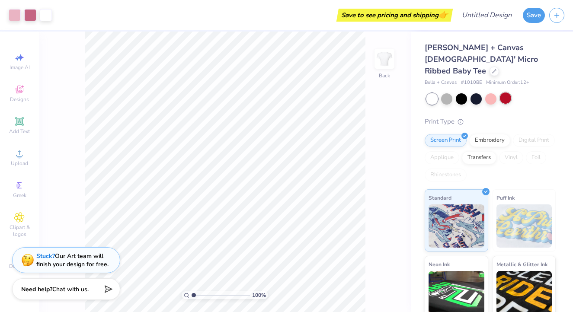
click at [506, 93] on div at bounding box center [505, 98] width 11 height 11
click at [502, 93] on div at bounding box center [505, 98] width 11 height 11
click at [489, 93] on div at bounding box center [491, 98] width 11 height 11
click at [476, 93] on div at bounding box center [476, 98] width 11 height 11
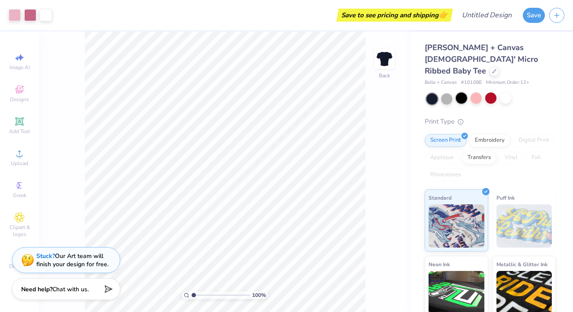
click at [458, 93] on div at bounding box center [461, 98] width 11 height 11
click at [459, 93] on div at bounding box center [461, 98] width 11 height 11
click at [440, 93] on div at bounding box center [491, 98] width 129 height 11
click at [446, 93] on div at bounding box center [446, 98] width 11 height 11
click at [432, 93] on div at bounding box center [432, 98] width 11 height 11
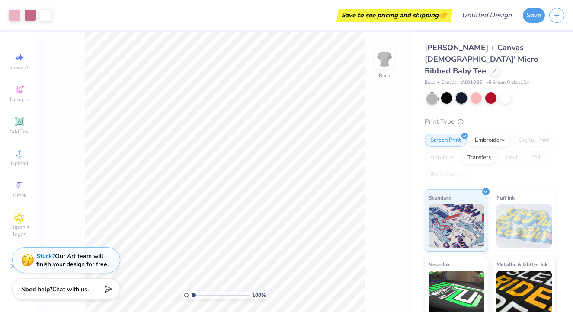
click at [461, 93] on div at bounding box center [461, 98] width 11 height 11
click at [447, 93] on div at bounding box center [446, 98] width 11 height 11
click at [508, 93] on div at bounding box center [505, 98] width 11 height 11
click at [492, 68] on icon at bounding box center [494, 70] width 4 height 4
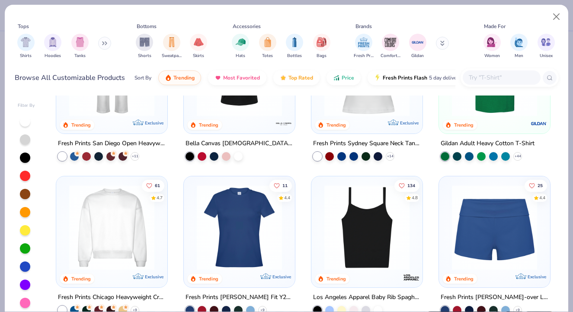
scroll to position [470, 0]
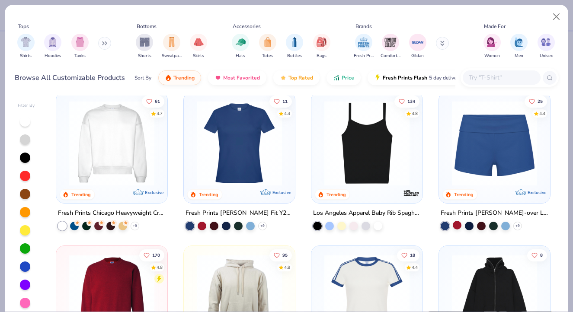
click at [458, 224] on div at bounding box center [457, 225] width 9 height 9
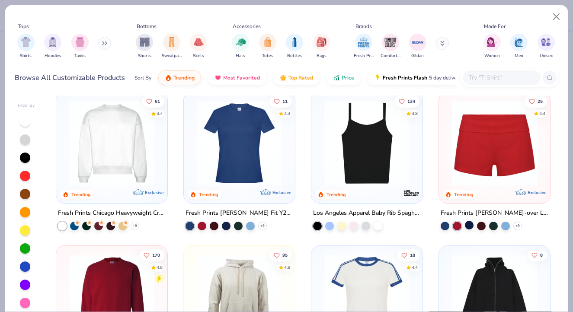
click at [472, 225] on div at bounding box center [469, 225] width 9 height 9
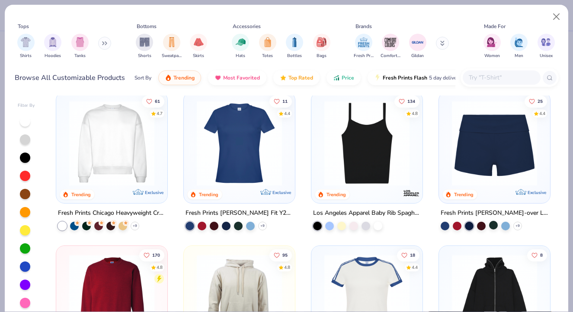
click at [494, 225] on div at bounding box center [493, 225] width 9 height 9
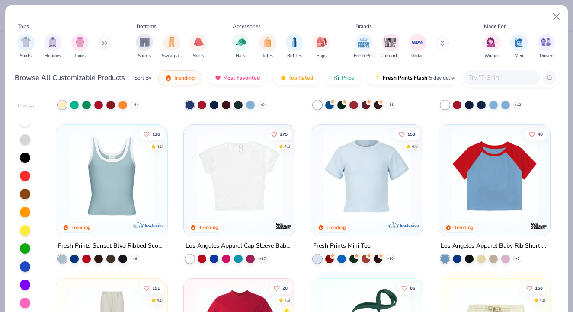
scroll to position [904, 0]
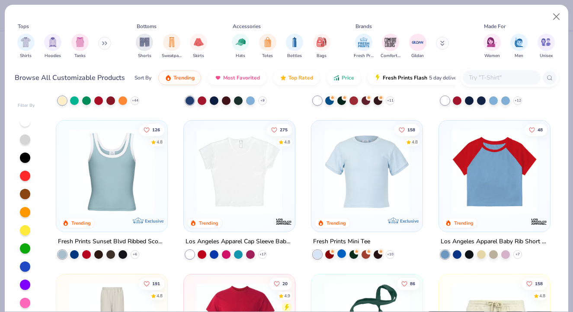
click at [342, 254] on div at bounding box center [342, 254] width 9 height 9
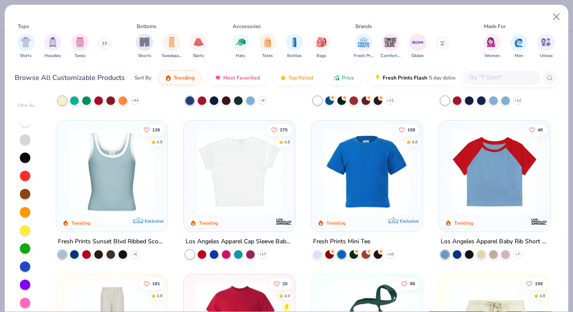
click at [359, 212] on img at bounding box center [367, 171] width 94 height 85
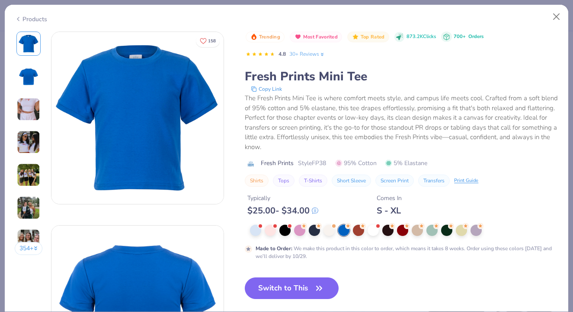
click at [28, 138] on img at bounding box center [28, 142] width 23 height 23
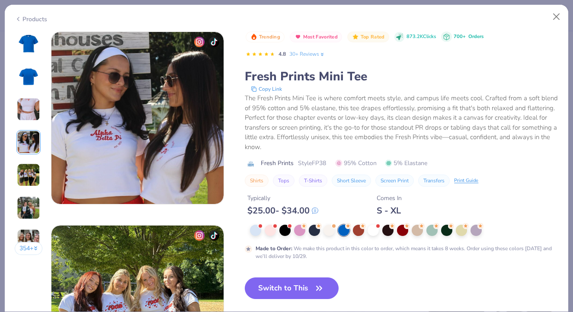
click at [35, 109] on img at bounding box center [28, 109] width 23 height 23
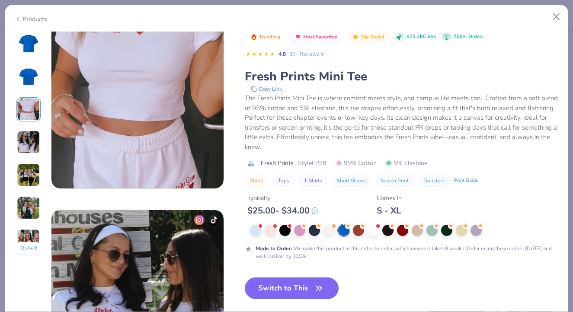
scroll to position [388, 0]
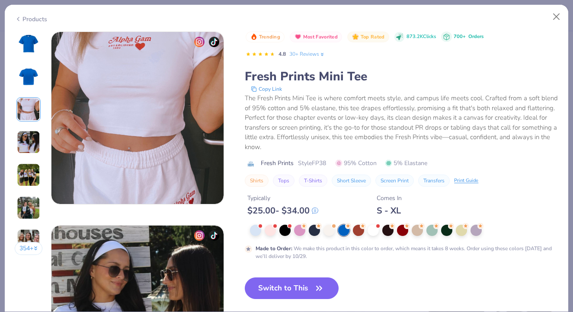
click at [34, 188] on div "354 +" at bounding box center [29, 147] width 28 height 230
click at [32, 177] on img at bounding box center [28, 175] width 23 height 23
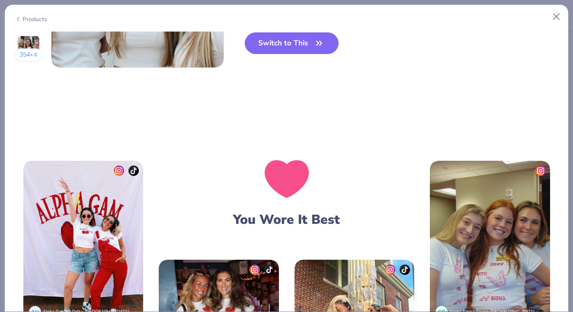
scroll to position [1300, 0]
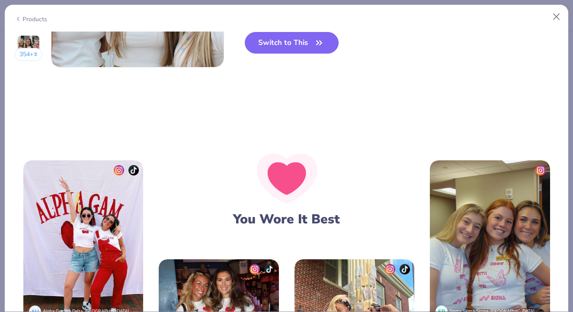
click at [144, 302] on div "AU Alpha Gamma Delta, High Point University" at bounding box center [83, 312] width 120 height 20
click at [144, 199] on img at bounding box center [83, 241] width 120 height 161
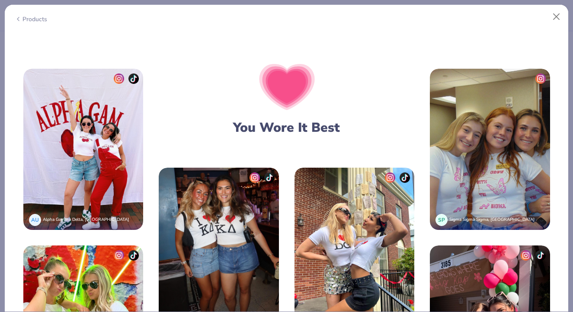
scroll to position [1393, 0]
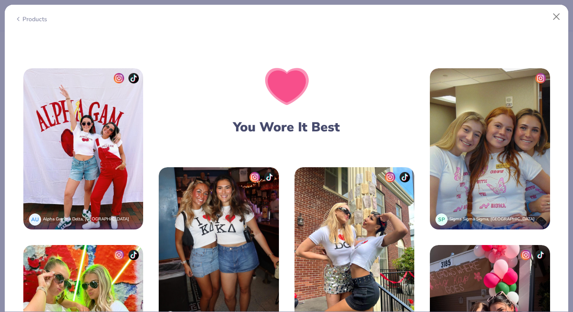
click at [251, 167] on img at bounding box center [219, 247] width 120 height 161
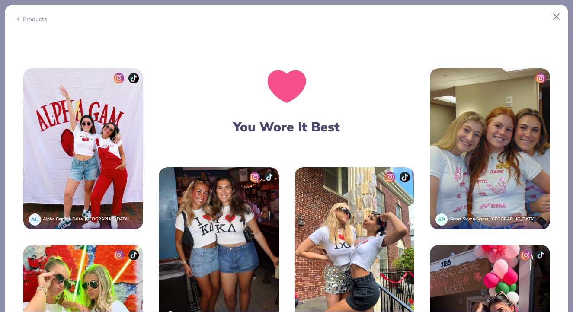
click at [235, 167] on img at bounding box center [219, 247] width 120 height 161
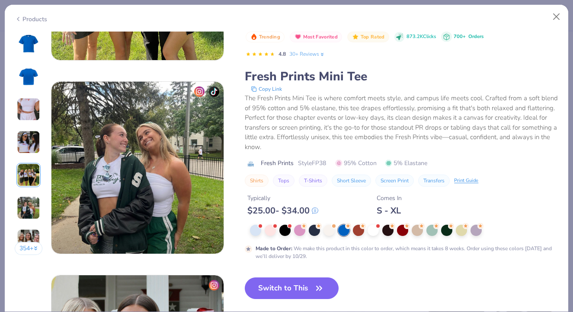
click at [29, 77] on img at bounding box center [28, 76] width 21 height 21
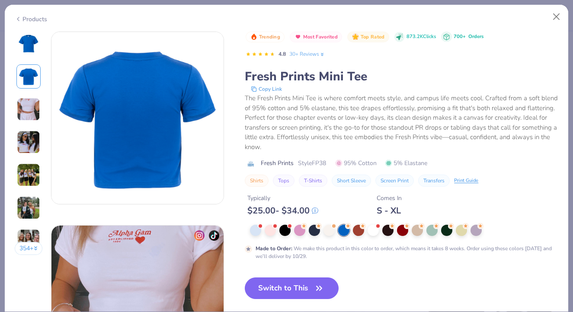
click at [21, 50] on img at bounding box center [28, 43] width 21 height 21
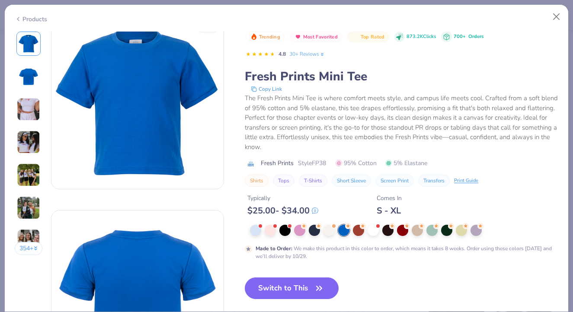
scroll to position [0, 0]
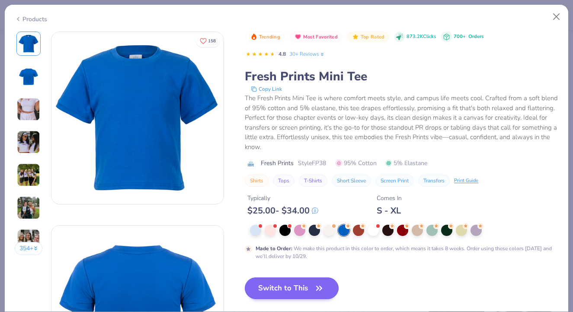
click at [306, 289] on button "Switch to This" at bounding box center [292, 289] width 94 height 22
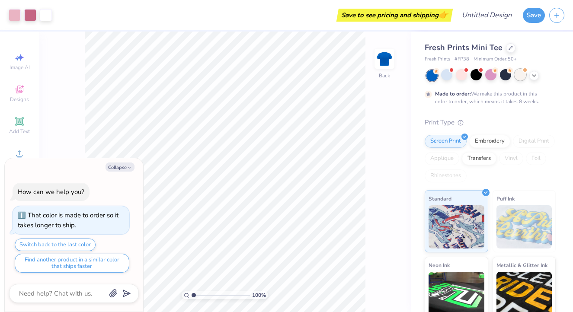
click at [519, 74] on div at bounding box center [520, 74] width 11 height 11
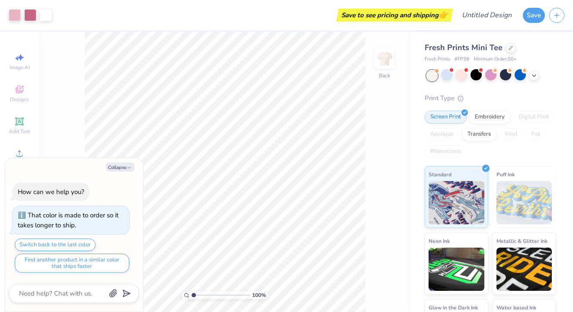
scroll to position [48, 0]
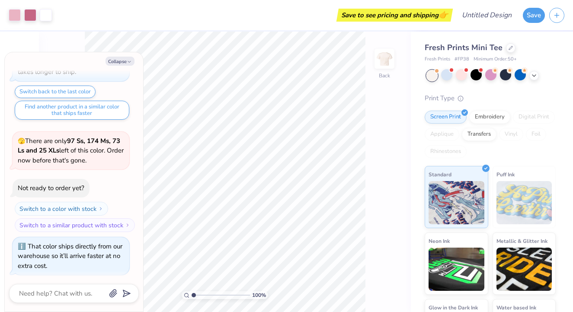
click at [432, 77] on div at bounding box center [432, 75] width 11 height 11
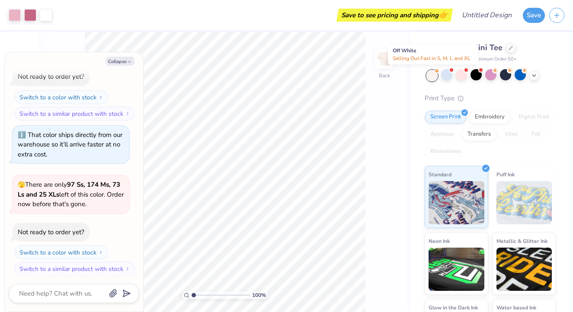
click at [432, 77] on div at bounding box center [432, 75] width 11 height 11
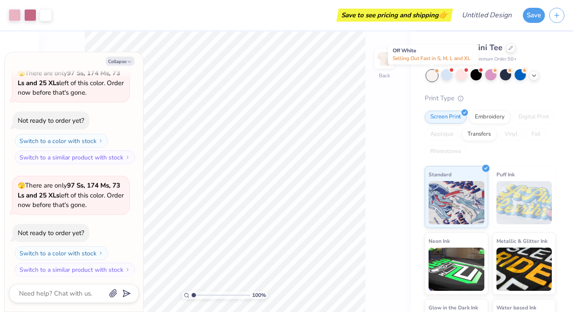
click at [432, 77] on div at bounding box center [432, 75] width 11 height 11
click at [537, 76] on icon at bounding box center [534, 74] width 7 height 7
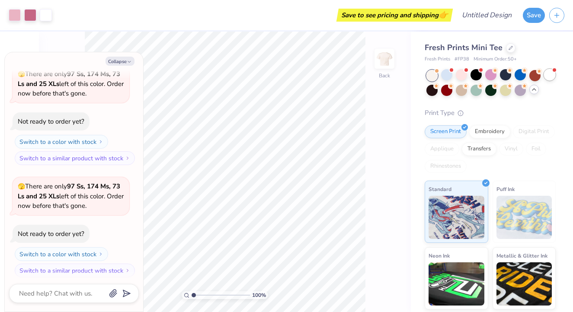
click at [549, 79] on div at bounding box center [549, 74] width 11 height 11
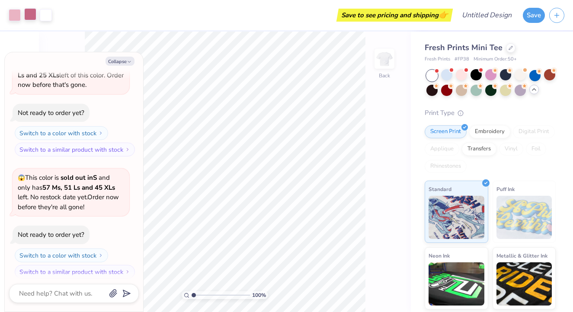
click at [28, 18] on div at bounding box center [30, 14] width 12 height 12
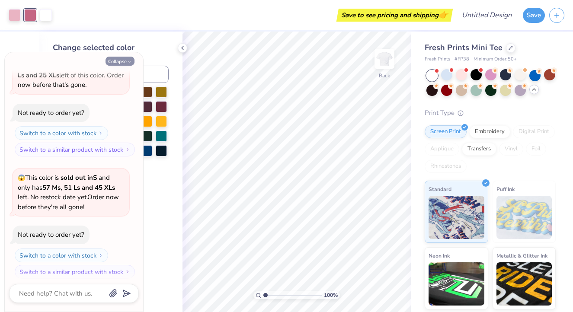
click at [121, 60] on button "Collapse" at bounding box center [120, 61] width 29 height 9
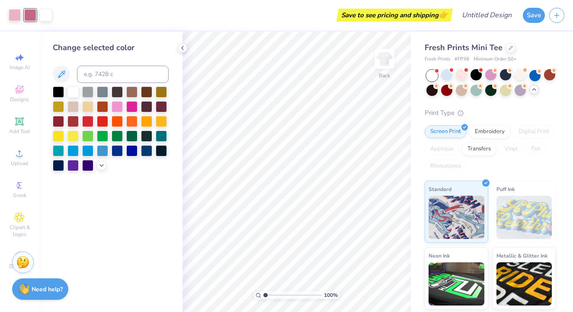
type textarea "x"
click at [58, 124] on div at bounding box center [58, 120] width 11 height 11
click at [19, 14] on div at bounding box center [15, 14] width 12 height 12
click at [143, 95] on div at bounding box center [146, 91] width 11 height 11
click at [79, 104] on div at bounding box center [111, 129] width 116 height 85
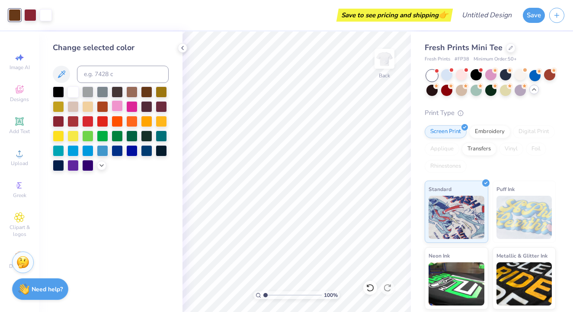
click at [119, 106] on div at bounding box center [117, 105] width 11 height 11
click at [78, 103] on div at bounding box center [73, 105] width 11 height 11
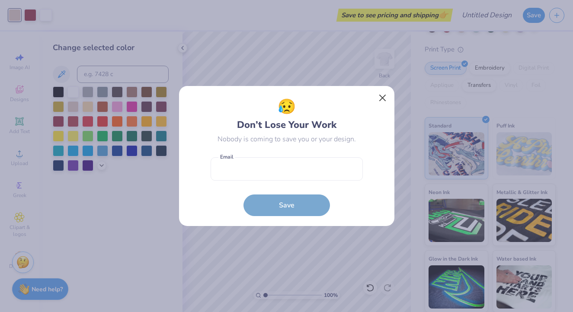
click at [380, 96] on button "Close" at bounding box center [382, 98] width 16 height 16
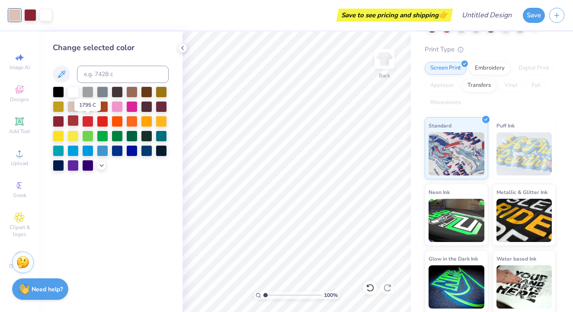
click at [77, 122] on div at bounding box center [73, 120] width 11 height 11
click at [71, 94] on div at bounding box center [73, 91] width 11 height 11
click at [123, 105] on div at bounding box center [117, 105] width 11 height 11
click at [76, 104] on div at bounding box center [73, 105] width 11 height 11
click at [34, 17] on div at bounding box center [30, 14] width 12 height 12
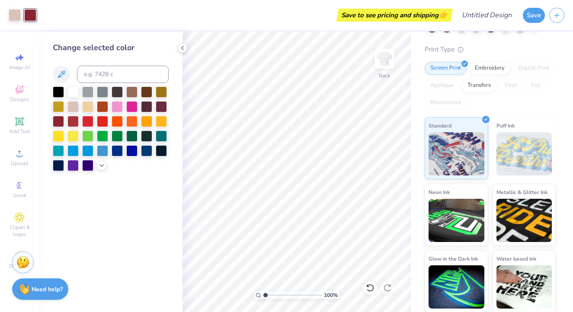
click at [34, 14] on div at bounding box center [30, 15] width 12 height 12
click at [115, 103] on div at bounding box center [117, 105] width 11 height 11
click at [103, 107] on div at bounding box center [102, 105] width 11 height 11
click at [88, 104] on div at bounding box center [87, 105] width 11 height 11
click at [130, 107] on div at bounding box center [131, 105] width 11 height 11
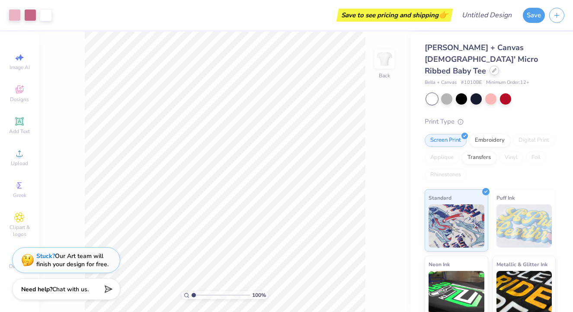
click at [490, 66] on div at bounding box center [495, 71] width 10 height 10
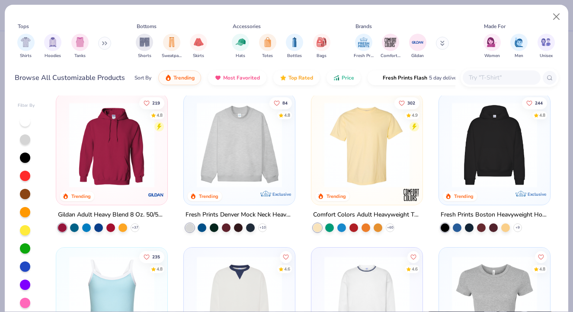
scroll to position [3, 0]
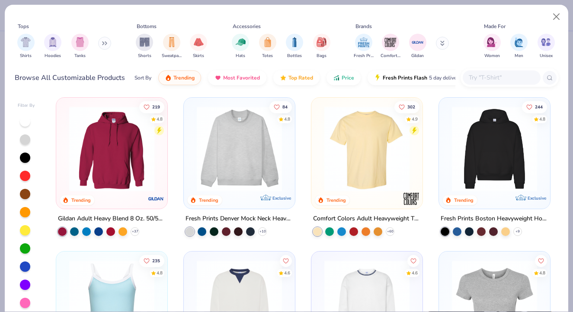
click at [474, 137] on img at bounding box center [495, 148] width 94 height 85
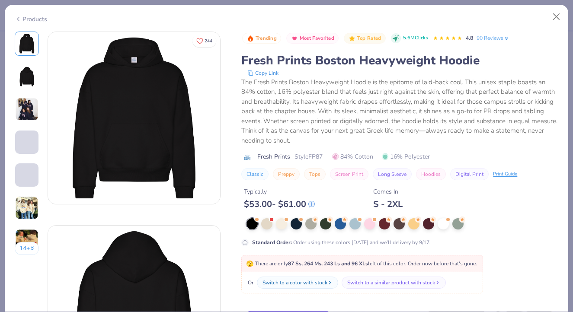
click at [24, 205] on img at bounding box center [26, 207] width 23 height 23
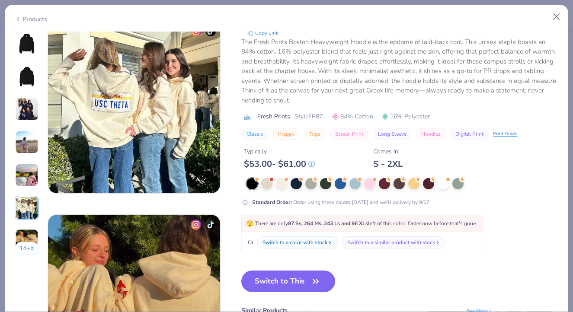
click at [29, 113] on img at bounding box center [26, 109] width 23 height 23
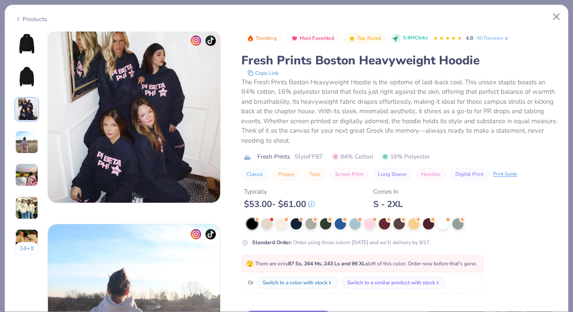
scroll to position [388, 0]
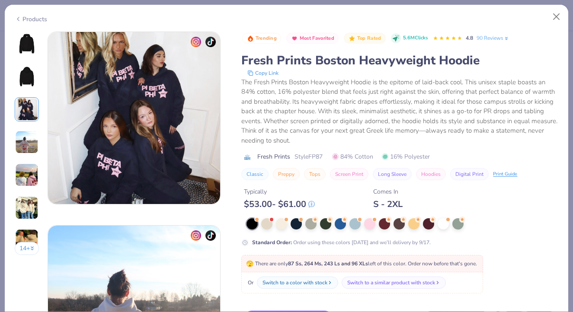
click at [33, 69] on img at bounding box center [26, 76] width 21 height 21
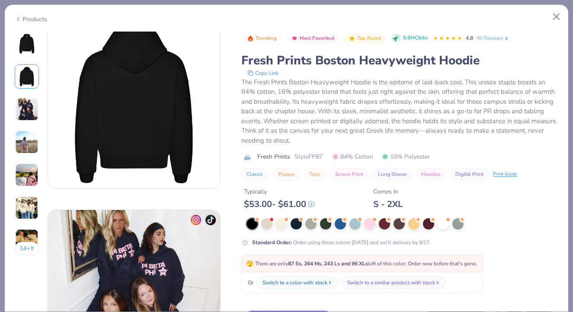
scroll to position [194, 0]
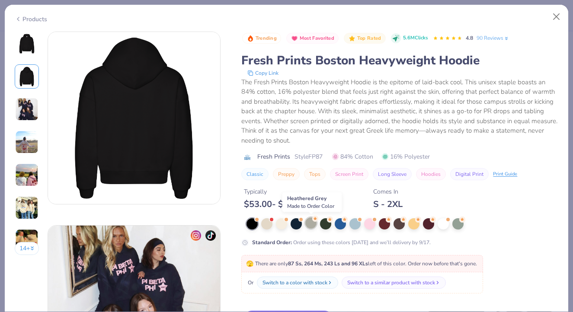
click at [313, 221] on icon at bounding box center [315, 219] width 6 height 6
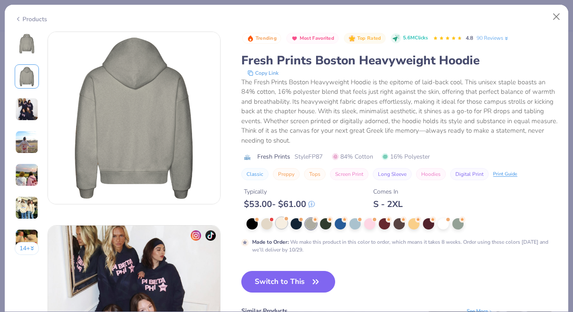
click at [280, 225] on div at bounding box center [281, 223] width 11 height 11
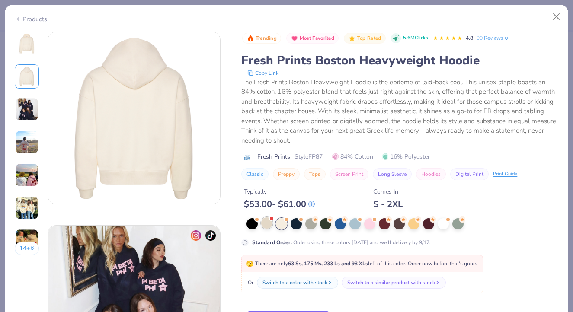
click at [267, 224] on div at bounding box center [266, 223] width 11 height 11
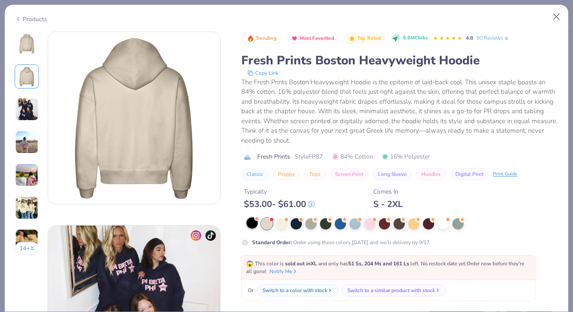
click at [258, 222] on div at bounding box center [252, 223] width 11 height 11
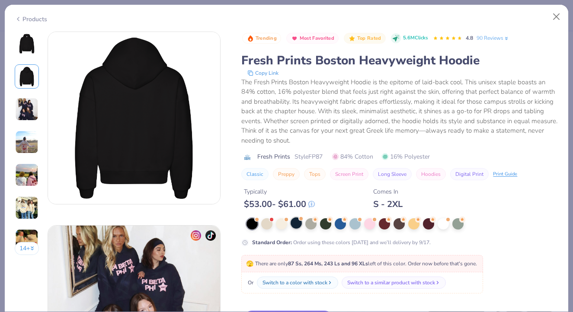
click at [293, 225] on div at bounding box center [296, 223] width 11 height 11
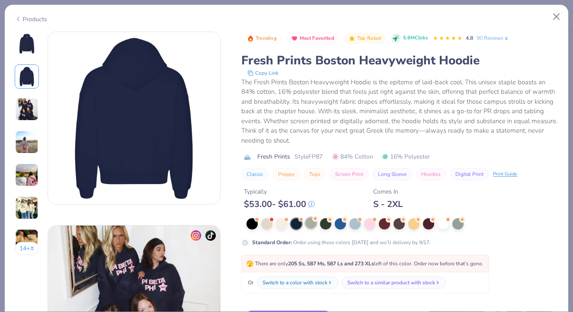
click at [311, 224] on div at bounding box center [311, 223] width 11 height 11
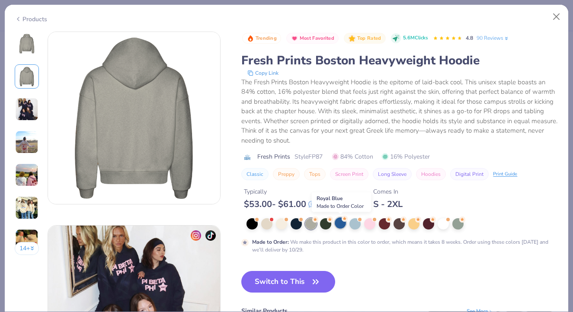
click at [335, 224] on div at bounding box center [340, 223] width 11 height 11
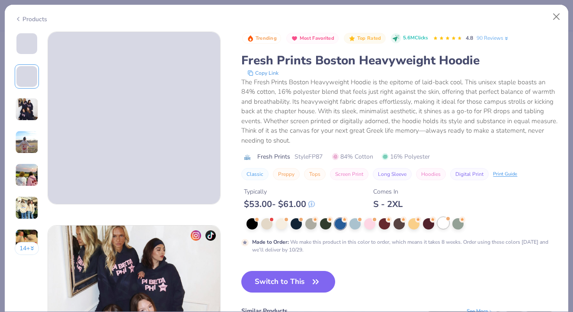
click at [445, 225] on div at bounding box center [443, 223] width 11 height 11
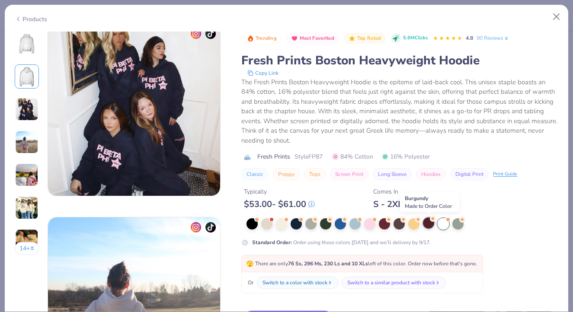
scroll to position [470, 0]
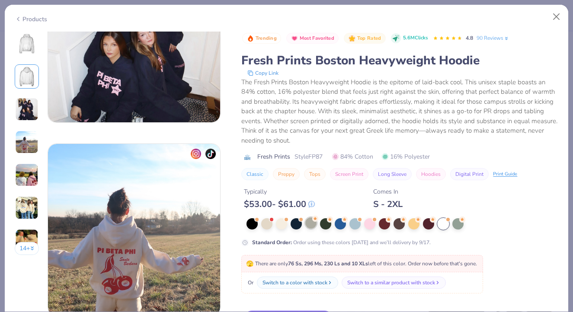
click at [314, 225] on div at bounding box center [311, 223] width 11 height 11
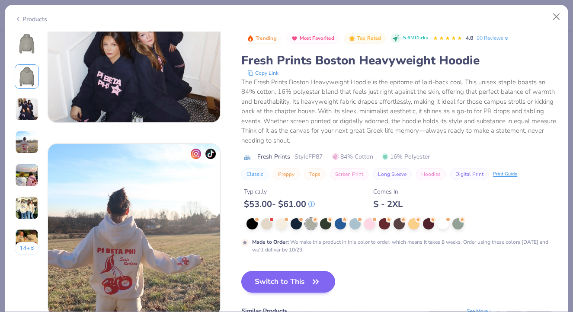
click at [303, 282] on button "Switch to This" at bounding box center [288, 282] width 94 height 22
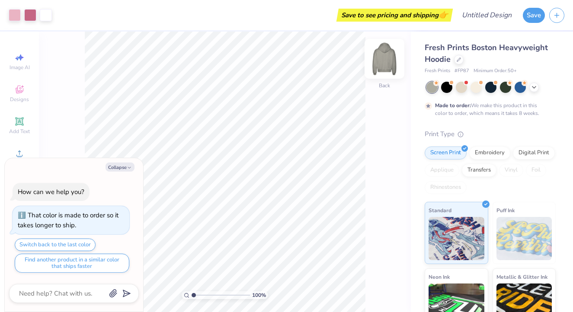
click at [382, 60] on img at bounding box center [384, 59] width 35 height 35
click at [118, 165] on button "Collapse" at bounding box center [120, 167] width 29 height 9
type textarea "x"
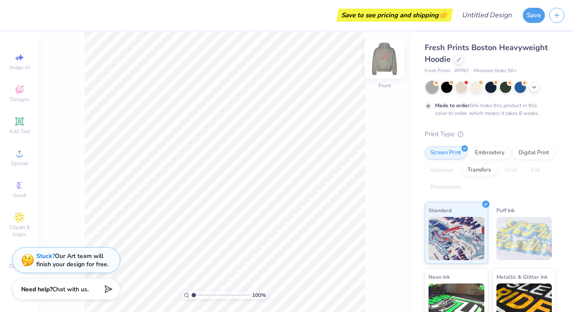
click at [389, 64] on img at bounding box center [384, 59] width 35 height 35
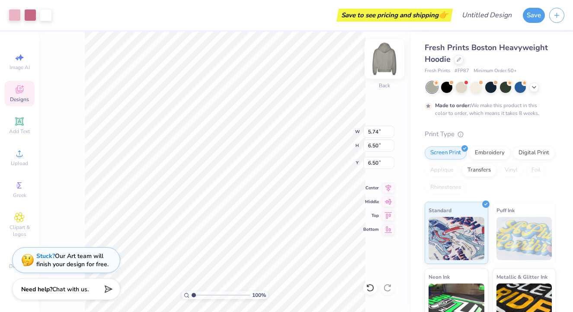
type input "9.90"
type input "11.21"
type input "1.79"
click at [381, 58] on img at bounding box center [384, 59] width 35 height 35
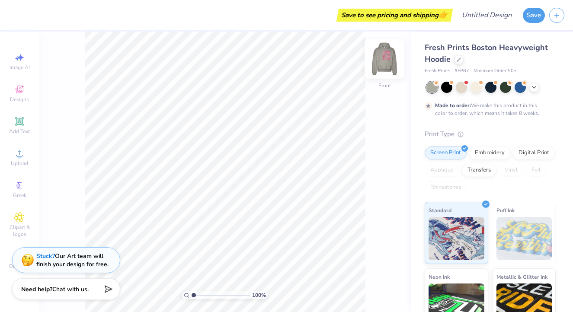
click at [389, 57] on img at bounding box center [384, 59] width 35 height 35
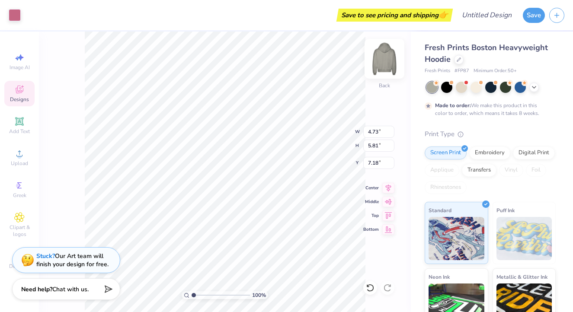
click at [389, 56] on img at bounding box center [384, 59] width 35 height 35
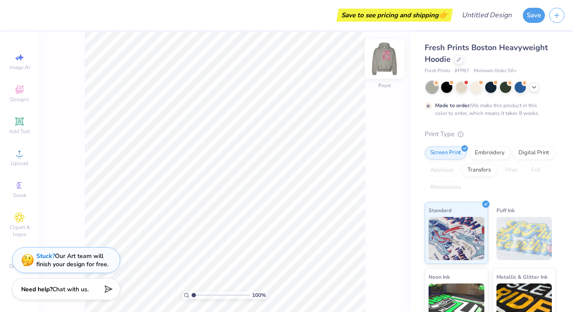
click at [386, 61] on img at bounding box center [384, 59] width 35 height 35
click at [371, 293] on div at bounding box center [370, 288] width 14 height 14
click at [386, 49] on img at bounding box center [384, 59] width 35 height 35
click at [386, 50] on img at bounding box center [384, 59] width 35 height 35
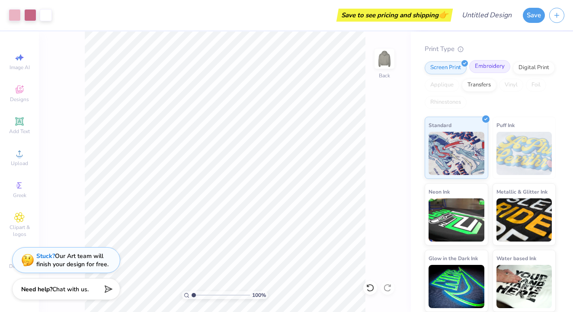
scroll to position [85, 0]
type input "1.6"
type textarea "x"
type input "8.3"
type textarea "x"
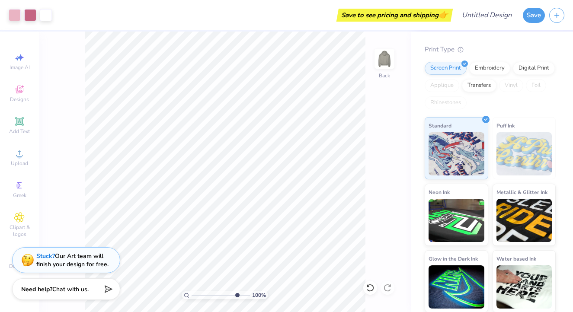
type input "8.45"
type textarea "x"
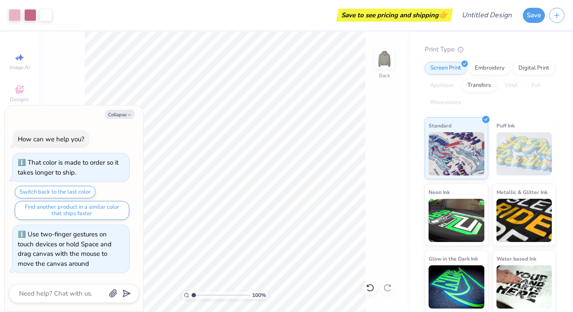
drag, startPoint x: 193, startPoint y: 294, endPoint x: 180, endPoint y: 293, distance: 13.4
type input "1"
click at [180, 293] on div "100 %" at bounding box center [225, 172] width 281 height 281
type textarea "x"
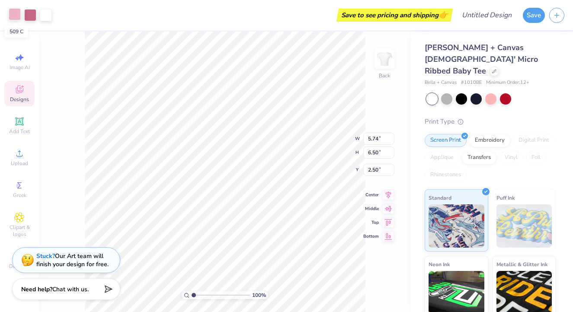
click at [20, 15] on div at bounding box center [15, 14] width 12 height 12
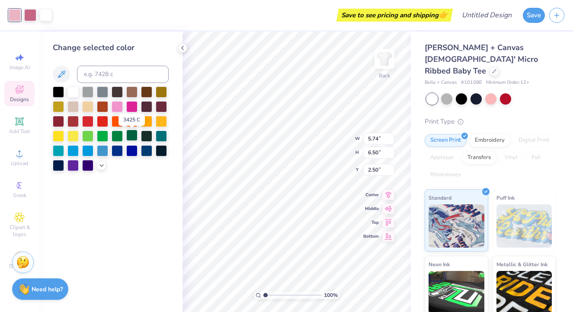
click at [129, 137] on div at bounding box center [131, 135] width 11 height 11
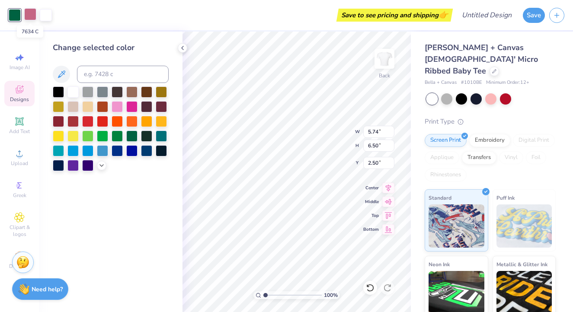
click at [31, 17] on div at bounding box center [30, 14] width 12 height 12
click at [127, 138] on div at bounding box center [131, 135] width 11 height 11
click at [150, 137] on div at bounding box center [146, 135] width 11 height 11
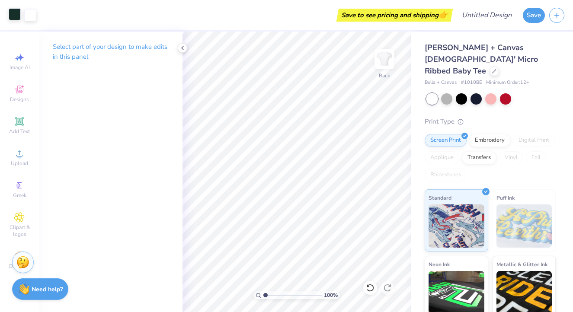
click at [16, 13] on div at bounding box center [15, 14] width 12 height 12
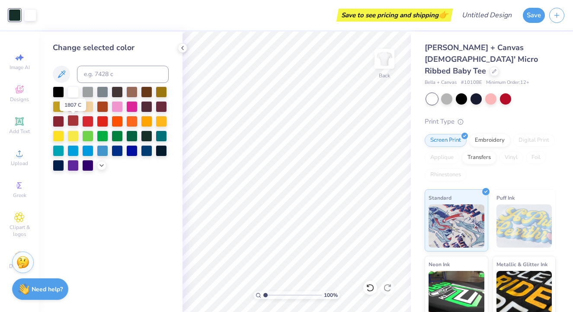
click at [76, 124] on div at bounding box center [73, 120] width 11 height 11
click at [163, 106] on div at bounding box center [161, 105] width 11 height 11
click at [146, 137] on div at bounding box center [146, 135] width 11 height 11
click at [165, 105] on div at bounding box center [161, 105] width 11 height 11
click at [146, 139] on div at bounding box center [146, 135] width 11 height 11
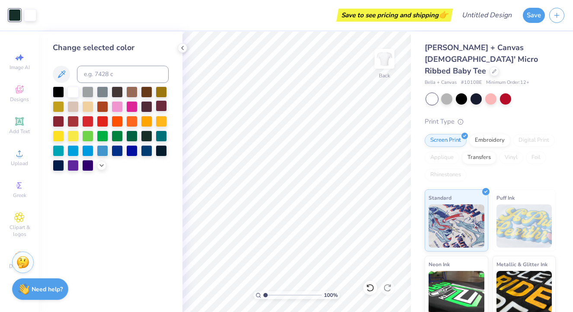
click at [164, 108] on div at bounding box center [161, 105] width 11 height 11
click at [145, 140] on div at bounding box center [146, 135] width 11 height 11
click at [450, 93] on div at bounding box center [446, 98] width 11 height 11
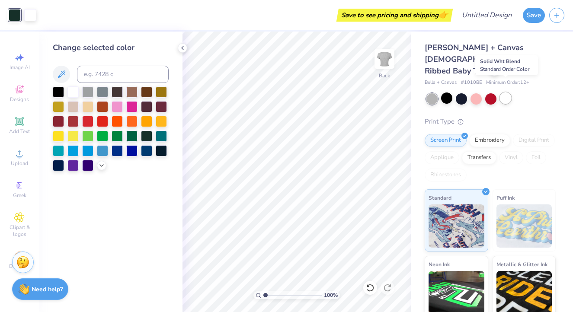
click at [508, 93] on div at bounding box center [505, 98] width 11 height 11
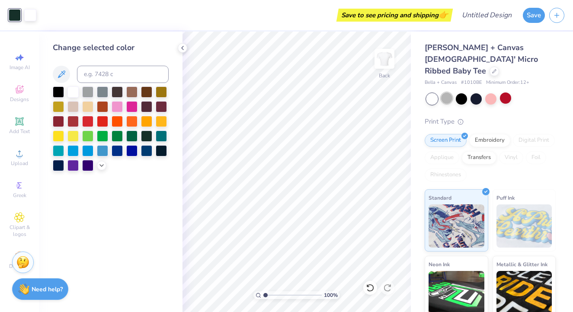
click at [441, 93] on div at bounding box center [446, 98] width 11 height 11
click at [163, 109] on div at bounding box center [161, 105] width 11 height 11
click at [57, 166] on div at bounding box center [58, 164] width 11 height 11
click at [165, 103] on div at bounding box center [161, 105] width 11 height 11
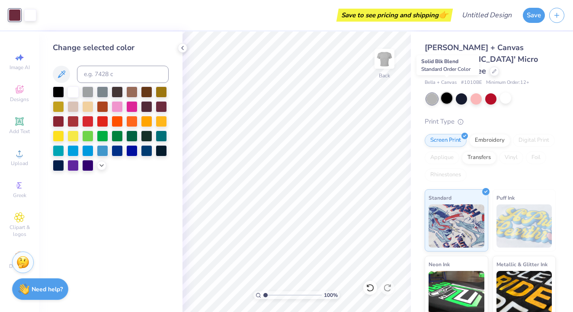
click at [447, 93] on div at bounding box center [446, 98] width 11 height 11
click at [463, 93] on div at bounding box center [461, 98] width 11 height 11
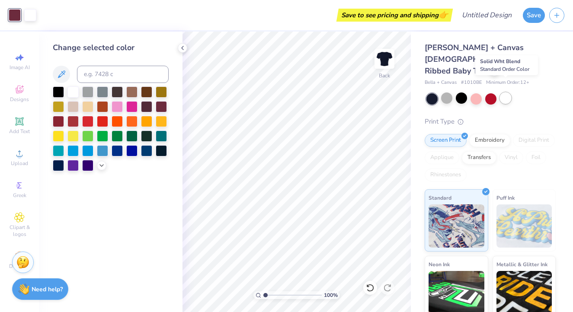
click at [507, 93] on div at bounding box center [505, 98] width 11 height 11
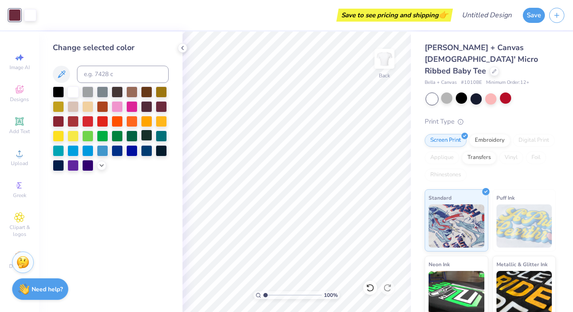
click at [148, 134] on div at bounding box center [146, 135] width 11 height 11
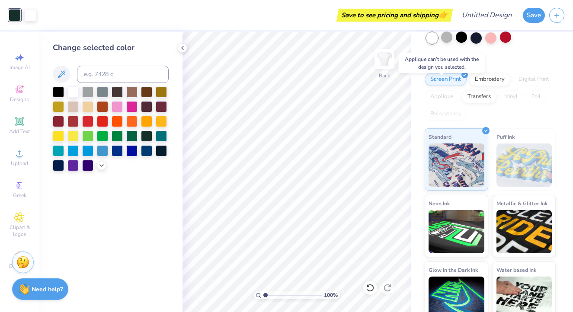
scroll to position [61, 0]
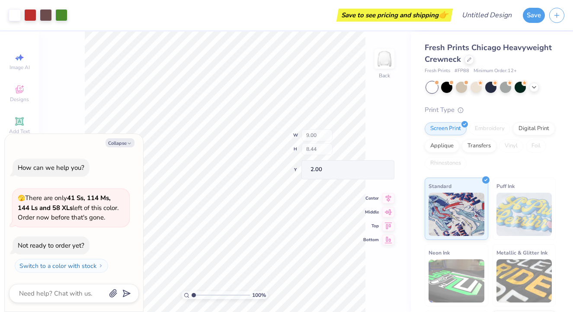
type textarea "x"
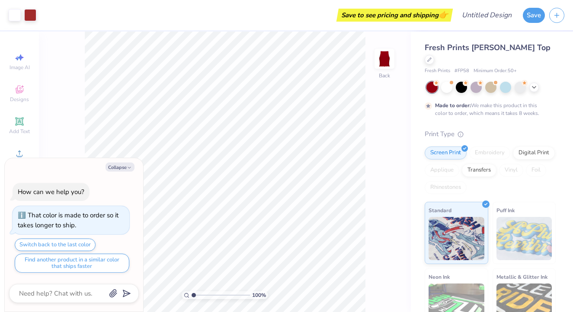
click at [481, 52] on span "Fresh Prints [PERSON_NAME] Top" at bounding box center [488, 47] width 126 height 10
click at [432, 57] on icon at bounding box center [430, 59] width 4 height 4
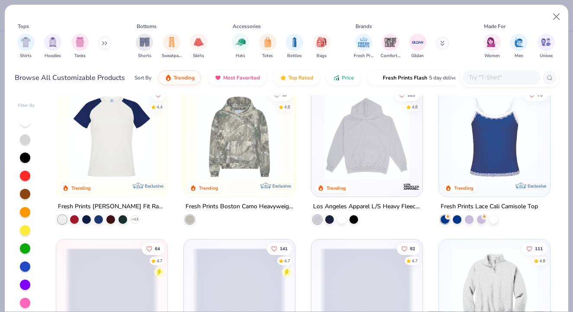
scroll to position [1247, 0]
click at [351, 165] on img at bounding box center [367, 136] width 94 height 85
type textarea "x"
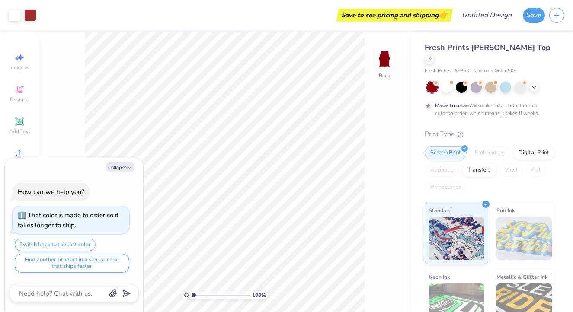
click at [496, 50] on span "Fresh Prints Sasha Crop Top" at bounding box center [488, 47] width 126 height 10
click at [434, 54] on div at bounding box center [430, 59] width 10 height 10
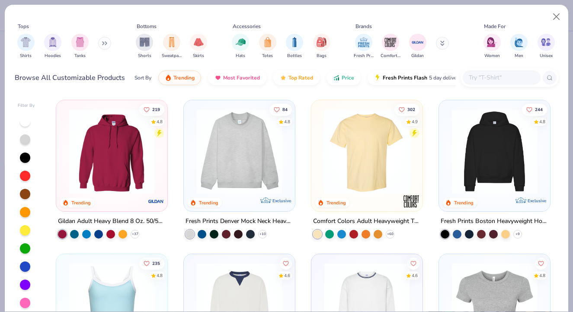
click at [472, 158] on img at bounding box center [495, 151] width 94 height 85
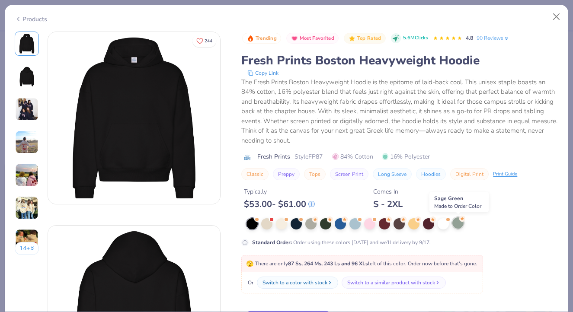
click at [464, 224] on div at bounding box center [458, 223] width 11 height 11
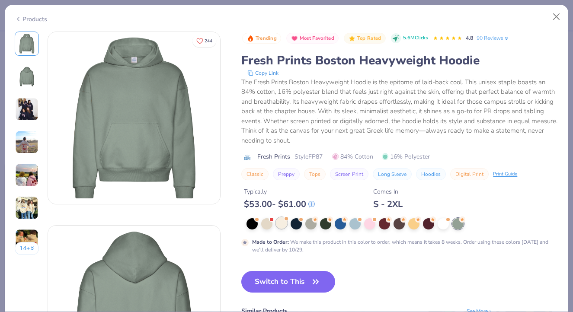
click at [277, 224] on div at bounding box center [281, 223] width 11 height 11
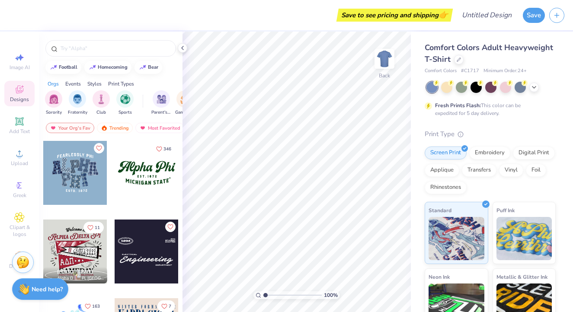
scroll to position [791, 0]
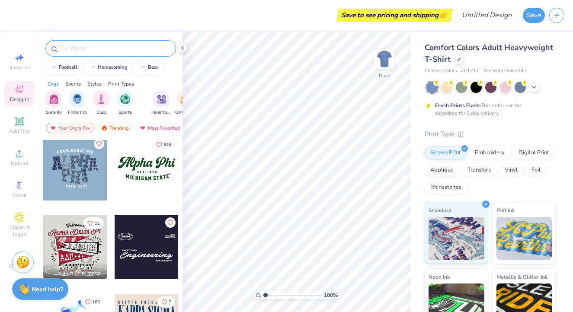
click at [96, 50] on input "text" at bounding box center [115, 48] width 111 height 9
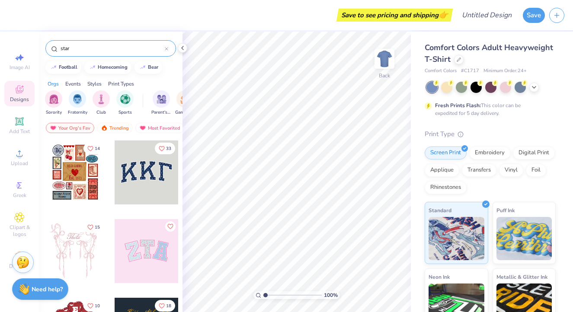
type input "star"
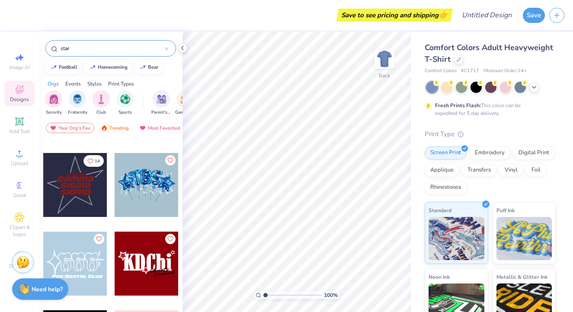
scroll to position [6026, 0]
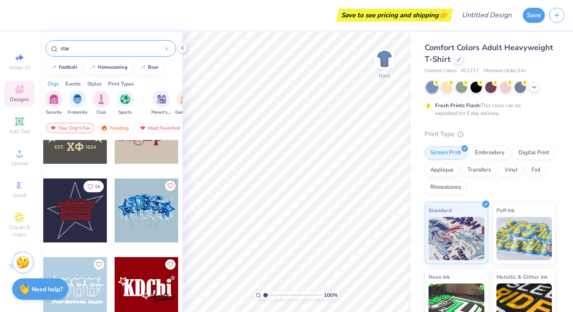
click at [79, 224] on div at bounding box center [75, 211] width 64 height 64
click at [531, 88] on div at bounding box center [535, 87] width 10 height 10
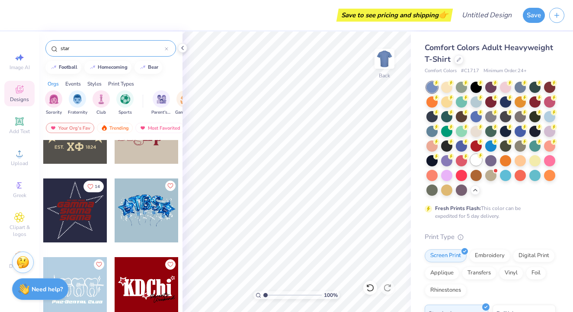
click at [477, 157] on div at bounding box center [476, 159] width 11 height 11
click at [390, 56] on img at bounding box center [384, 59] width 35 height 35
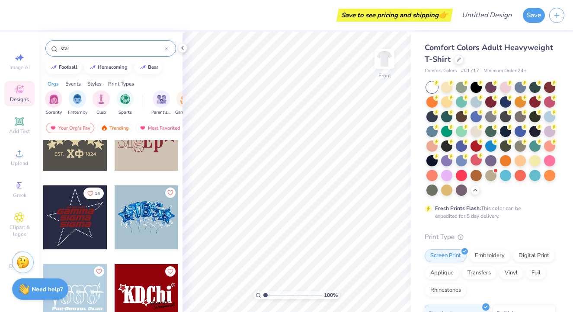
scroll to position [6020, 0]
click at [85, 232] on div at bounding box center [75, 217] width 64 height 64
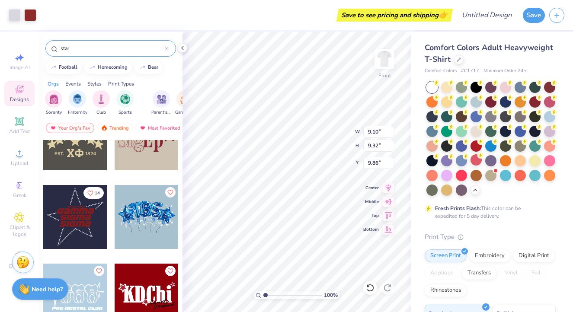
type input "9.86"
type input "10.05"
type input "10.30"
type input "9.79"
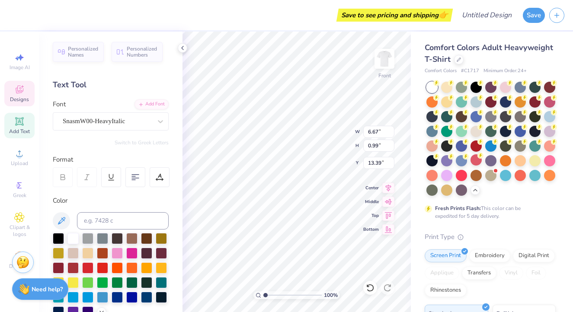
type input "3.27"
type input "0.27"
type input "12.97"
type input "15.69"
type input "10.00"
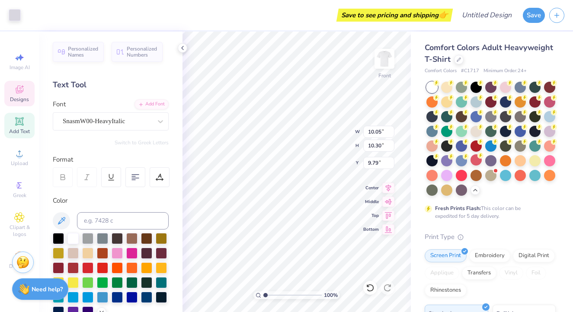
type input "10.37"
type input "10.85"
type input "11.24"
type input "9.78"
type input "11.88"
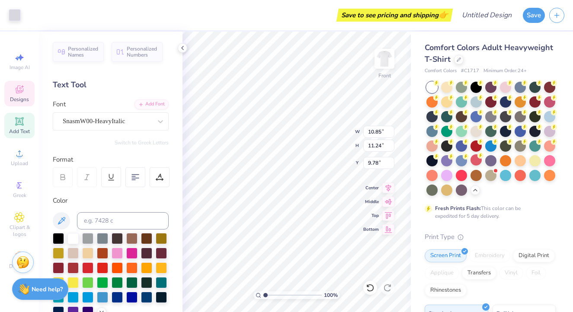
type input "12.31"
type input "8.73"
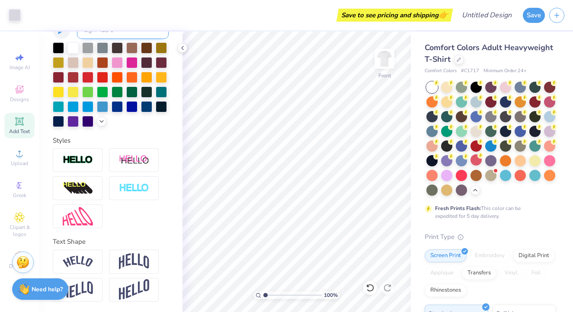
scroll to position [191, 0]
click at [87, 261] on img at bounding box center [78, 262] width 30 height 12
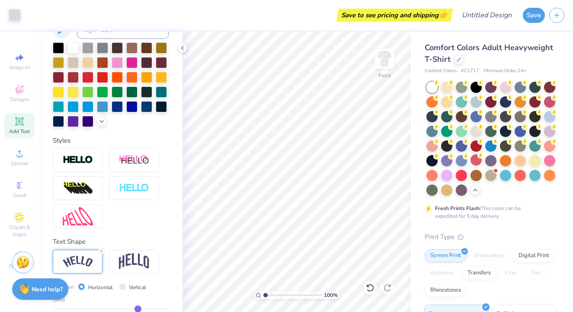
click at [20, 126] on icon at bounding box center [19, 121] width 10 height 10
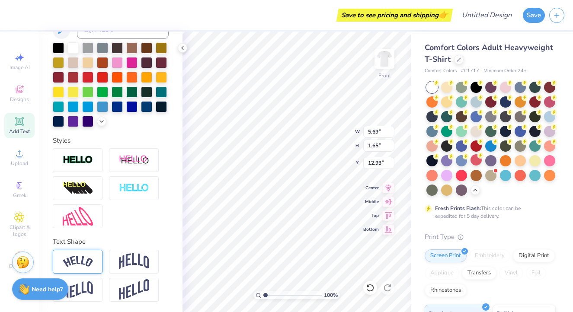
click at [77, 264] on img at bounding box center [78, 262] width 30 height 12
type input "7.71"
type input "2.17"
type input "2.71"
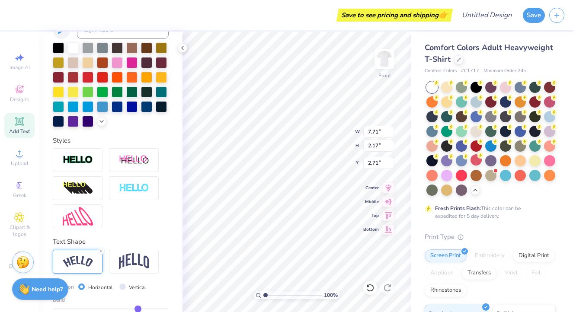
type textarea "[US_STATE] Dreamin'"
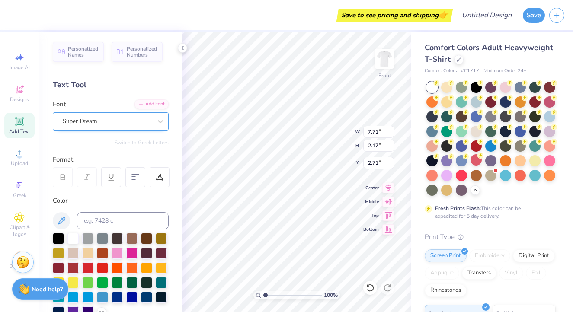
scroll to position [0, 0]
click at [103, 121] on div "Super Dream" at bounding box center [107, 121] width 91 height 13
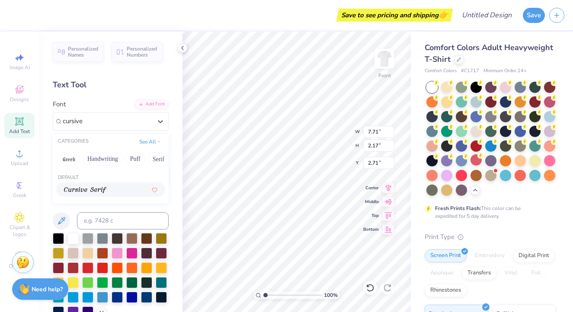
scroll to position [39, 0]
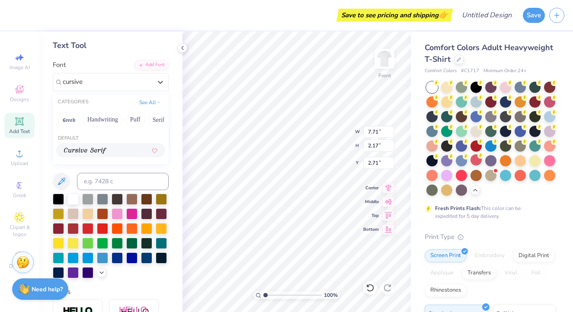
click at [93, 154] on img at bounding box center [85, 151] width 42 height 6
type input "cursive"
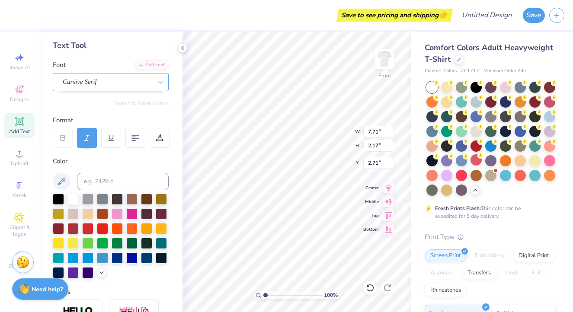
click at [122, 80] on div "Cursive Serif" at bounding box center [107, 81] width 91 height 13
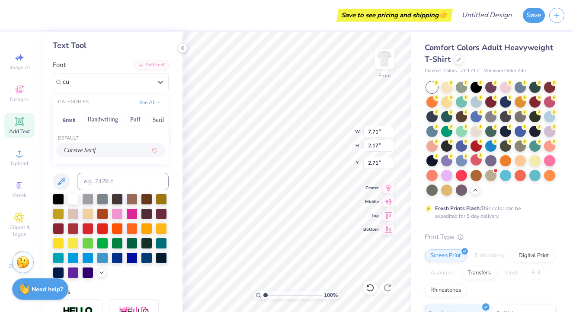
type input "c"
type input "calligraphy"
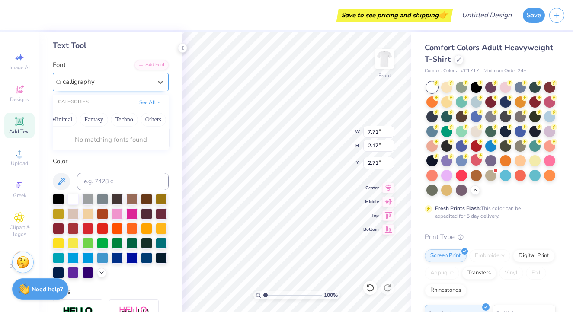
scroll to position [0, 255]
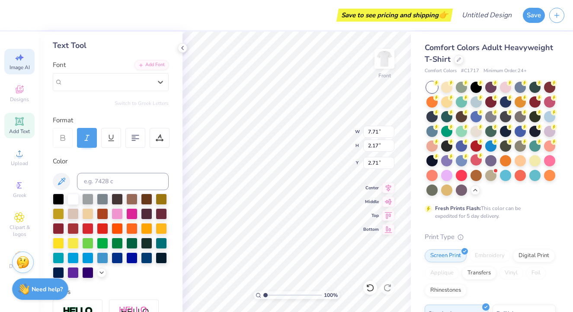
drag, startPoint x: 62, startPoint y: 80, endPoint x: 29, endPoint y: 68, distance: 35.4
click at [29, 68] on div "Save to see pricing and shipping 👉 Design Title Save Image AI Designs Add Text …" at bounding box center [286, 156] width 573 height 312
type input "fancy"
drag, startPoint x: 113, startPoint y: 82, endPoint x: 15, endPoint y: 73, distance: 98.2
click at [15, 73] on div "Save to see pricing and shipping 👉 Design Title Save Image AI Designs Add Text …" at bounding box center [286, 156] width 573 height 312
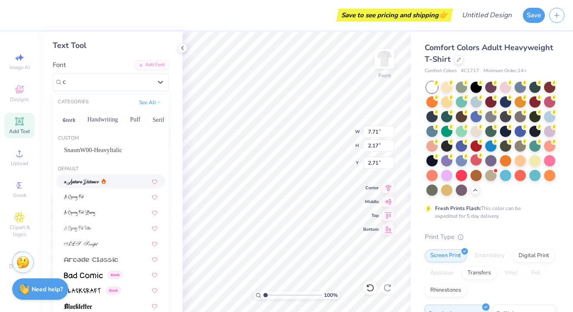
click at [87, 181] on img at bounding box center [81, 182] width 35 height 6
type input "c"
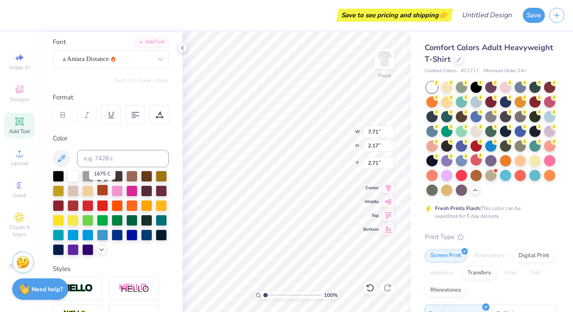
scroll to position [64, 0]
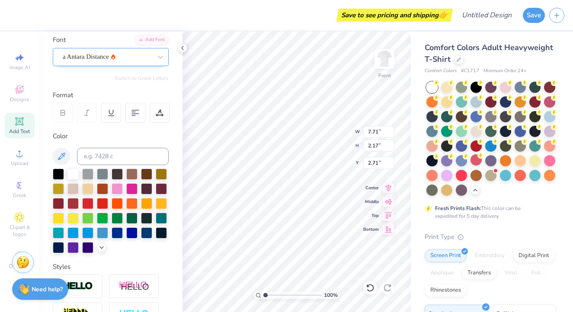
click at [111, 61] on div at bounding box center [107, 57] width 89 height 12
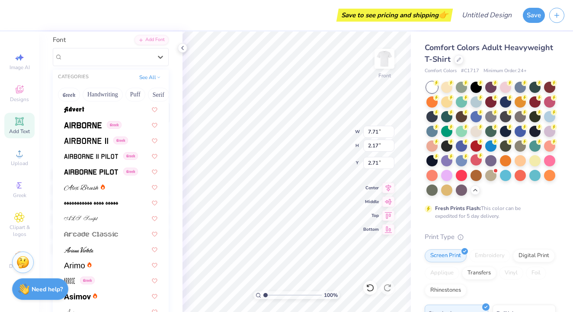
scroll to position [171, 0]
click at [89, 189] on img at bounding box center [81, 188] width 35 height 6
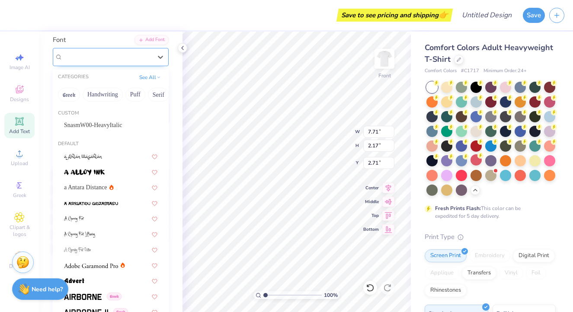
click at [123, 51] on div "[PERSON_NAME]" at bounding box center [107, 56] width 91 height 13
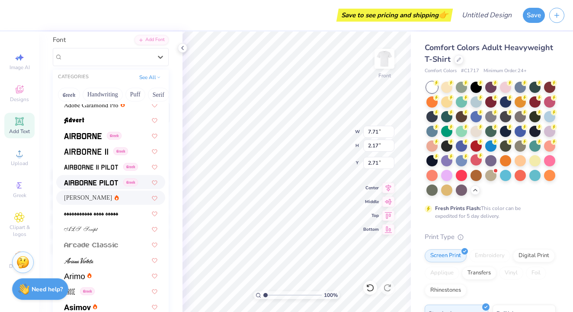
scroll to position [161, 0]
click at [106, 196] on div "[PERSON_NAME]" at bounding box center [110, 197] width 93 height 9
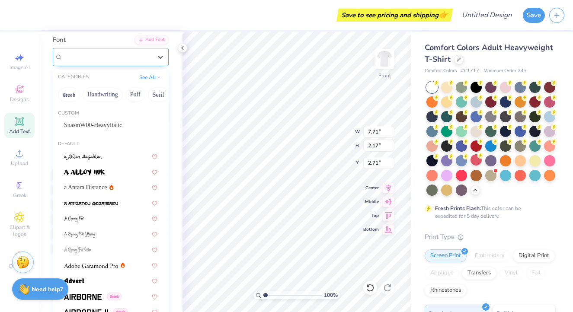
click at [110, 52] on div "[PERSON_NAME]" at bounding box center [107, 56] width 91 height 13
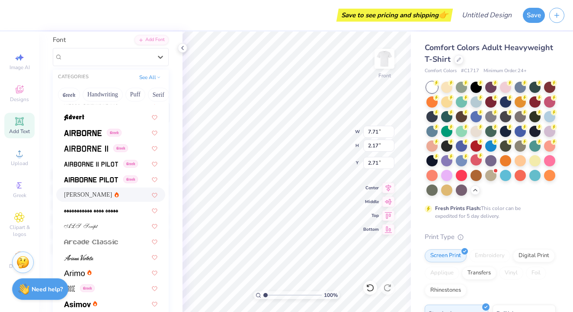
scroll to position [176, 0]
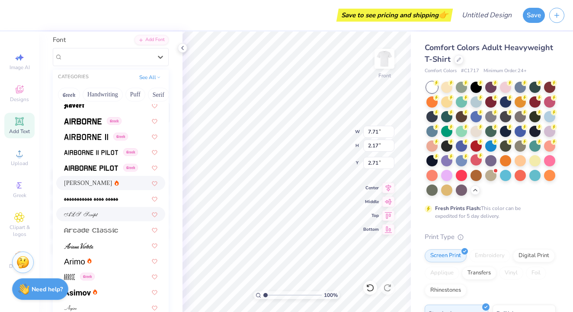
click at [111, 212] on div at bounding box center [110, 214] width 93 height 9
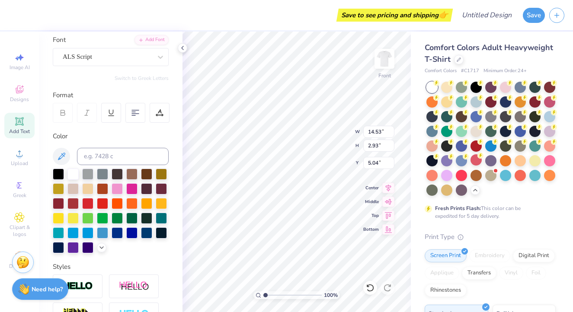
type input "6.24"
type input "14.53"
type input "2.93"
type input "6.24"
click at [102, 235] on div at bounding box center [102, 232] width 11 height 11
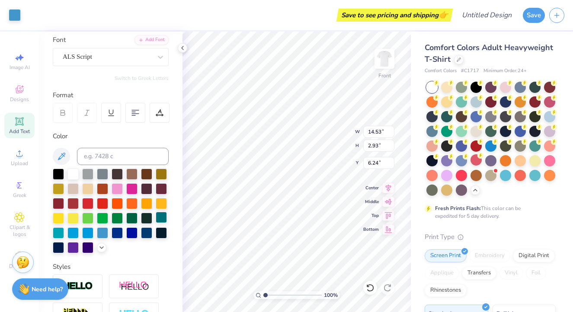
type input "14.53"
type input "2.93"
type input "5.80"
click at [23, 119] on icon at bounding box center [19, 121] width 8 height 8
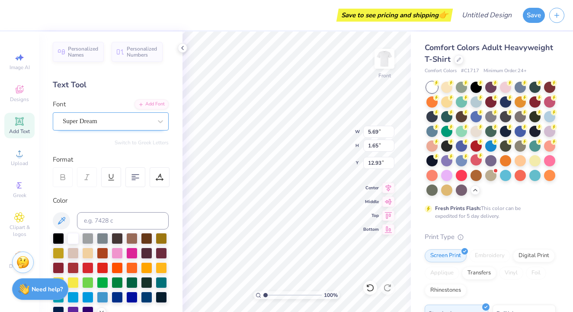
scroll to position [0, 0]
click at [96, 121] on span "Super Dream" at bounding box center [80, 121] width 35 height 10
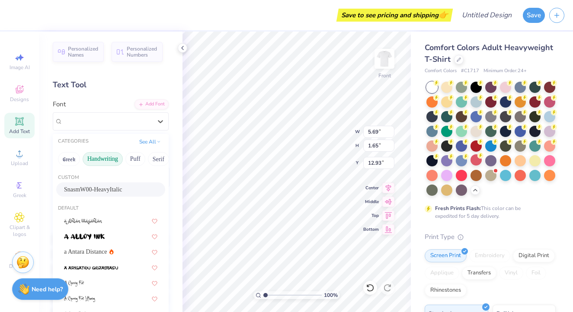
click at [106, 162] on button "Handwriting" at bounding box center [103, 159] width 40 height 14
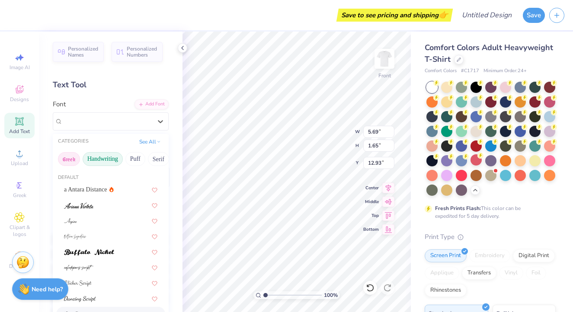
click at [68, 160] on button "Greek" at bounding box center [69, 159] width 22 height 14
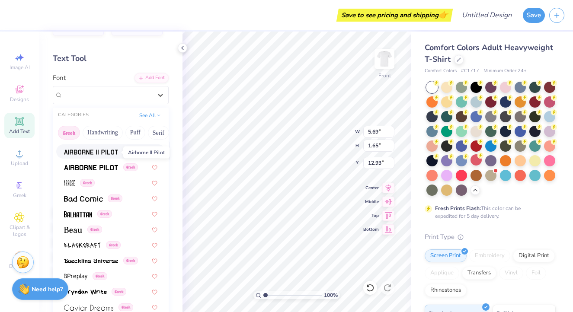
scroll to position [44, 0]
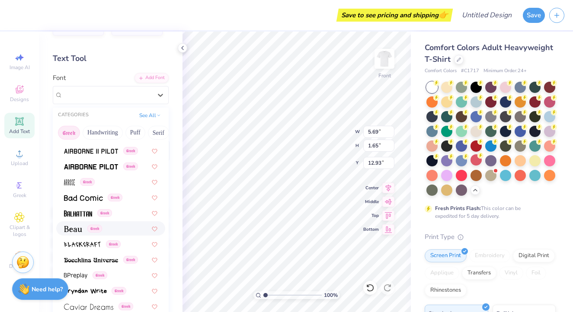
click at [77, 231] on img at bounding box center [73, 229] width 18 height 6
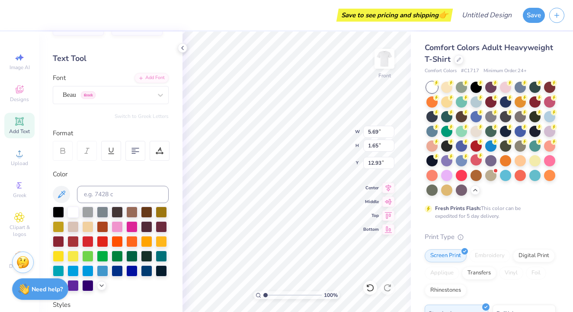
type textarea "G"
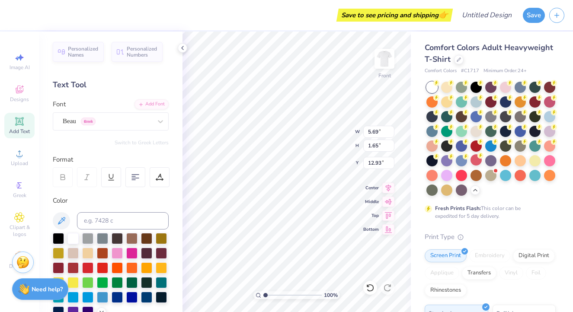
scroll to position [0, 0]
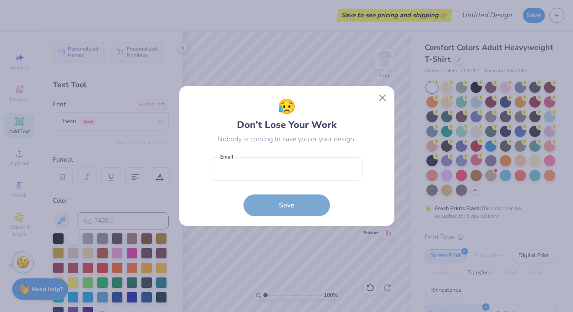
click at [384, 97] on button "Close" at bounding box center [382, 98] width 16 height 16
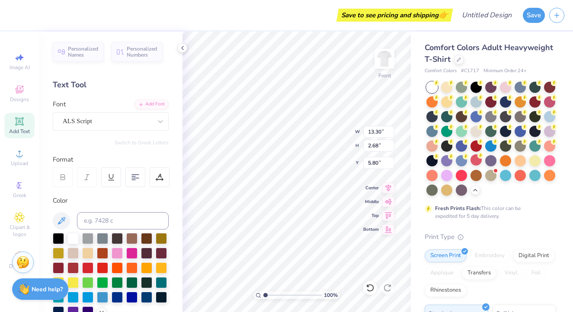
type input "13.30"
type input "2.68"
type input "6.66"
type input "21.29"
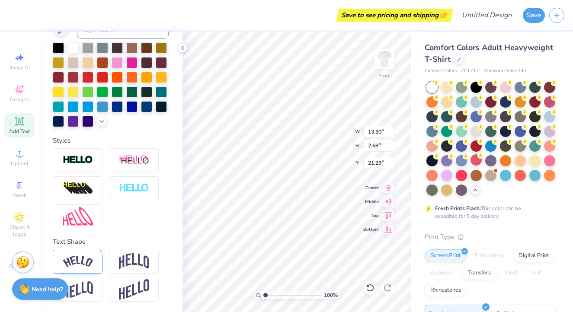
scroll to position [0, 2]
click at [371, 290] on icon at bounding box center [370, 288] width 9 height 9
type input "6.66"
click at [389, 232] on icon at bounding box center [389, 228] width 12 height 10
type input "24.32"
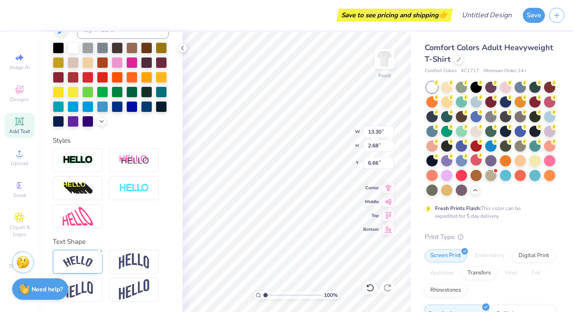
type input "21.04"
type textarea "Airbands 2025"
click at [75, 154] on div at bounding box center [78, 160] width 50 height 24
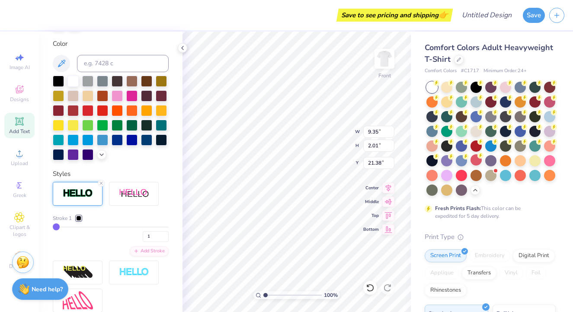
type input "9.37"
type input "2.03"
type input "21.37"
click at [101, 185] on icon at bounding box center [101, 183] width 5 height 5
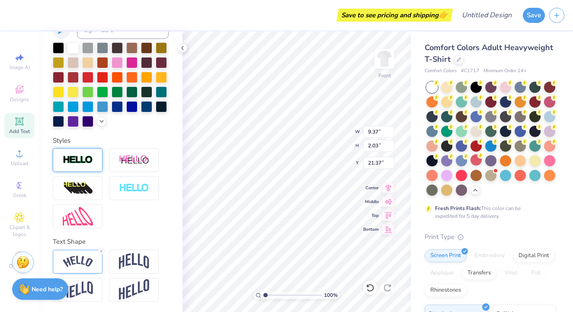
type input "9.35"
type input "2.01"
type input "21.38"
click at [102, 251] on icon at bounding box center [101, 251] width 5 height 5
type input "8.51"
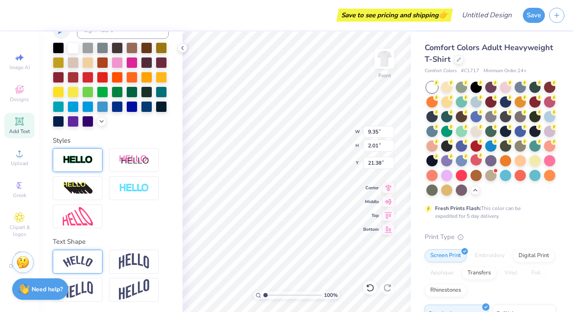
type input "1.14"
type input "21.81"
type input "5.14"
type input "0.69"
type input "21.67"
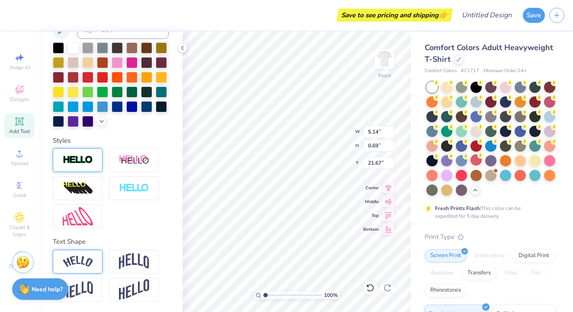
click at [413, 253] on div "Comfort Colors Adult Heavyweight T-Shirt Comfort Colors # C1717 Minimum Order: …" at bounding box center [492, 266] width 162 height 469
click at [413, 254] on div "Comfort Colors Adult Heavyweight T-Shirt Comfort Colors # C1717 Minimum Order: …" at bounding box center [492, 266] width 162 height 469
type input "20.07"
type input "19.59"
click at [389, 64] on img at bounding box center [384, 59] width 35 height 35
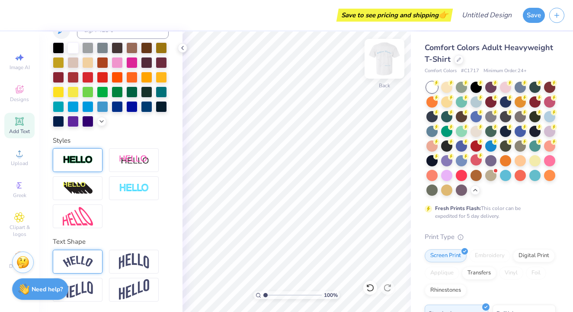
click at [384, 58] on img at bounding box center [384, 59] width 35 height 35
type input "7.80"
click at [383, 58] on img at bounding box center [384, 59] width 35 height 35
click at [23, 222] on icon at bounding box center [20, 218] width 10 height 10
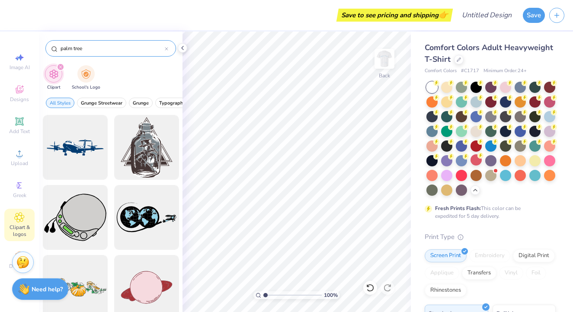
type input "palm tree"
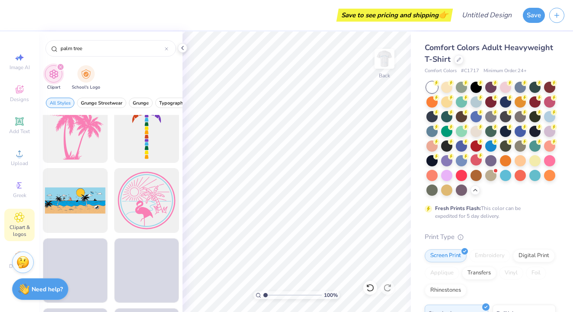
scroll to position [1490, 0]
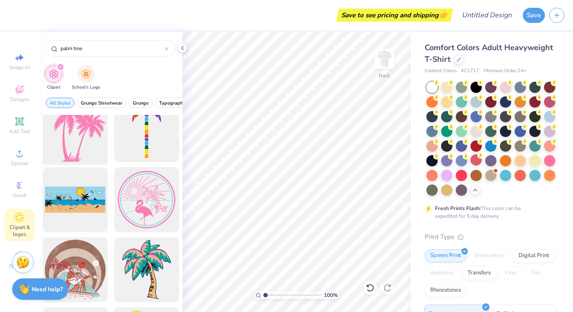
click at [68, 150] on div at bounding box center [74, 129] width 71 height 71
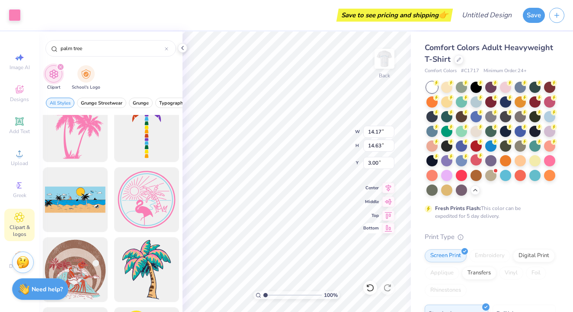
type input "2.21"
type input "2.28"
type input "7.55"
click at [392, 58] on img at bounding box center [384, 59] width 35 height 35
click at [392, 58] on img at bounding box center [384, 58] width 17 height 17
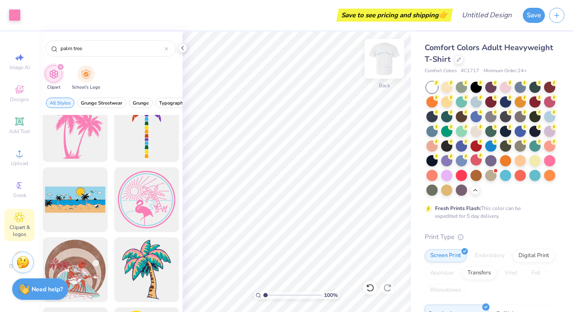
click at [391, 64] on img at bounding box center [384, 59] width 35 height 35
click at [391, 64] on img at bounding box center [384, 58] width 17 height 17
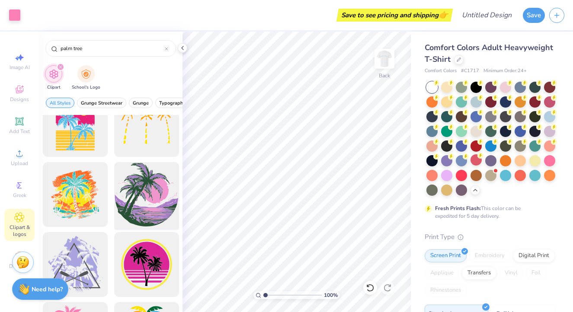
scroll to position [1288, 0]
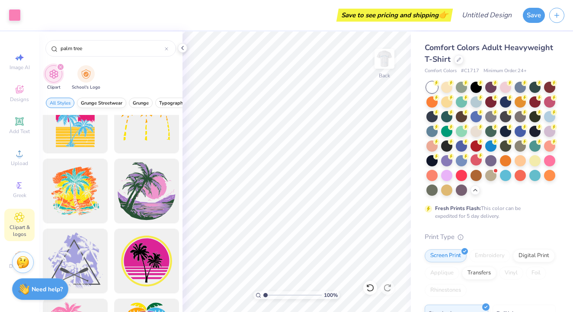
click at [109, 105] on span "Grunge Streetwear" at bounding box center [102, 103] width 42 height 6
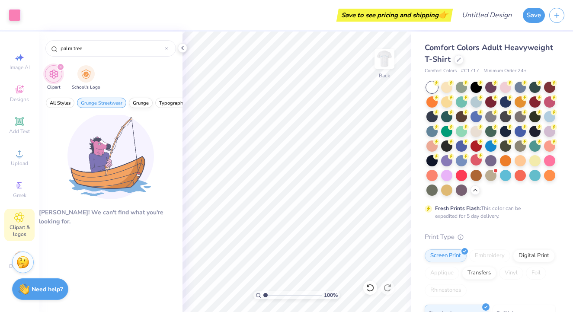
click at [138, 105] on span "Grunge" at bounding box center [141, 103] width 16 height 6
click at [164, 107] on button "Typography" at bounding box center [172, 103] width 34 height 10
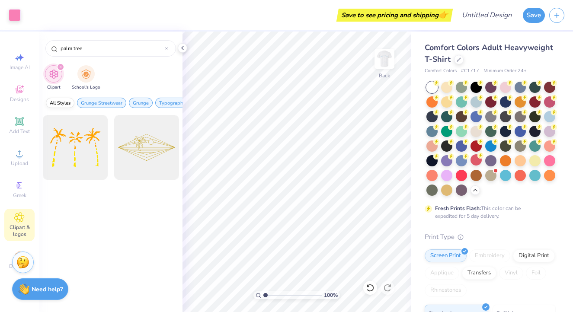
click at [62, 105] on span "All Styles" at bounding box center [60, 103] width 21 height 6
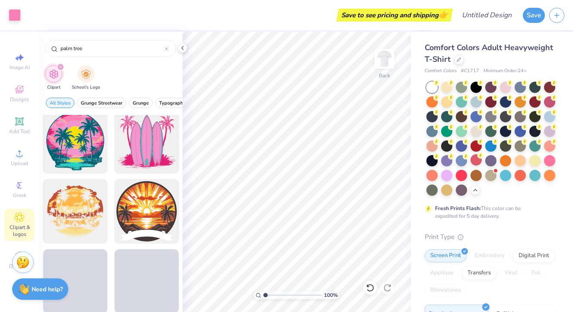
scroll to position [3723, 0]
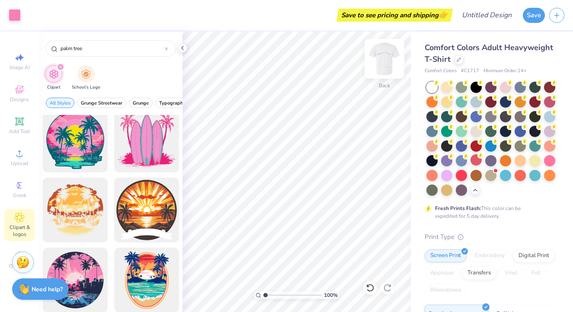
click at [379, 59] on img at bounding box center [384, 59] width 35 height 35
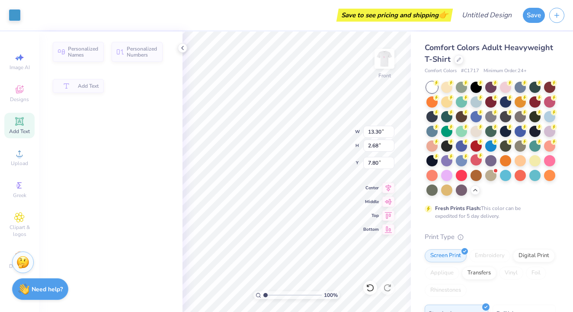
type input "7.85"
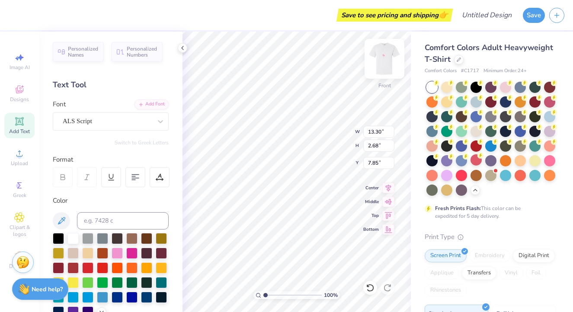
click at [388, 59] on img at bounding box center [384, 59] width 35 height 35
type input "2.21"
type input "2.28"
type input "12.50"
type input "13.08"
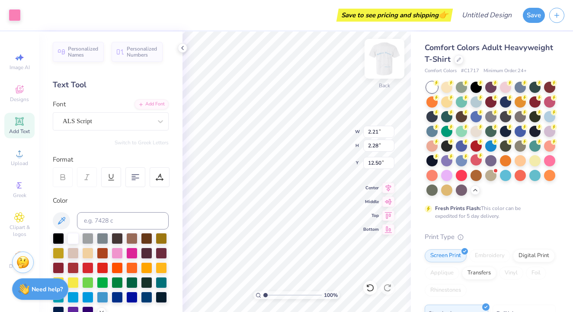
type input "2.64"
type input "6.40"
type input "11.06"
type input "2.23"
type input "5.37"
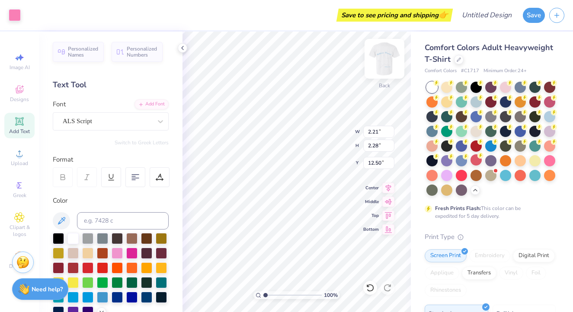
type input "10.22"
click at [389, 64] on img at bounding box center [384, 59] width 35 height 35
click at [388, 64] on img at bounding box center [384, 59] width 35 height 35
click at [387, 65] on img at bounding box center [384, 59] width 35 height 35
click at [387, 65] on img at bounding box center [384, 58] width 17 height 17
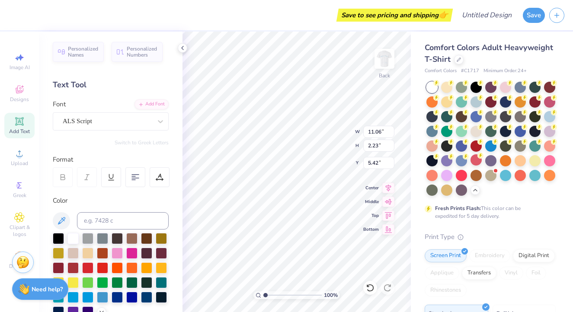
scroll to position [0, 1]
type textarea "Airbands"
type input "2.21"
type input "2.28"
type input "10.22"
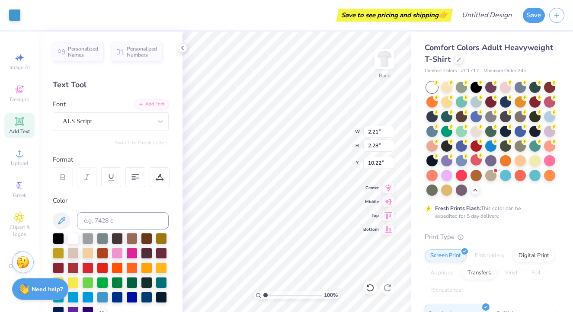
type input "5.21"
type input "1.43"
type input "5.82"
click at [168, 1] on div "Save to see pricing and shipping 👉" at bounding box center [232, 15] width 438 height 30
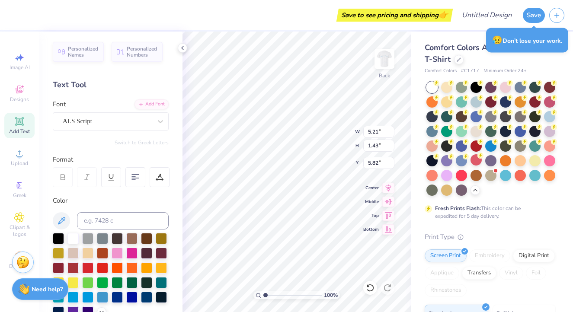
scroll to position [0, 2]
type textarea "GreetingsfromGammaPhi"
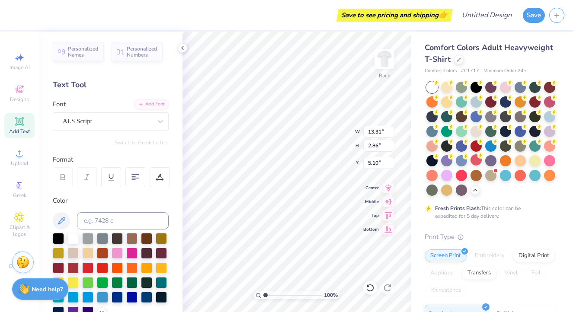
type input "5.15"
type textarea "Greetings from Gamma Phi"
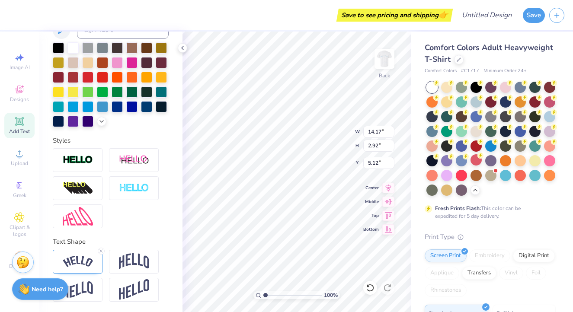
scroll to position [191, 0]
click at [102, 250] on icon at bounding box center [101, 251] width 5 height 5
type input "12.90"
type input "1.34"
type input "5.91"
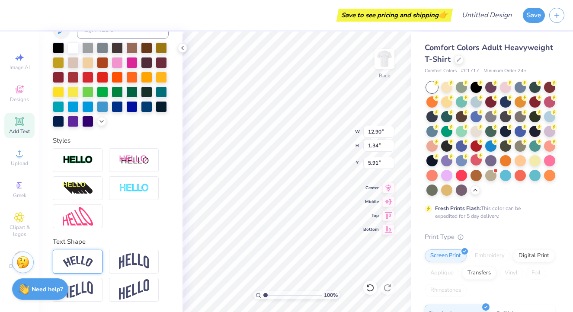
type input "12.58"
type input "3.33"
type input "4.89"
click at [88, 161] on img at bounding box center [78, 160] width 30 height 10
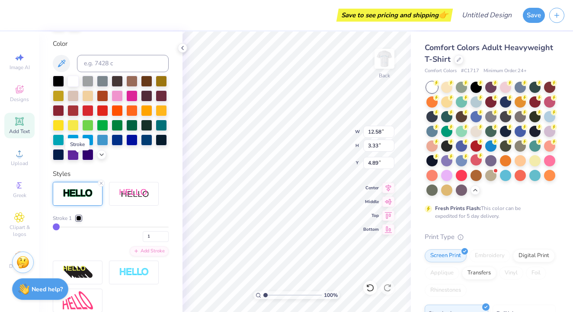
type input "12.60"
type input "3.35"
click at [88, 161] on div "Personalized Names Personalized Numbers Text Tool Add Font Font ALS Script Swit…" at bounding box center [111, 172] width 144 height 281
click at [101, 186] on div at bounding box center [101, 183] width 7 height 7
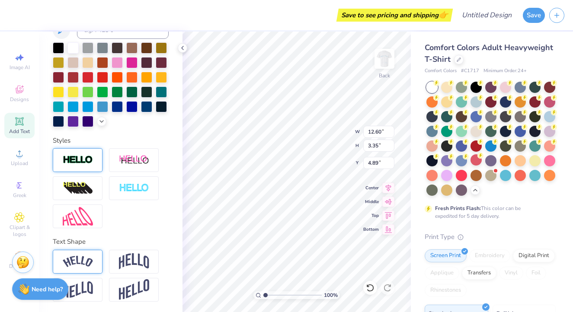
type input "12.58"
type input "3.33"
click at [386, 61] on img at bounding box center [384, 59] width 35 height 35
type input "10.87"
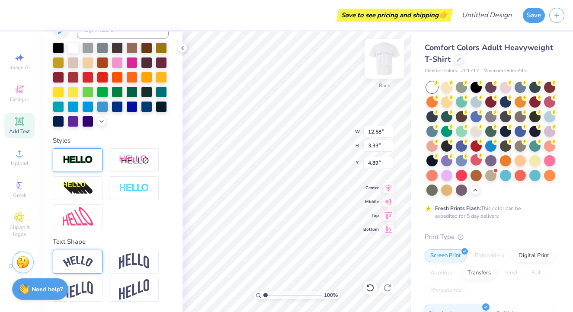
type input "2.88"
type input "5.20"
type textarea "Greetings from"
type textarea "requirements (33 credits) SCC 100 - Introduction to Strategic and Corporate Com…"
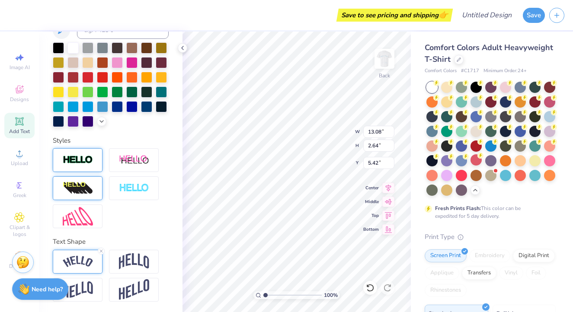
scroll to position [191, 0]
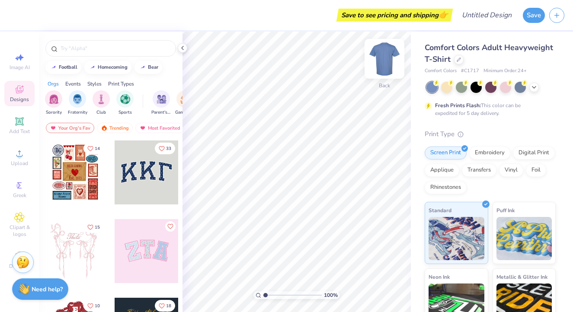
click at [390, 59] on img at bounding box center [384, 59] width 35 height 35
click at [390, 59] on img at bounding box center [384, 58] width 17 height 17
click at [534, 87] on icon at bounding box center [534, 86] width 7 height 7
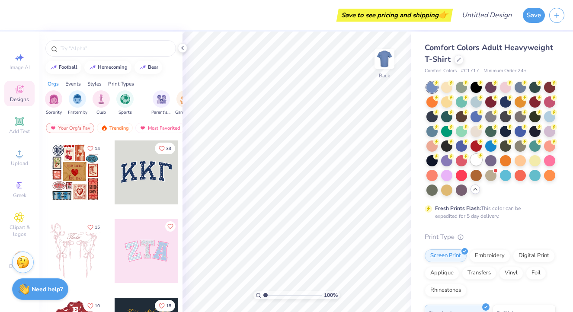
click at [477, 161] on div at bounding box center [476, 159] width 11 height 11
click at [382, 68] on img at bounding box center [384, 59] width 35 height 35
click at [106, 45] on input "text" at bounding box center [115, 48] width 111 height 9
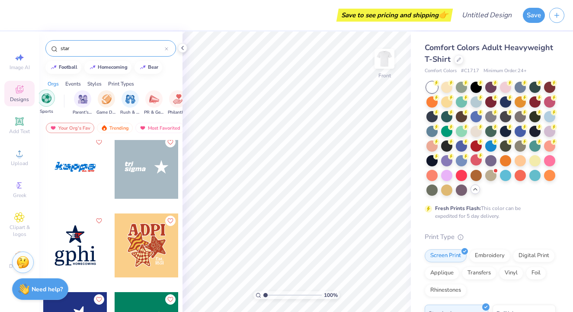
scroll to position [0, 90]
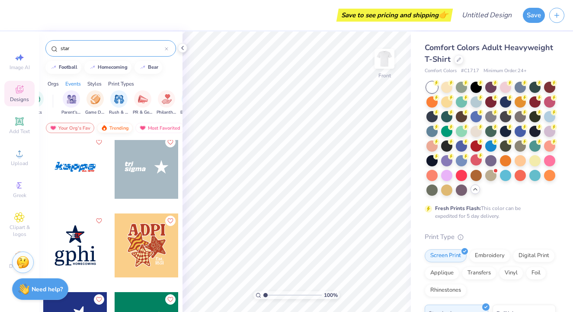
click at [122, 129] on div "Trending" at bounding box center [115, 128] width 36 height 10
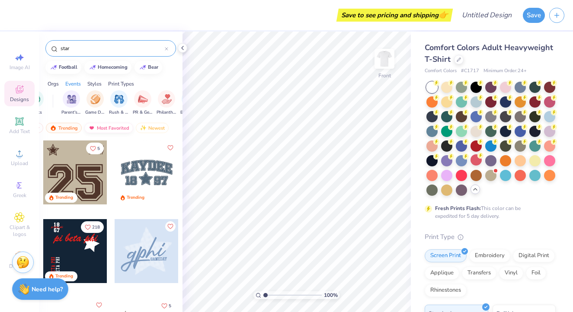
scroll to position [0, 51]
click at [116, 129] on div "Most Favorited" at bounding box center [109, 128] width 49 height 10
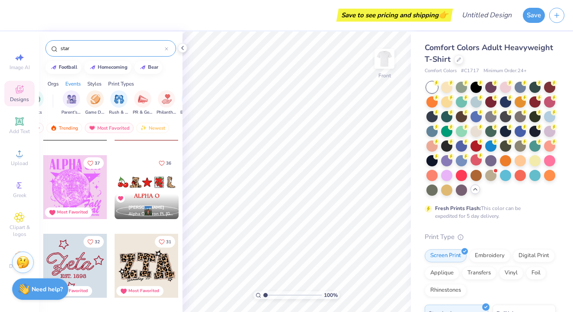
scroll to position [1011, 0]
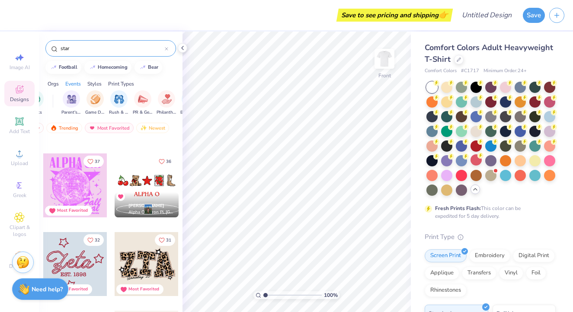
drag, startPoint x: 90, startPoint y: 48, endPoint x: 41, endPoint y: 45, distance: 49.9
click at [44, 47] on div "star" at bounding box center [111, 46] width 144 height 29
type input "greetings from"
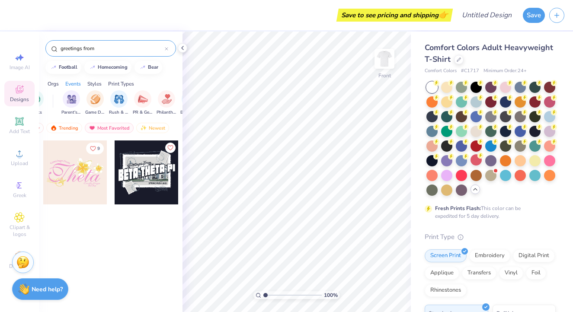
click at [66, 169] on div at bounding box center [75, 173] width 64 height 64
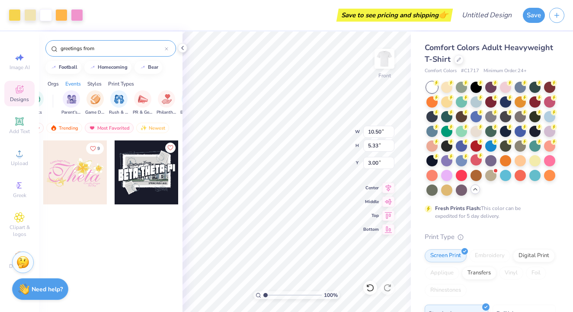
type input "9.00"
click at [387, 58] on img at bounding box center [384, 59] width 35 height 35
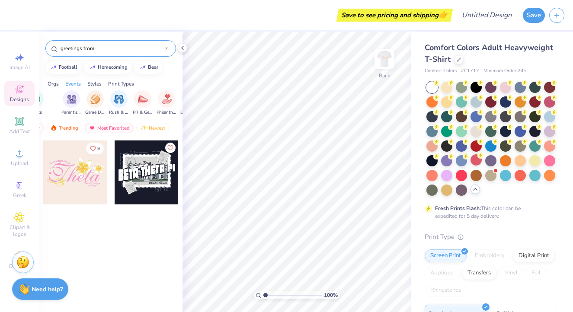
click at [387, 58] on img at bounding box center [384, 58] width 17 height 17
click at [384, 60] on img at bounding box center [384, 59] width 35 height 35
click at [64, 177] on div at bounding box center [75, 173] width 64 height 64
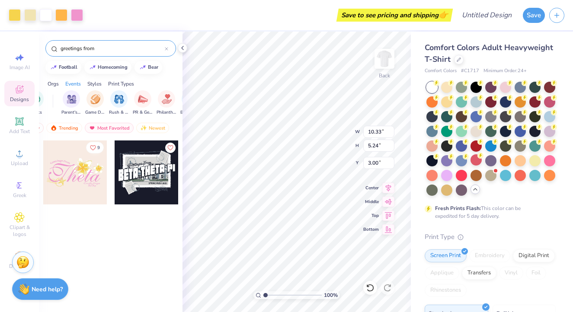
click at [93, 149] on icon "Like" at bounding box center [93, 148] width 6 height 6
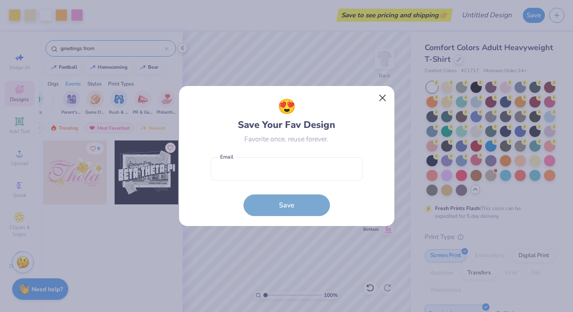
click at [386, 97] on button "Close" at bounding box center [382, 98] width 16 height 16
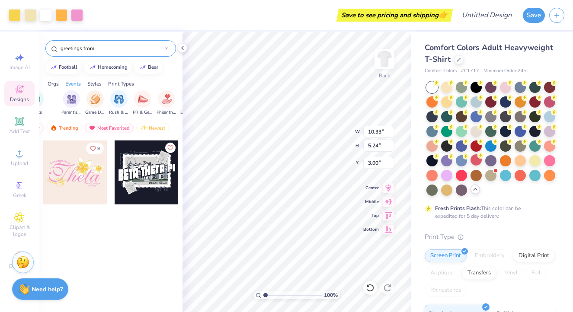
type input "6.89"
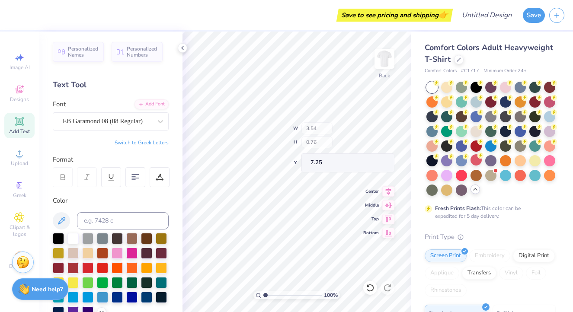
type input "9.29"
type input "3.34"
type input "7.87"
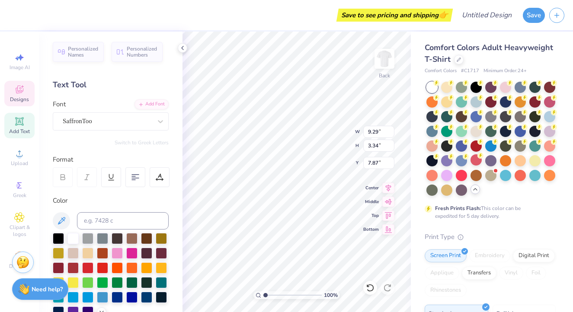
type textarea "Gphi"
type input "2.87"
type input "11.29"
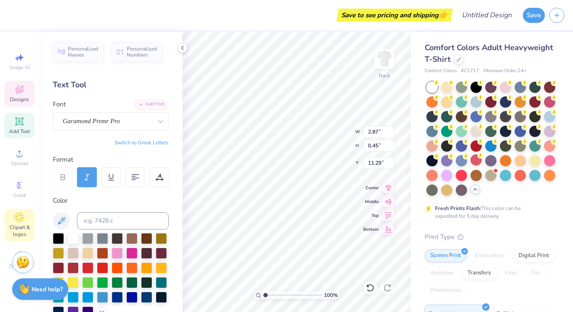
click at [20, 228] on span "Clipart & logos" at bounding box center [19, 231] width 30 height 14
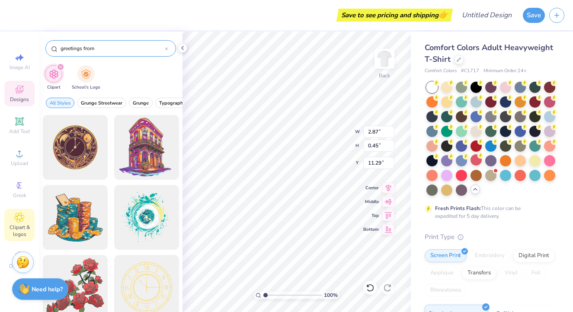
type input "greetings from"
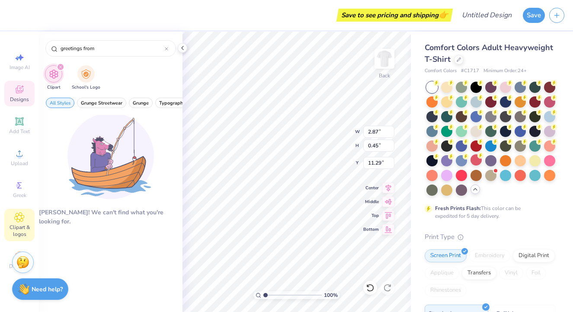
type input "8.44"
type input "5.00"
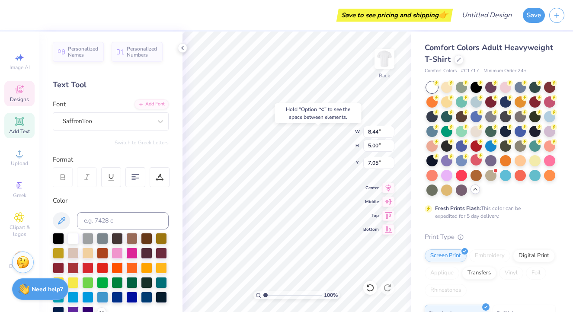
type input "7.14"
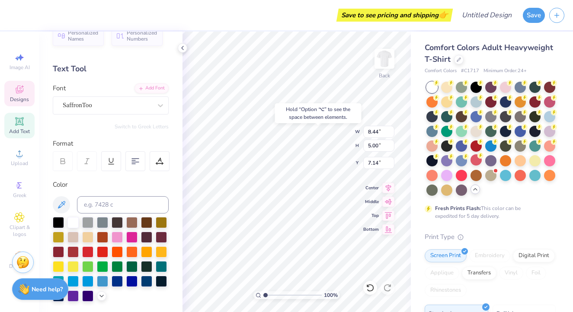
scroll to position [16, 0]
click at [71, 280] on div at bounding box center [73, 280] width 11 height 11
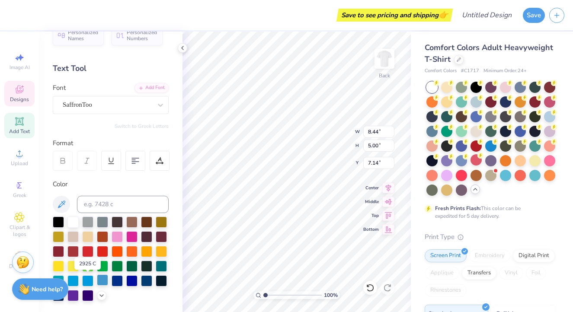
click at [102, 280] on div at bounding box center [102, 280] width 11 height 11
click at [90, 280] on div at bounding box center [87, 280] width 11 height 11
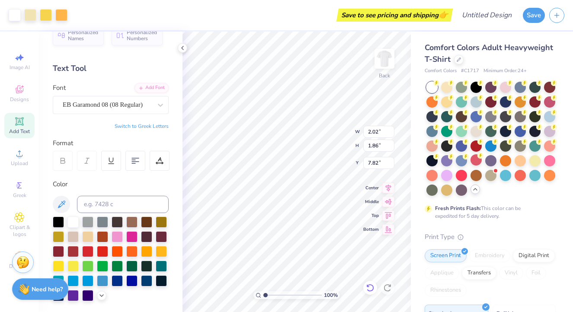
click at [364, 289] on div at bounding box center [370, 288] width 14 height 14
type input "3.54"
type input "0.76"
type input "4.25"
type input "8.44"
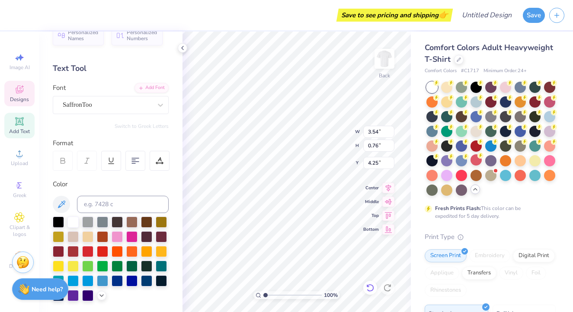
type input "5.00"
type input "16.65"
type input "2.21"
type input "2.45"
type input "7.57"
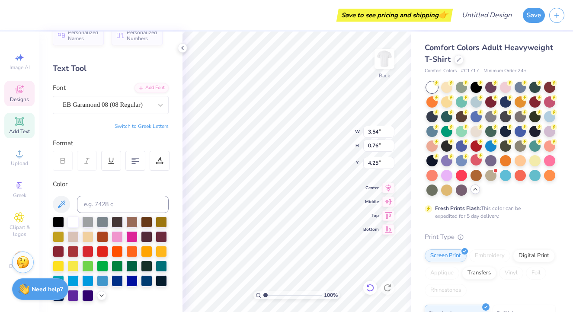
type input "7.30"
type input "8.44"
type input "5.00"
type input "8.06"
type input "13.42"
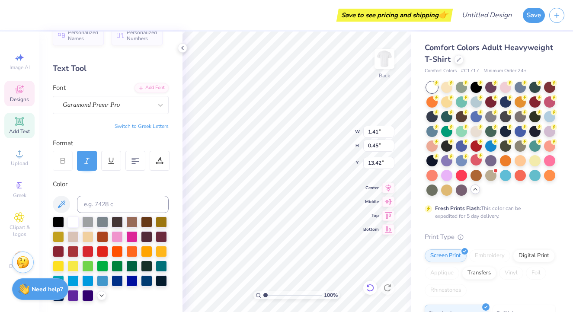
type input "2.87"
type input "12.50"
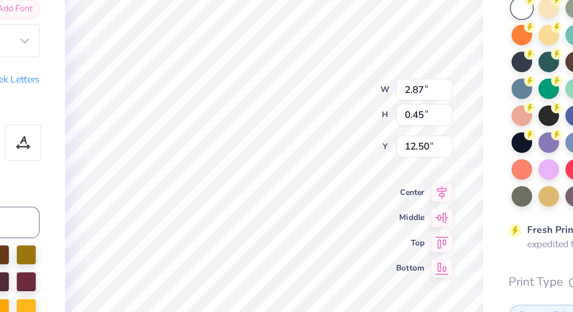
scroll to position [0, 1]
type textarea "Airbands"
type input "1.41"
type input "13.42"
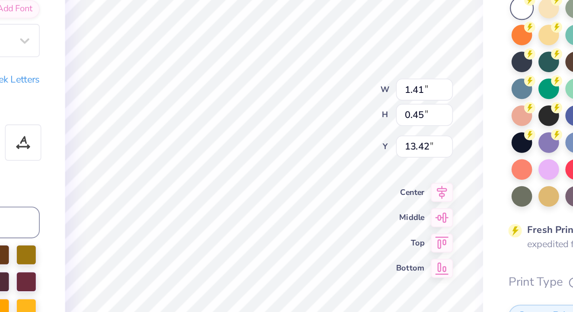
type textarea "2025y"
type textarea "2025"
type input "12.74"
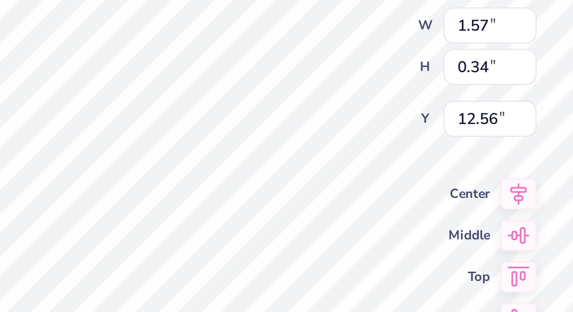
scroll to position [0, 1]
type textarea "Airbands 2025"
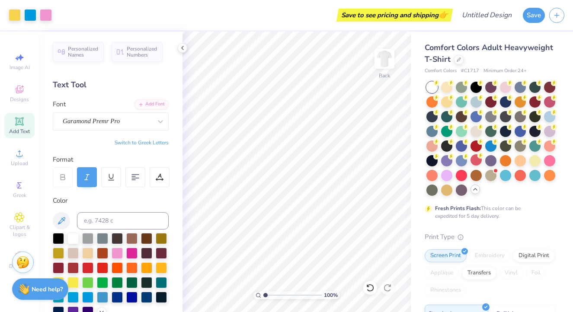
scroll to position [0, 0]
click at [21, 217] on icon at bounding box center [19, 218] width 4 height 4
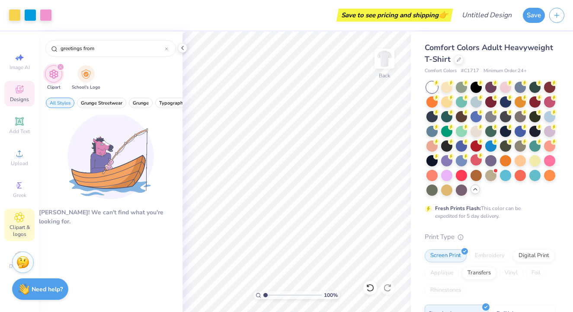
click at [27, 93] on div "Designs" at bounding box center [19, 94] width 30 height 26
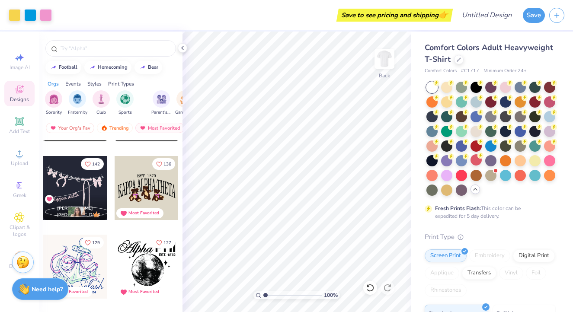
scroll to position [455, 0]
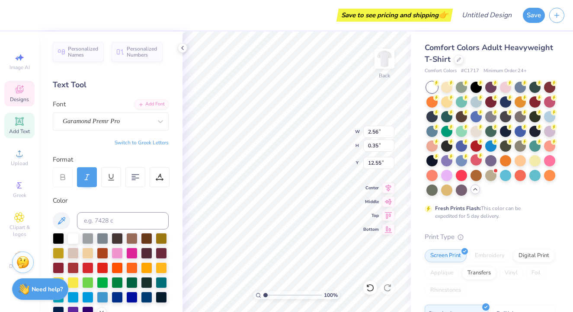
type input "12.33"
type input "12.15"
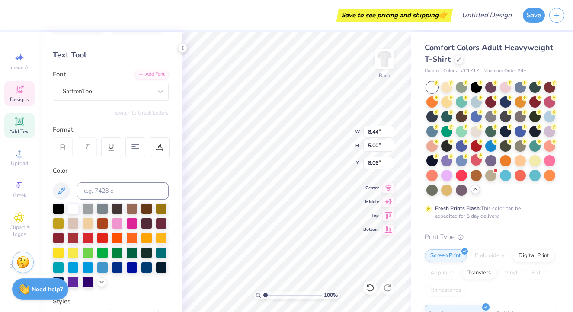
scroll to position [30, 0]
click at [116, 267] on div at bounding box center [117, 266] width 11 height 11
type input "8.44"
type input "5.00"
type input "8.06"
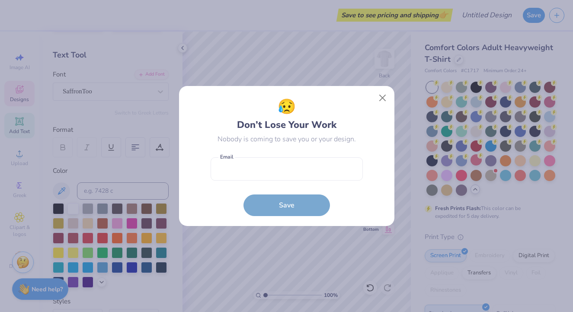
click at [276, 211] on div "😥 Don’t Lose Your Work Nobody is coming to save you or your design. Email is a …" at bounding box center [287, 156] width 216 height 140
click at [381, 101] on button "Close" at bounding box center [382, 98] width 16 height 16
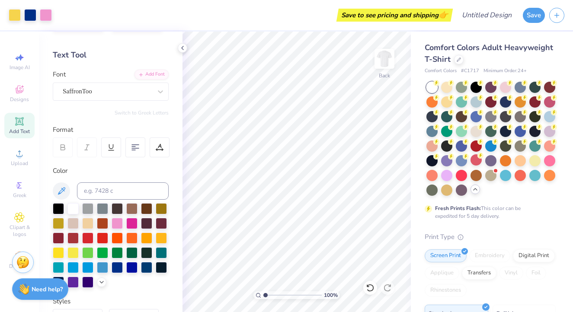
click at [4, 6] on div "Art colors" at bounding box center [26, 15] width 52 height 30
click at [9, 15] on div at bounding box center [15, 14] width 12 height 12
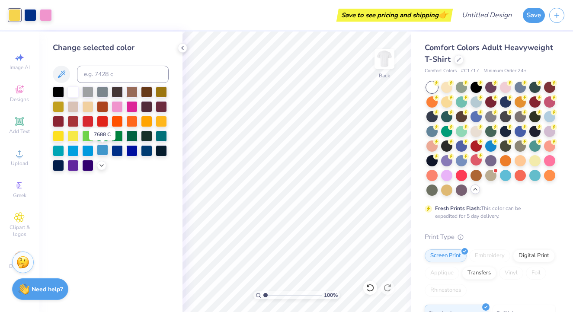
click at [105, 151] on div at bounding box center [102, 150] width 11 height 11
click at [21, 129] on span "Add Text" at bounding box center [19, 131] width 21 height 7
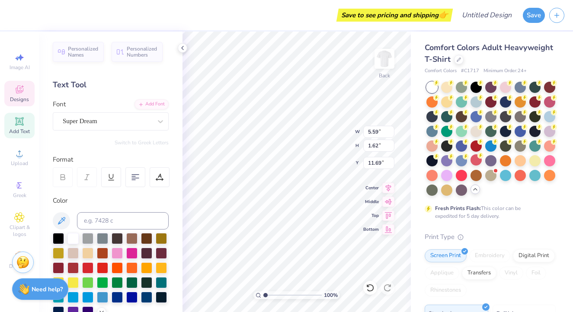
click at [24, 90] on icon at bounding box center [19, 89] width 10 height 10
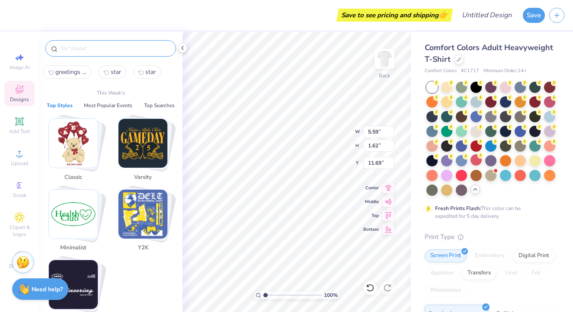
click at [86, 52] on input "text" at bounding box center [115, 48] width 111 height 9
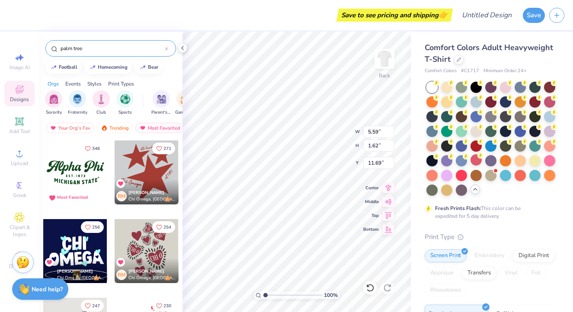
type input "palm tree"
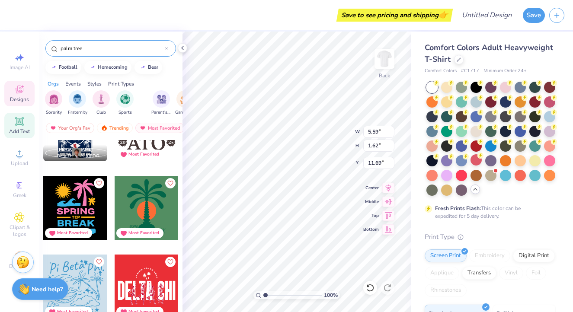
scroll to position [1132, 0]
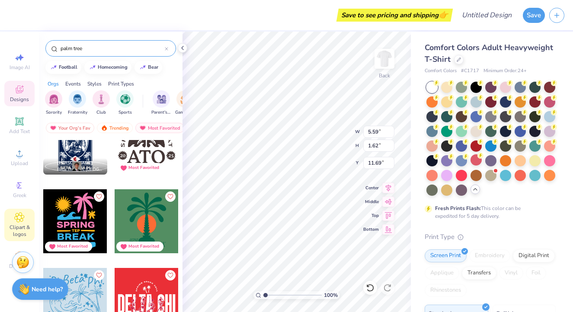
click at [23, 220] on icon at bounding box center [19, 217] width 10 height 10
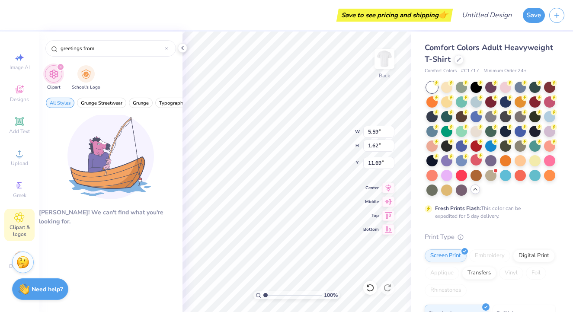
drag, startPoint x: 110, startPoint y: 50, endPoint x: 3, endPoint y: 48, distance: 106.9
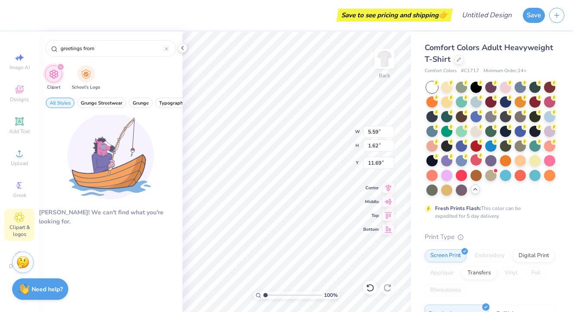
click at [3, 48] on div "Save to see pricing and shipping 👉 Design Title Save Image AI Designs Add Text …" at bounding box center [286, 156] width 573 height 312
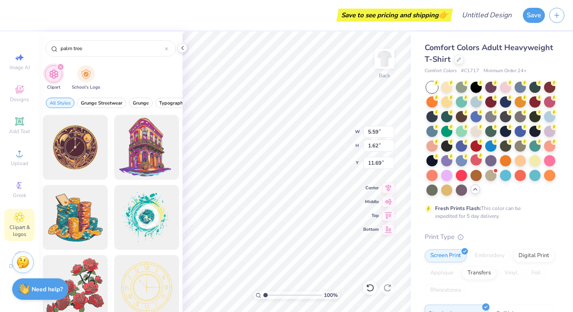
type input "palm tree"
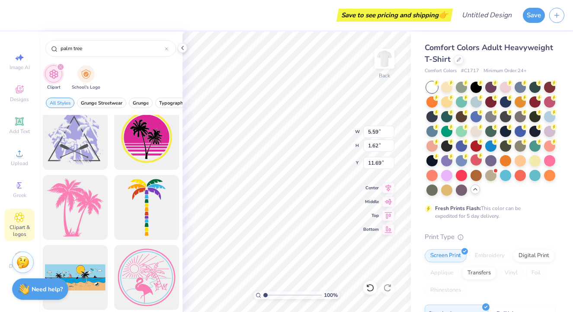
scroll to position [1411, 0]
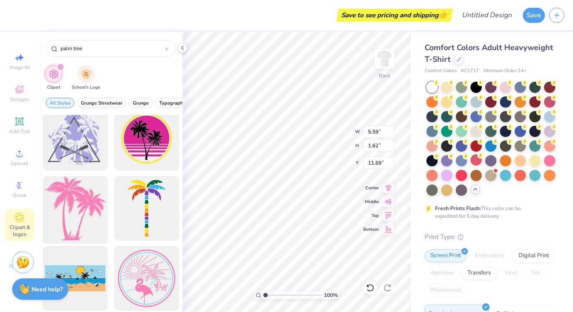
click at [79, 209] on div at bounding box center [74, 208] width 71 height 71
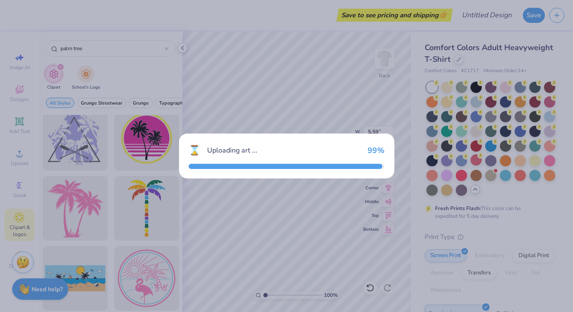
type input "14.17"
type input "14.63"
type input "3.00"
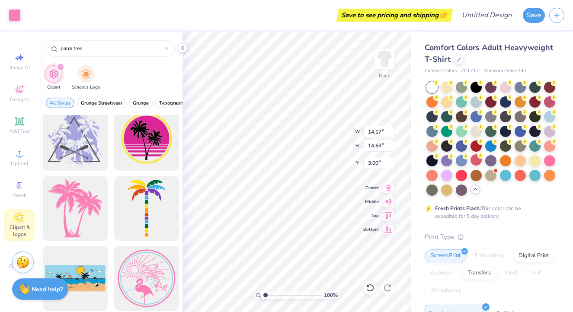
type input "3.46"
type input "3.57"
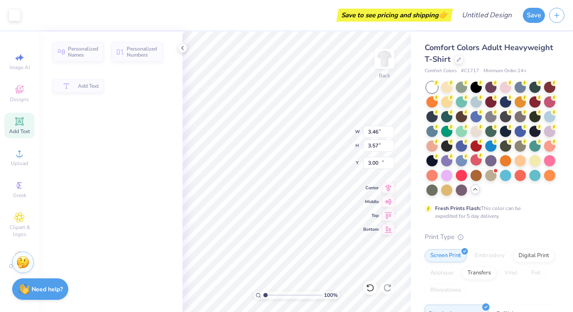
type input "5.59"
type input "1.62"
type input "11.69"
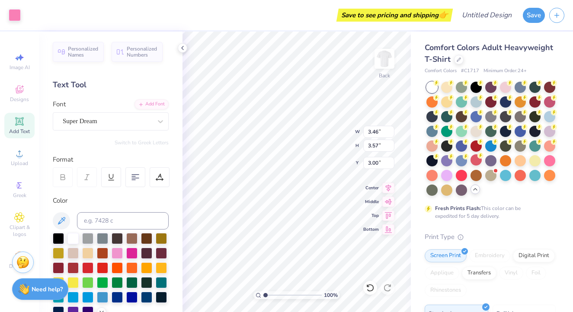
type input "6.99"
type input "2.49"
type input "2.57"
type input "7.30"
click at [101, 297] on div at bounding box center [102, 296] width 11 height 11
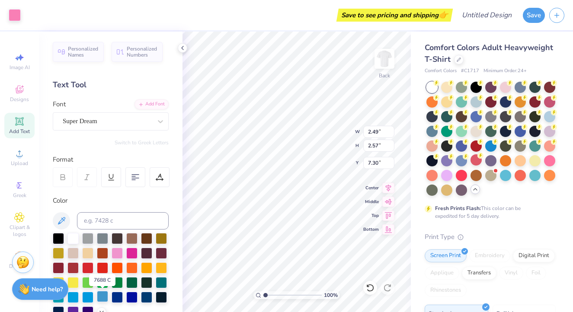
click at [104, 296] on div at bounding box center [102, 296] width 11 height 11
click at [101, 299] on div at bounding box center [102, 296] width 11 height 11
click at [85, 300] on div at bounding box center [87, 296] width 11 height 11
click at [88, 298] on div at bounding box center [87, 296] width 11 height 11
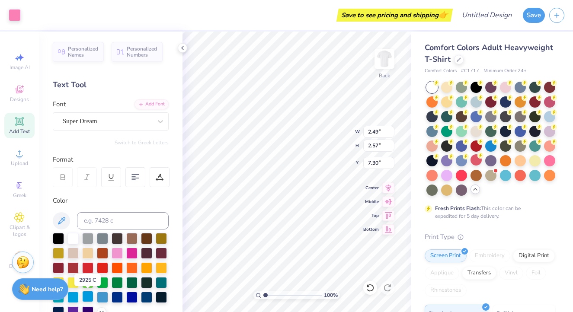
click at [88, 298] on div at bounding box center [87, 296] width 11 height 11
click at [15, 15] on div at bounding box center [15, 14] width 12 height 12
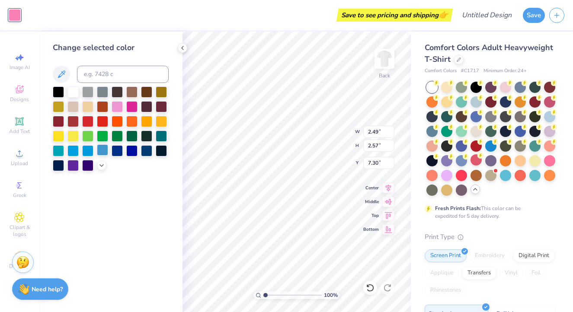
click at [104, 148] on div at bounding box center [102, 150] width 11 height 11
click at [82, 150] on div at bounding box center [87, 150] width 11 height 11
click at [103, 148] on div at bounding box center [102, 150] width 11 height 11
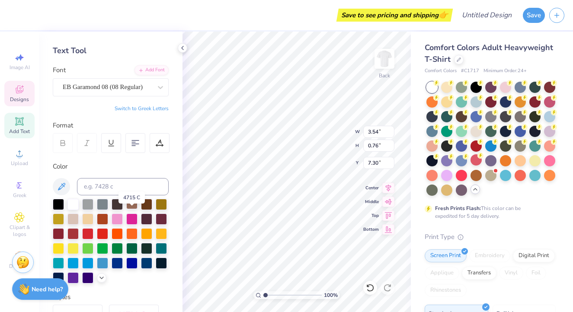
scroll to position [37, 0]
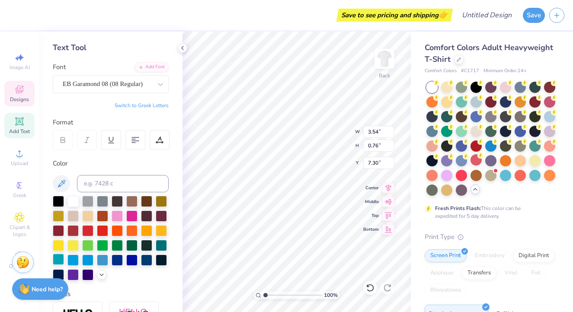
click at [58, 261] on div at bounding box center [58, 259] width 11 height 11
type input "8.44"
type input "5.00"
type input "8.06"
type input "2.56"
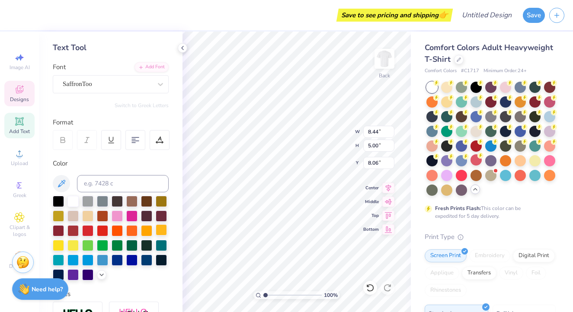
type input "0.35"
type input "12.15"
click at [58, 262] on div at bounding box center [58, 259] width 11 height 11
type input "8.44"
type input "5.00"
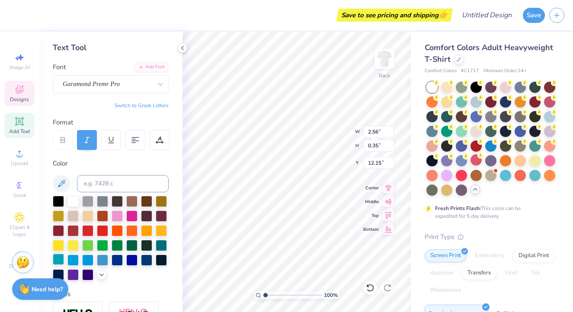
type input "8.06"
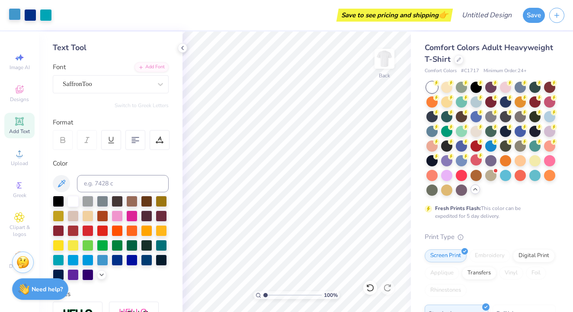
click at [12, 10] on div at bounding box center [15, 14] width 12 height 12
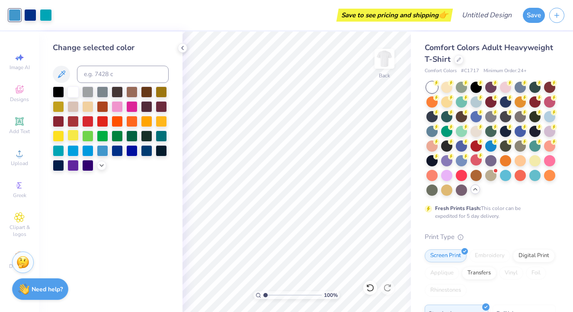
click at [74, 136] on div at bounding box center [73, 135] width 11 height 11
click at [85, 150] on div at bounding box center [87, 150] width 11 height 11
click at [367, 283] on div at bounding box center [370, 288] width 14 height 14
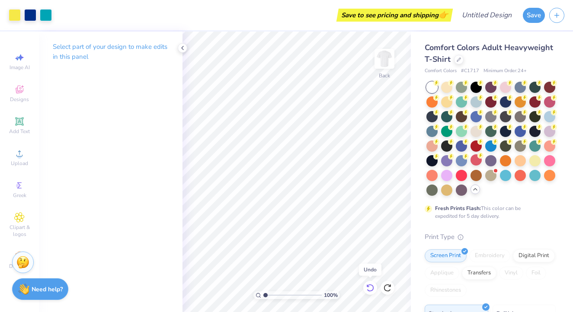
click at [367, 283] on div at bounding box center [370, 288] width 14 height 14
type input "7.30"
type input "5.03"
type input "3.18"
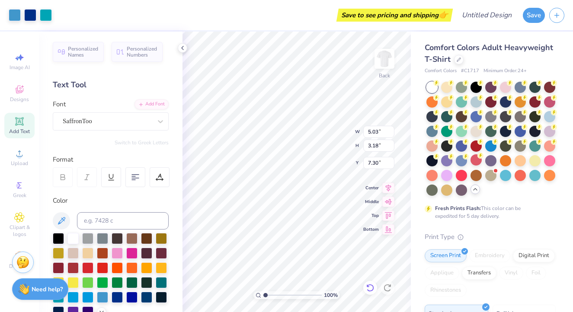
type input "5.85"
click at [386, 60] on img at bounding box center [384, 59] width 35 height 35
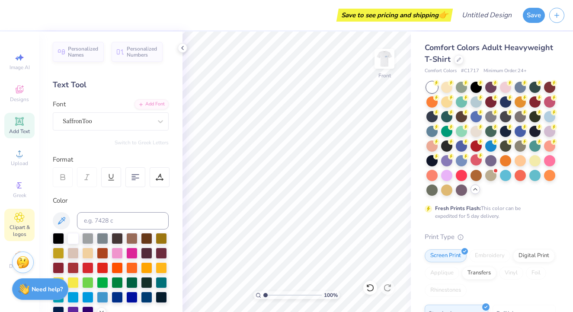
click at [19, 219] on icon at bounding box center [19, 218] width 4 height 4
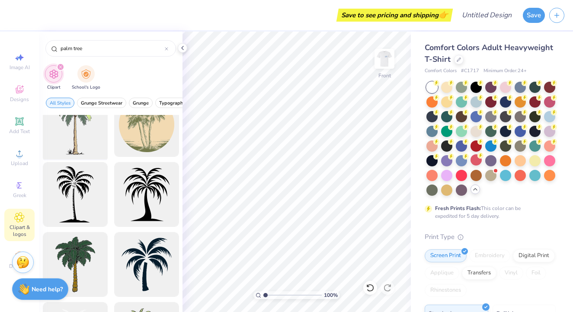
scroll to position [94, 0]
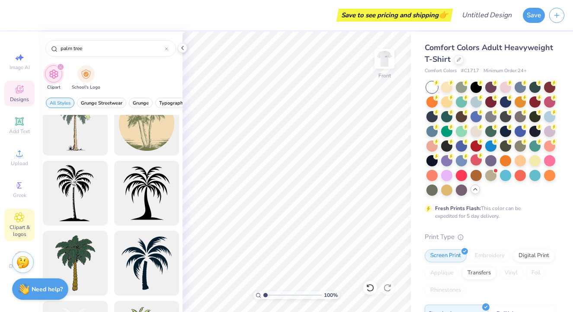
click at [17, 94] on icon at bounding box center [19, 89] width 10 height 10
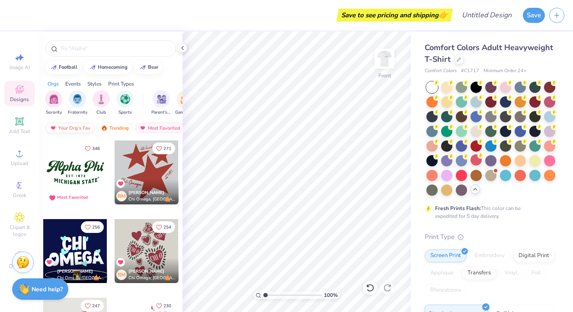
click at [83, 127] on div "Your Org's Fav" at bounding box center [70, 128] width 48 height 10
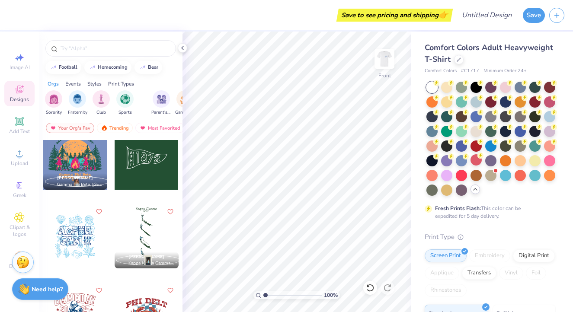
scroll to position [5213, 0]
click at [109, 45] on input "text" at bounding box center [115, 48] width 111 height 9
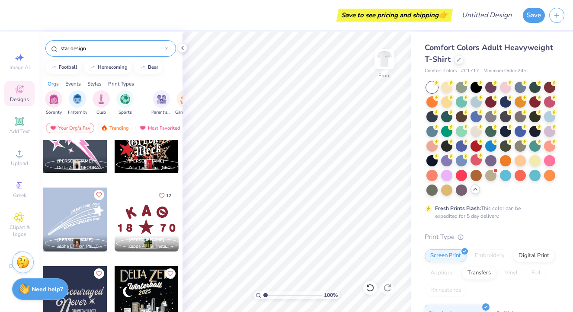
scroll to position [32, 0]
type input "star design"
click at [389, 58] on img at bounding box center [384, 59] width 35 height 35
click at [389, 58] on img at bounding box center [384, 58] width 17 height 17
click at [384, 60] on img at bounding box center [384, 59] width 35 height 35
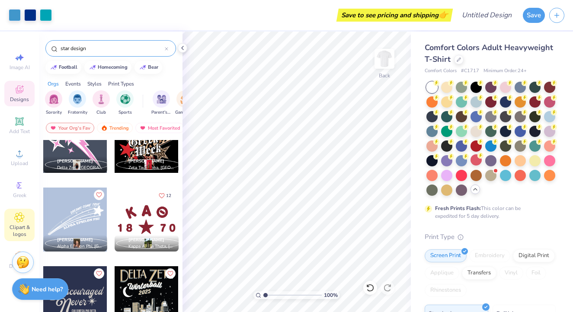
click at [21, 212] on div "Clipart & logos" at bounding box center [19, 225] width 30 height 32
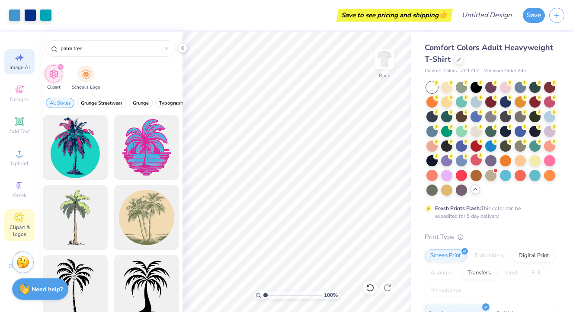
drag, startPoint x: 99, startPoint y: 51, endPoint x: 15, endPoint y: 51, distance: 83.5
click at [16, 51] on div "Art colors Save to see pricing and shipping 👉 Design Title Save Image AI Design…" at bounding box center [286, 156] width 573 height 312
type input "star"
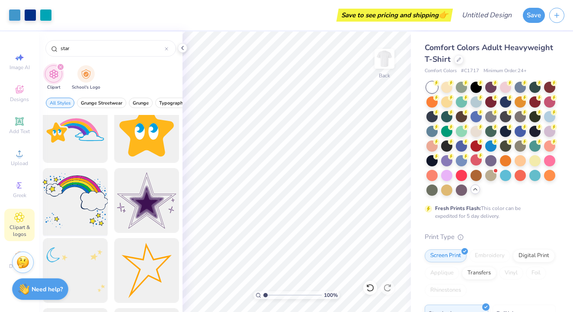
scroll to position [800, 0]
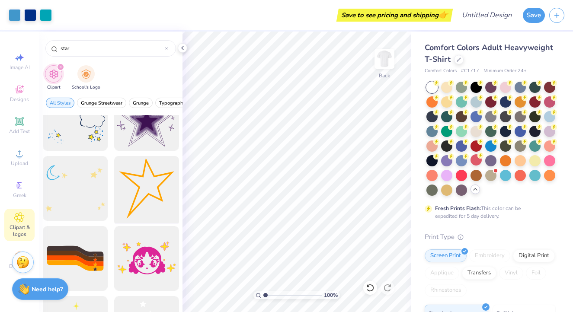
click at [138, 183] on div at bounding box center [146, 188] width 71 height 71
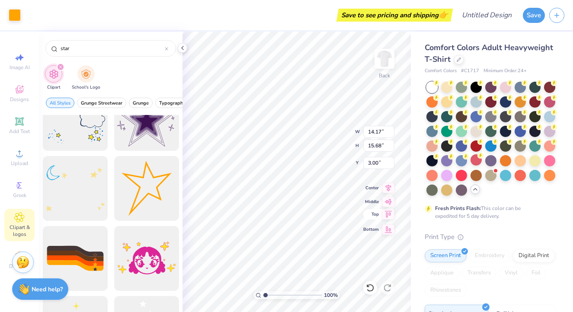
type input "2.07"
type input "2.29"
type input "16.39"
type input "5.54"
type input "6.13"
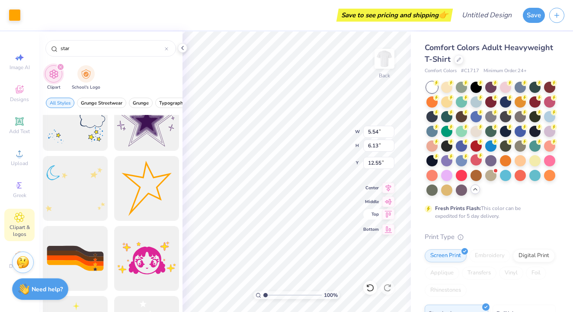
type input "9.79"
click at [370, 286] on icon at bounding box center [370, 288] width 9 height 9
type input "11.85"
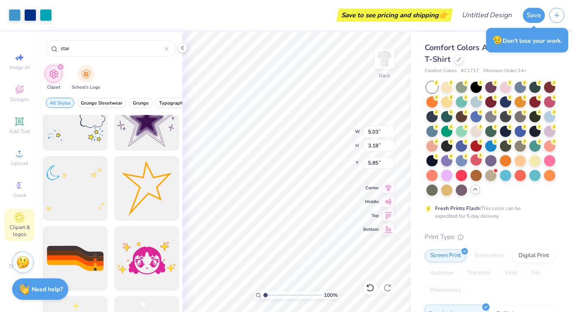
type input "5.99"
type input "5.54"
type input "6.13"
type input "11.80"
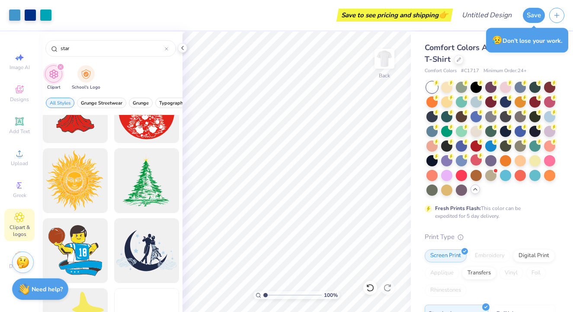
scroll to position [2391, 0]
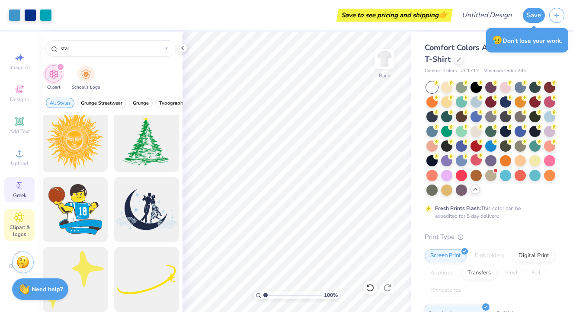
click at [17, 188] on circle at bounding box center [18, 185] width 5 height 5
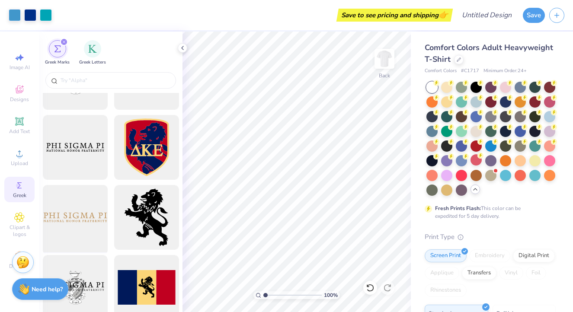
scroll to position [174, 0]
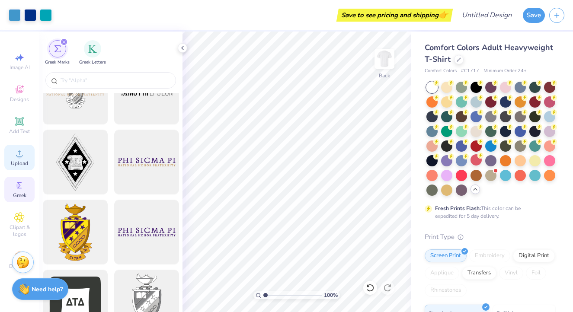
click at [18, 148] on icon at bounding box center [19, 153] width 10 height 10
type input "7.35"
type input "9.43"
type input "5.96"
type input "5.50"
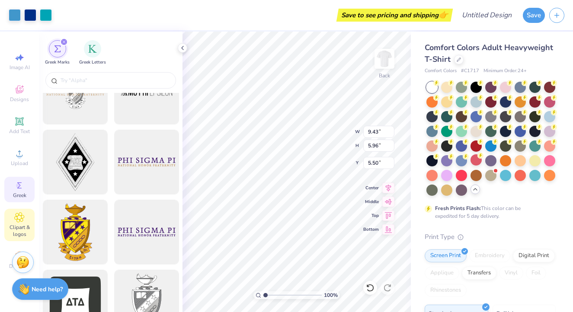
click at [25, 224] on div "Clipart & logos" at bounding box center [19, 225] width 30 height 32
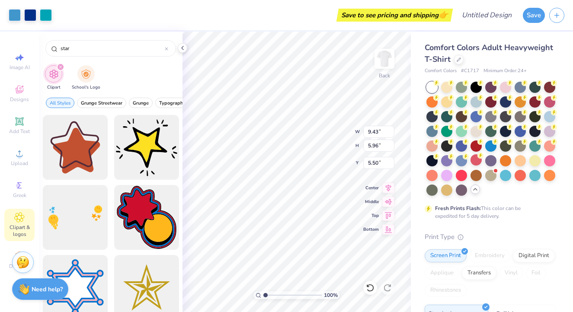
drag, startPoint x: 98, startPoint y: 48, endPoint x: 32, endPoint y: 45, distance: 65.8
click at [32, 45] on div "Art colors Save to see pricing and shipping 👉 Design Title Save Image AI Design…" at bounding box center [286, 156] width 573 height 312
type input "6.54"
type input "9.93"
type input "5.77"
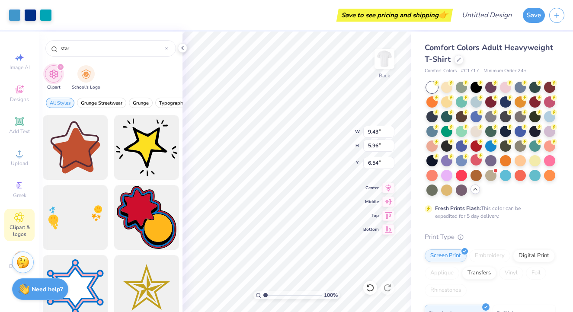
type input "7.06"
type input "11.55"
type input "6.71"
type input "6.02"
type input "6.11"
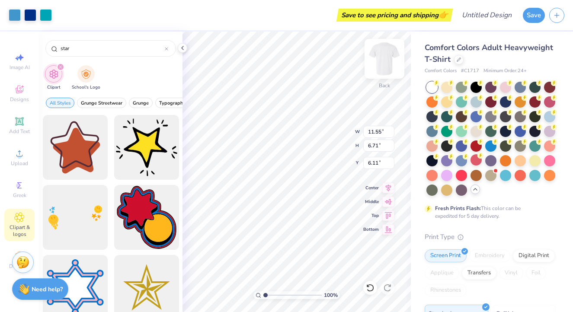
click at [384, 68] on img at bounding box center [384, 59] width 35 height 35
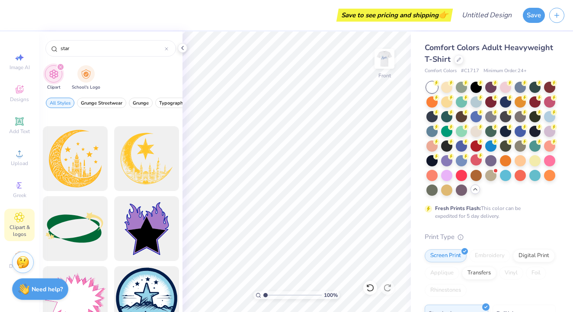
scroll to position [550, 0]
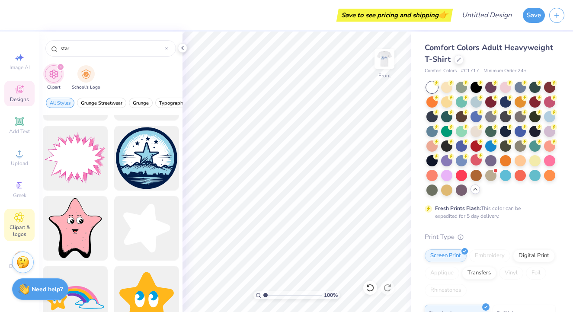
click at [19, 81] on div "Designs" at bounding box center [19, 94] width 30 height 26
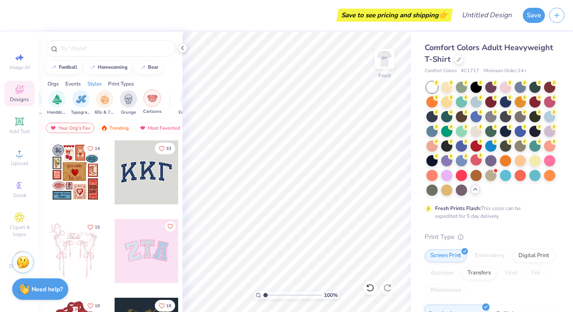
scroll to position [0, 567]
click at [111, 103] on img "filter for 60s & 70s" at bounding box center [107, 98] width 10 height 10
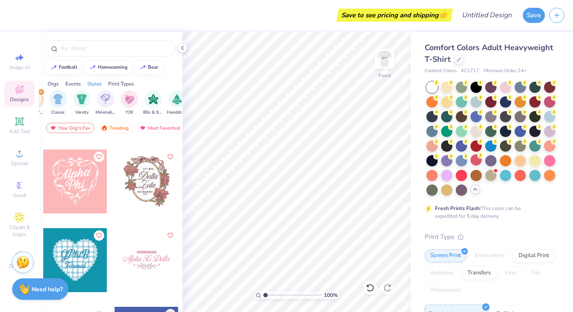
scroll to position [3982, 0]
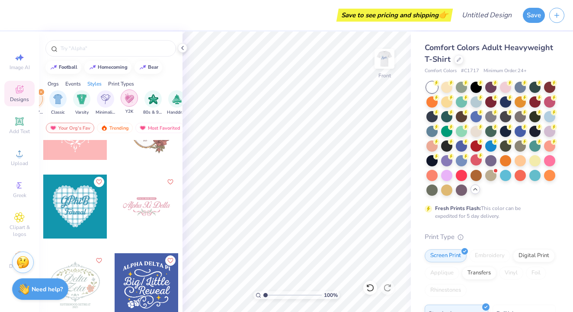
click at [130, 103] on img "filter for Y2K" at bounding box center [130, 98] width 10 height 10
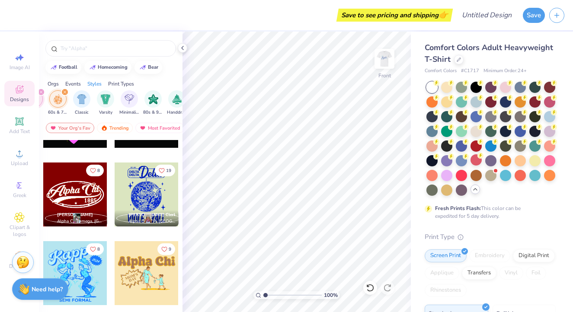
scroll to position [2955, 0]
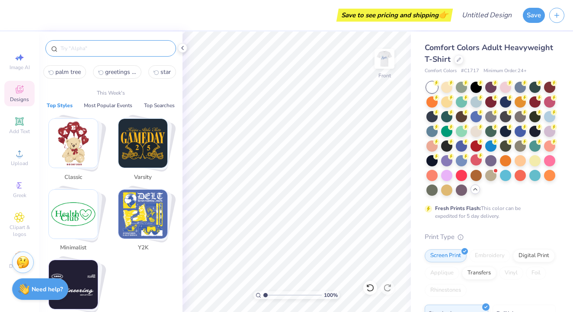
click at [129, 52] on input "text" at bounding box center [115, 48] width 111 height 9
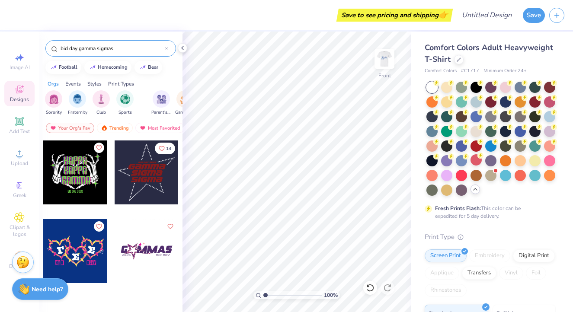
type input "bid day gamma sigmas"
click at [149, 186] on div at bounding box center [147, 173] width 64 height 64
type input "11.43"
type input "11.68"
type input "11.97"
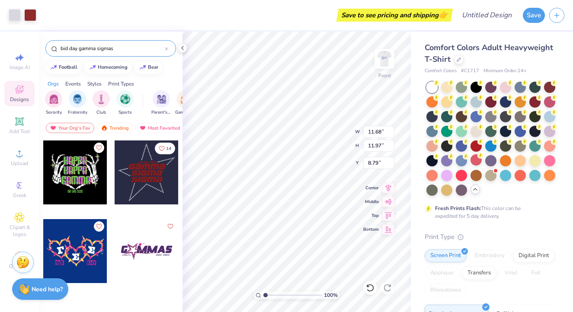
type input "10.36"
type input "12.01"
type input "12.30"
type input "10.07"
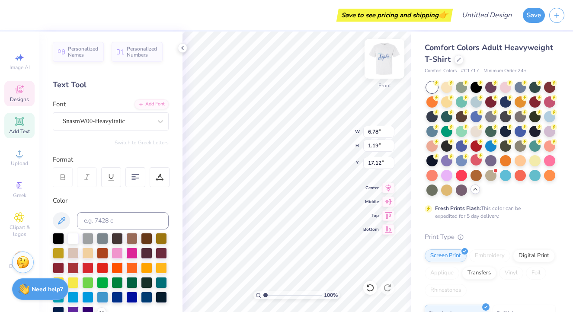
click at [392, 63] on img at bounding box center [384, 59] width 35 height 35
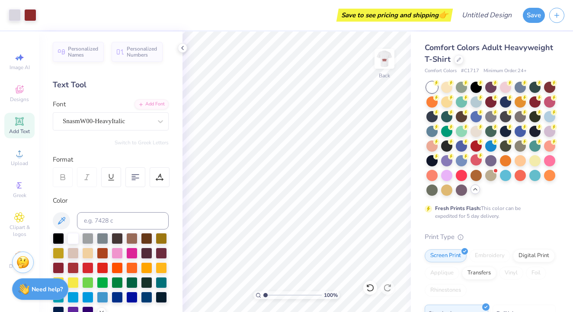
click at [379, 54] on img at bounding box center [384, 58] width 17 height 17
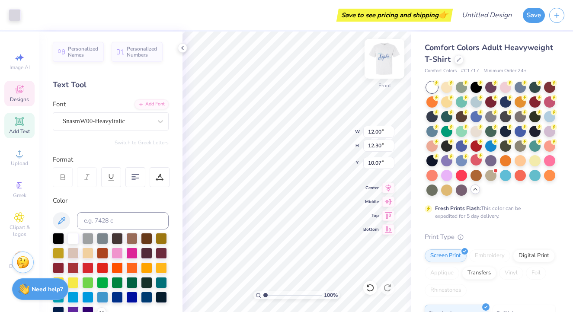
click at [383, 63] on img at bounding box center [384, 59] width 35 height 35
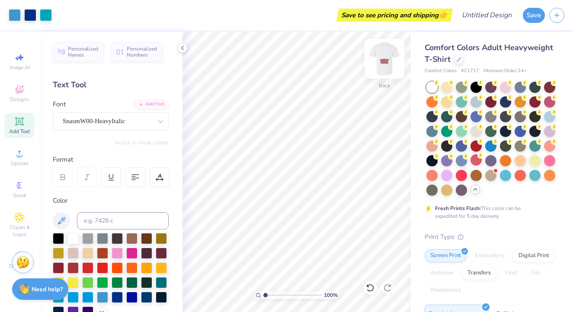
click at [384, 63] on img at bounding box center [384, 59] width 35 height 35
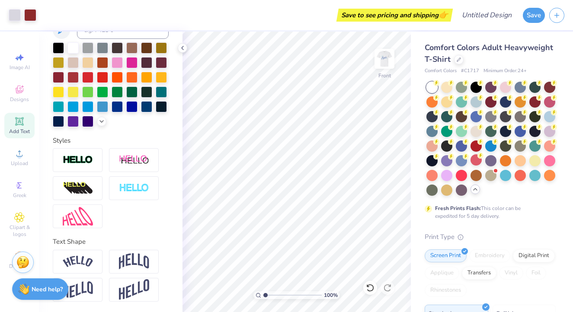
scroll to position [191, 0]
click at [87, 257] on img at bounding box center [78, 262] width 30 height 12
click at [365, 285] on div at bounding box center [370, 288] width 14 height 14
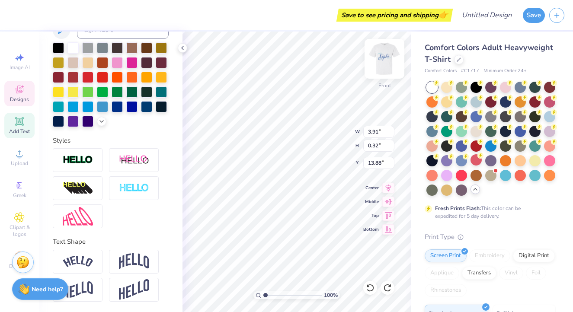
click at [384, 58] on img at bounding box center [384, 59] width 35 height 35
type input "6.26"
type input "3.64"
type input "5.83"
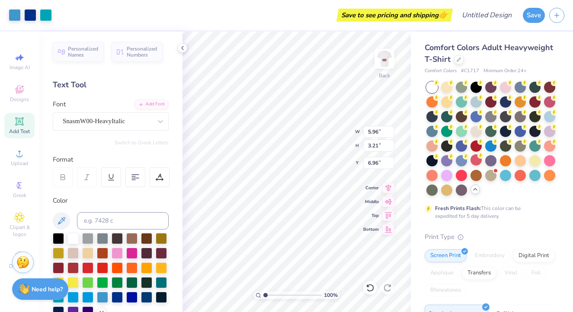
scroll to position [0, 0]
click at [373, 287] on icon at bounding box center [370, 288] width 9 height 9
type input "6.26"
click at [387, 59] on img at bounding box center [384, 59] width 35 height 35
type input "14.05"
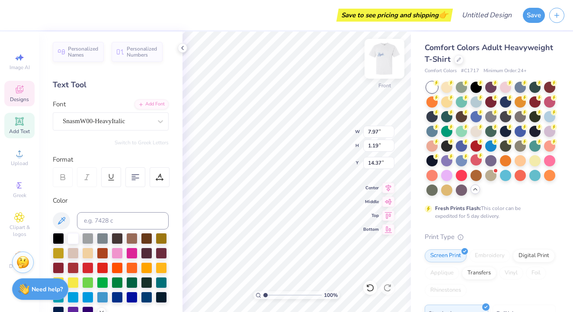
scroll to position [0, 0]
type textarea "PIKExPIPHI"
type input "12.00"
type input "12.30"
type input "10.07"
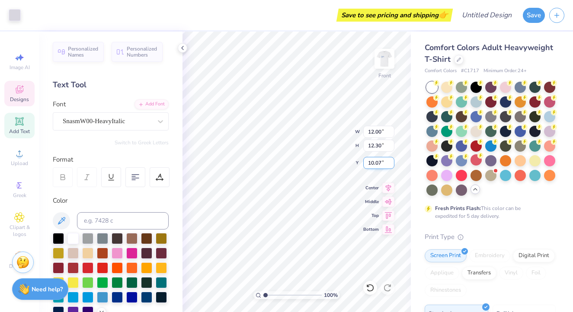
type input "11.78"
type input "1.19"
type input "14.37"
type textarea "BETAxTHETA DELTSXKAPPA PIKEXPIPHI PHIDELTDG"
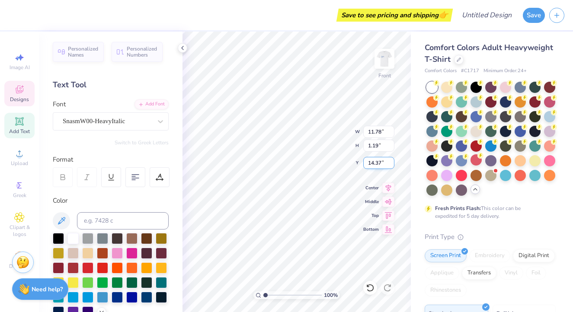
scroll to position [2, 0]
type input "6.78"
type input "15.73"
type input "5.57"
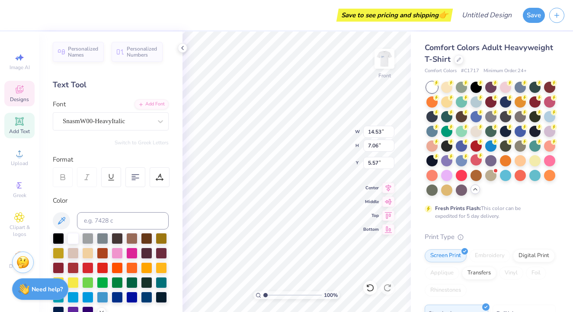
type textarea "BETAxTHETA DELTSXKAPPA PIKEXPIPHI PHIDELTXDG PHITAUXAGD SIGCHIXAPHI"
type input "6.78"
type input "1.19"
type input "15.73"
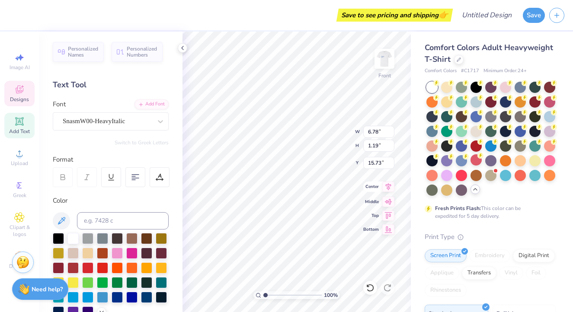
scroll to position [0, 0]
type textarea "S"
type input "6.78"
type input "1.19"
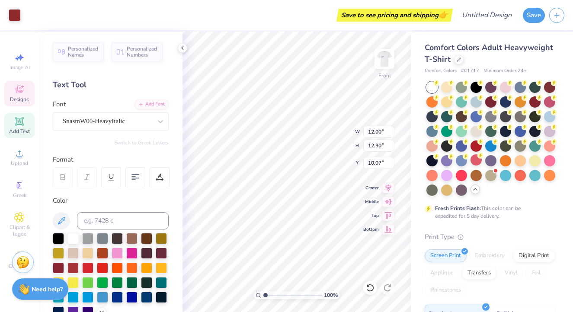
type input "17.12"
type input "14.53"
type input "11.02"
type input "3.59"
type input "9.64"
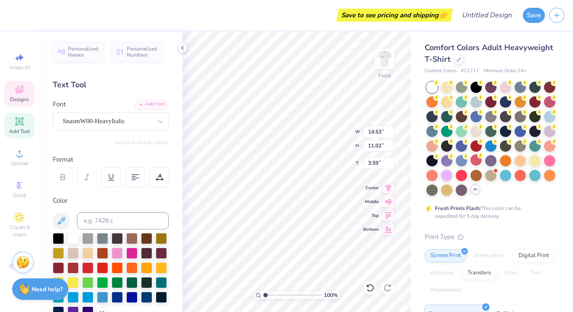
type input "7.31"
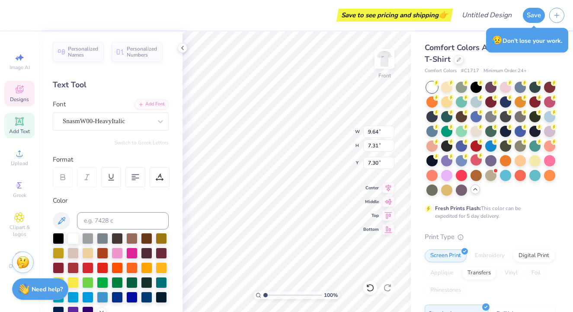
type input "13.75"
type input "8.17"
type input "6.20"
click at [136, 180] on icon at bounding box center [136, 178] width 8 height 8
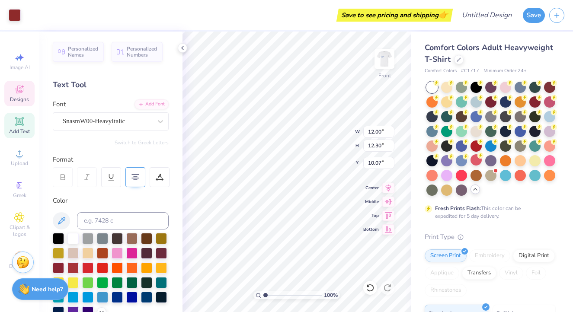
type input "8.17"
type input "6.20"
type input "13.75"
type input "6.91"
type input "5.24"
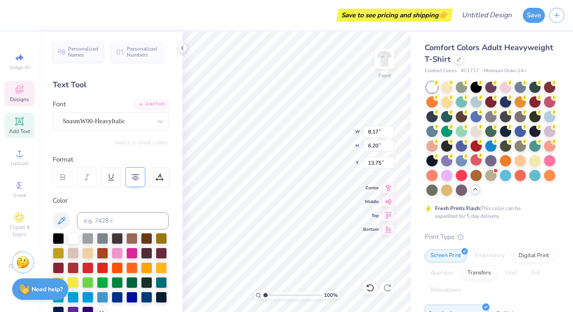
type input "14.71"
type input "13.75"
type input "12.00"
type input "12.30"
type input "10.07"
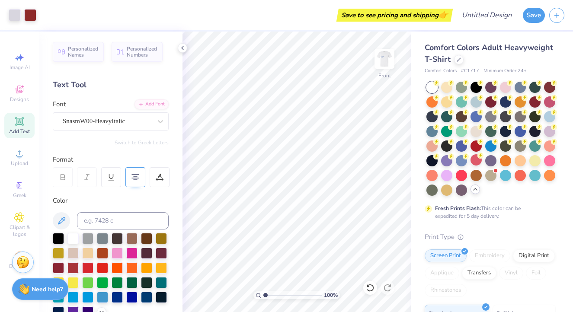
scroll to position [0, 0]
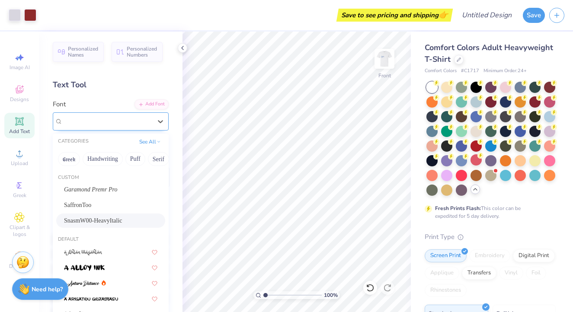
click at [112, 119] on span "SnasmW00-HeavyItalic" at bounding box center [94, 121] width 62 height 10
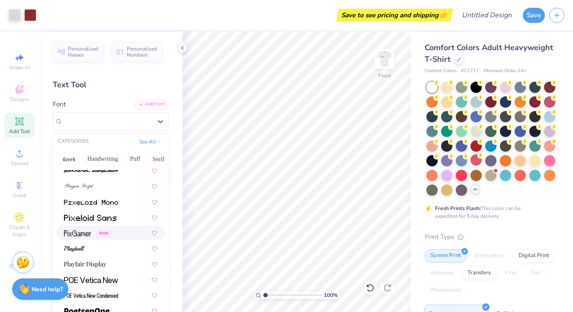
scroll to position [3677, 0]
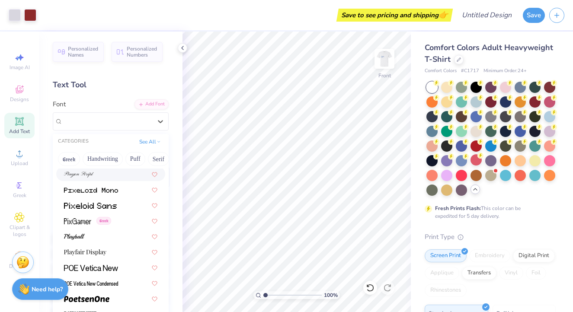
click at [86, 175] on img at bounding box center [79, 175] width 30 height 6
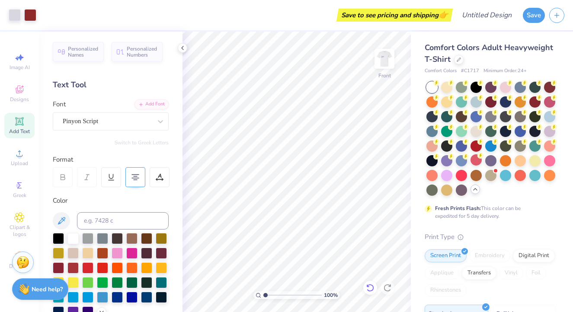
click at [368, 284] on icon at bounding box center [370, 288] width 9 height 9
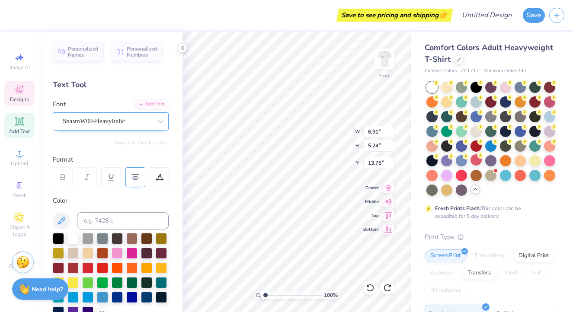
click at [125, 119] on span "SnasmW00-HeavyItalic" at bounding box center [94, 121] width 62 height 10
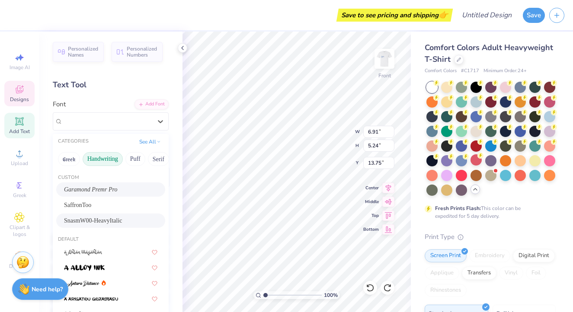
click at [94, 160] on button "Handwriting" at bounding box center [103, 159] width 40 height 14
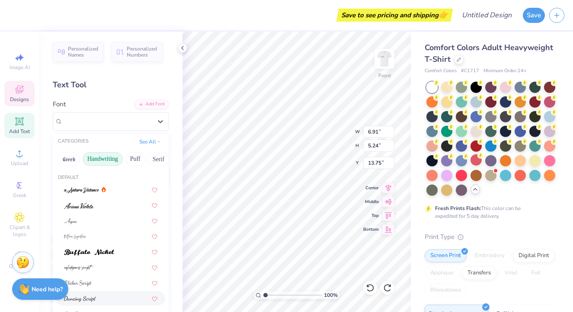
scroll to position [0, 0]
click at [133, 155] on button "Puff" at bounding box center [135, 159] width 20 height 14
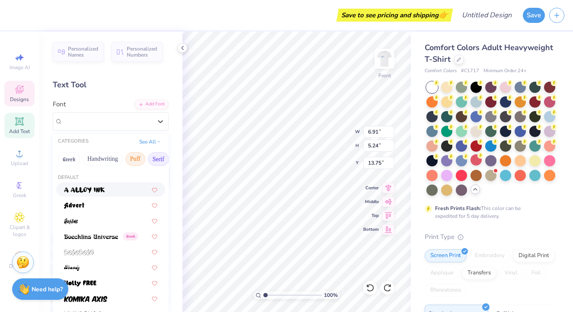
click at [162, 157] on button "Serif" at bounding box center [158, 159] width 21 height 14
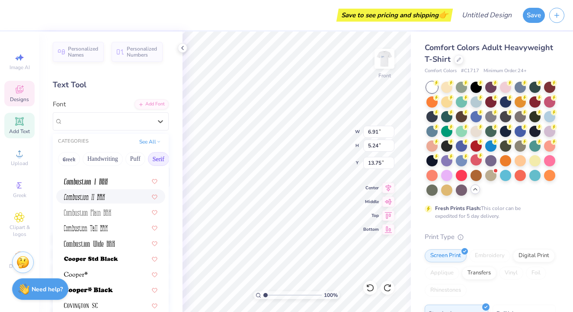
scroll to position [379, 0]
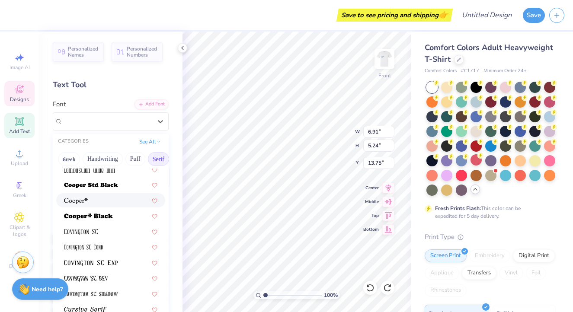
click at [108, 199] on div at bounding box center [110, 200] width 93 height 9
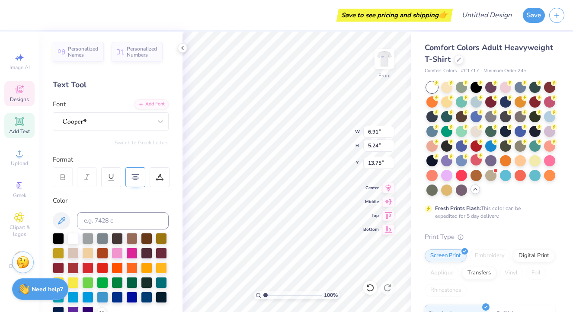
type input "5.90"
type input "5.30"
type input "13.72"
click at [370, 287] on icon at bounding box center [370, 288] width 9 height 9
type input "6.91"
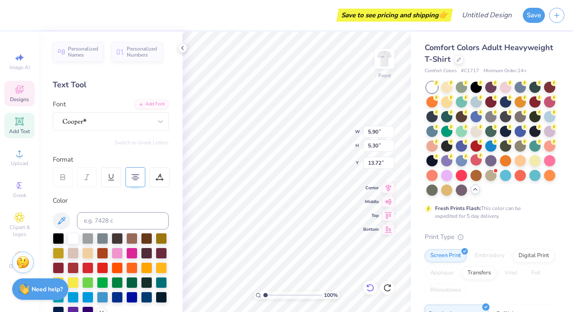
type input "5.24"
type input "13.75"
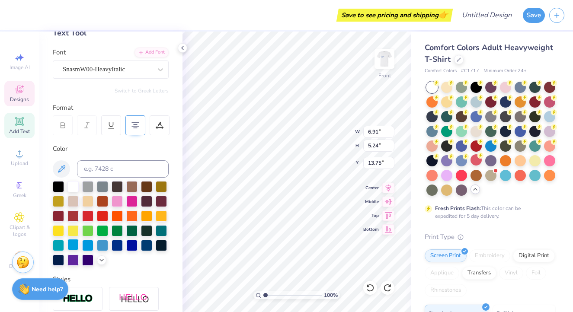
click at [74, 243] on div at bounding box center [73, 244] width 11 height 11
click at [99, 248] on div at bounding box center [102, 244] width 11 height 11
click at [74, 246] on div at bounding box center [73, 244] width 11 height 11
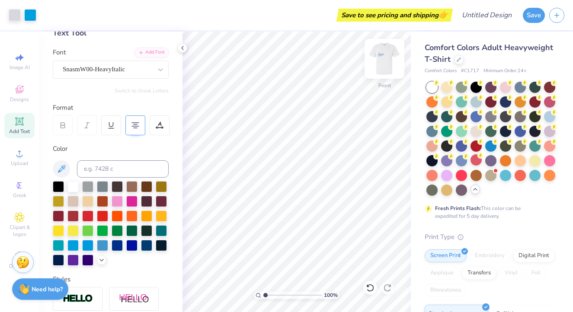
click at [382, 60] on img at bounding box center [384, 59] width 35 height 35
click at [382, 60] on img at bounding box center [384, 58] width 17 height 17
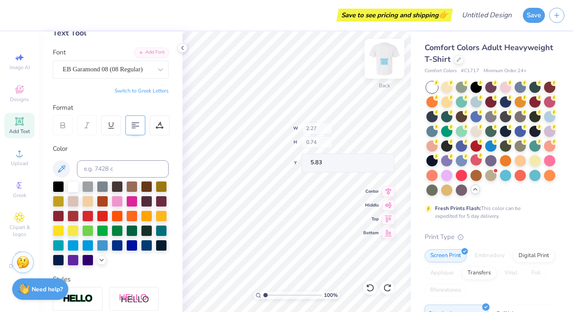
click at [386, 54] on img at bounding box center [384, 59] width 35 height 35
click at [386, 53] on img at bounding box center [384, 59] width 35 height 35
click at [380, 61] on img at bounding box center [384, 59] width 35 height 35
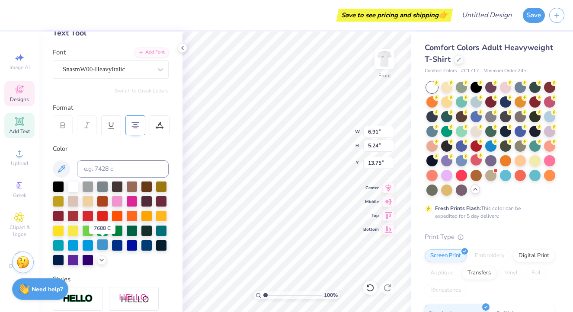
click at [104, 244] on div at bounding box center [102, 244] width 11 height 11
click at [59, 241] on div at bounding box center [58, 244] width 11 height 11
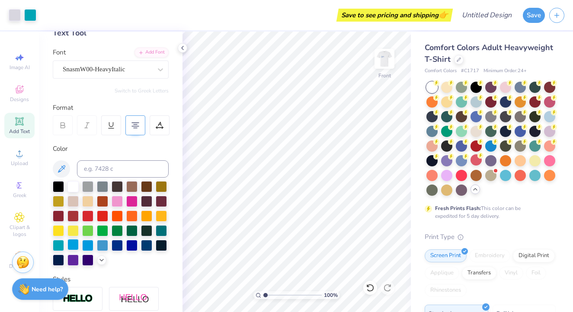
click at [74, 247] on div at bounding box center [73, 244] width 11 height 11
click at [87, 245] on div at bounding box center [87, 244] width 11 height 11
click at [58, 245] on div at bounding box center [58, 244] width 11 height 11
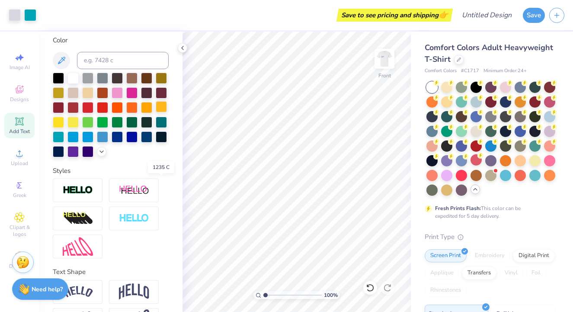
scroll to position [191, 0]
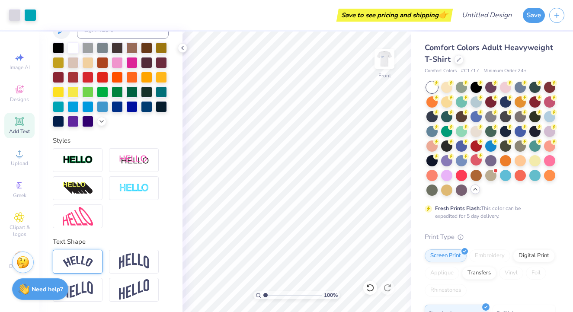
click at [91, 259] on img at bounding box center [78, 262] width 30 height 12
click at [100, 250] on icon at bounding box center [101, 251] width 5 height 5
click at [89, 160] on img at bounding box center [78, 160] width 30 height 10
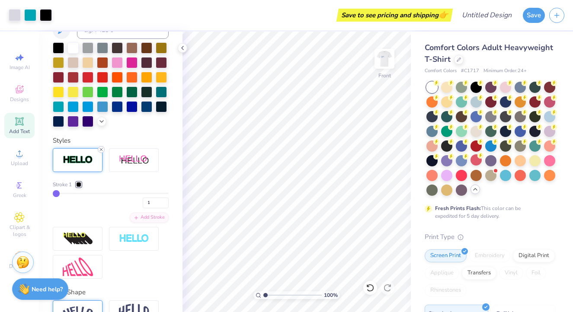
click at [102, 150] on icon at bounding box center [101, 149] width 5 height 5
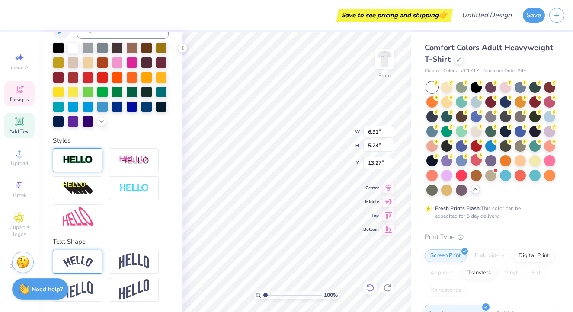
click at [370, 287] on icon at bounding box center [370, 288] width 9 height 9
type input "13.75"
click at [385, 63] on img at bounding box center [384, 59] width 35 height 35
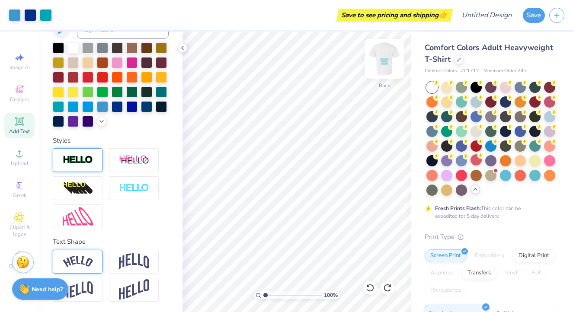
click at [383, 65] on img at bounding box center [384, 59] width 35 height 35
click at [16, 92] on icon at bounding box center [19, 89] width 10 height 10
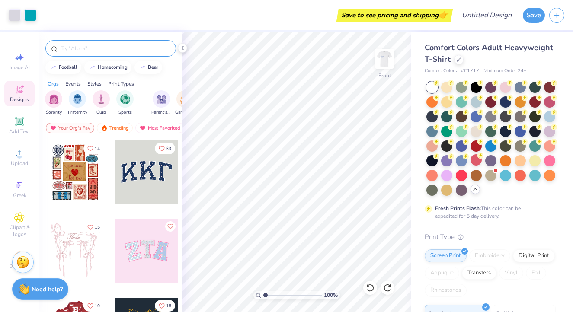
click at [83, 47] on input "text" at bounding box center [115, 48] width 111 height 9
type input "greetings from"
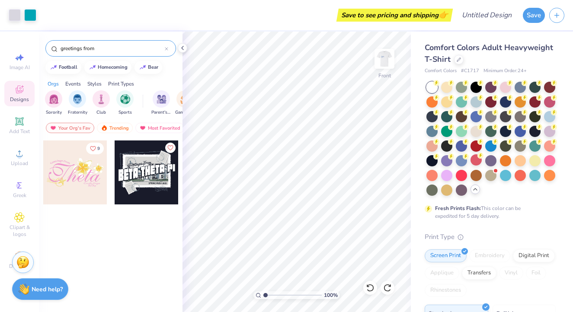
click at [82, 183] on div at bounding box center [75, 173] width 64 height 64
click at [370, 281] on div at bounding box center [370, 288] width 14 height 14
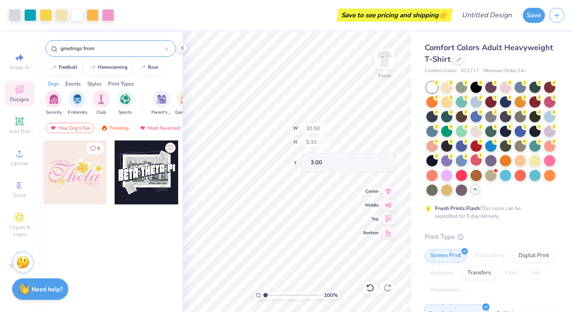
type input "2.91"
type input "0.46"
type input "7.47"
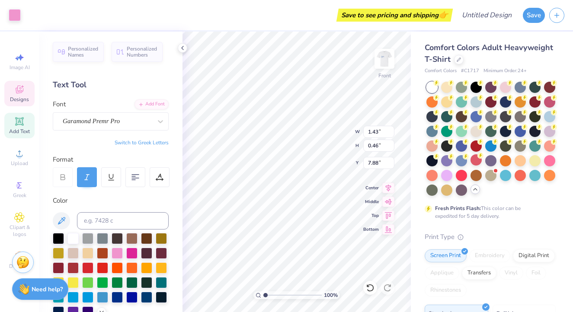
type input "1.67"
type input "0.53"
type input "7.80"
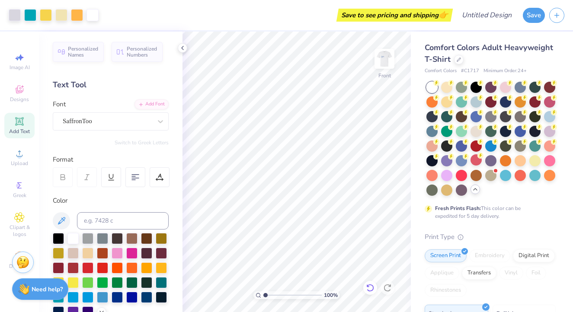
click at [367, 289] on icon at bounding box center [370, 288] width 9 height 9
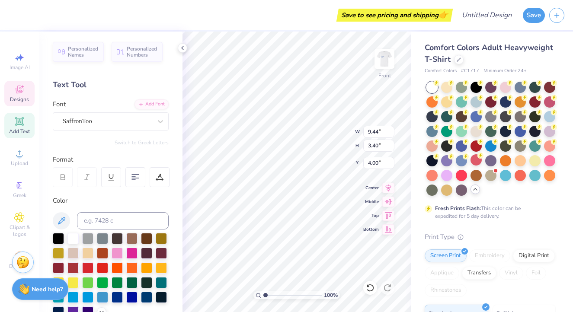
type input "9.24"
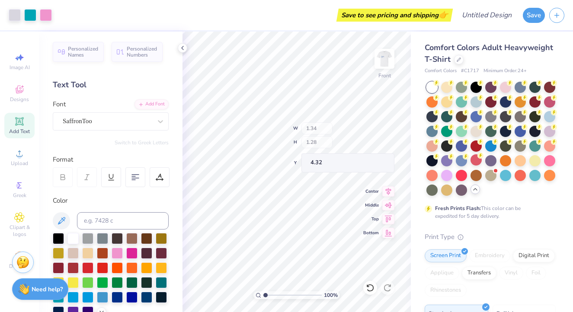
type input "4.32"
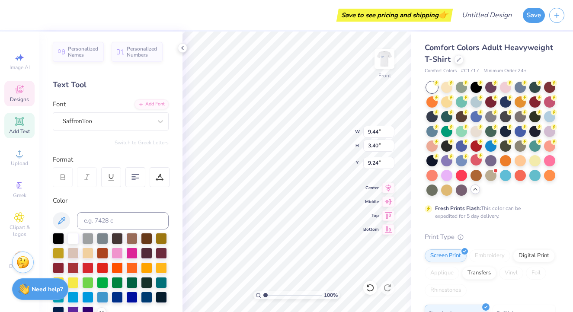
type input "4.91"
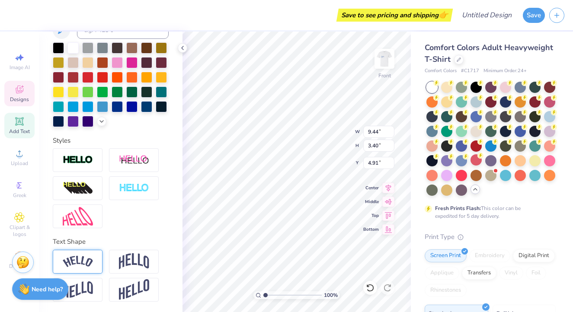
type textarea "California Dreamin'"
click at [84, 257] on img at bounding box center [78, 262] width 30 height 12
type input "7.92"
click at [71, 110] on div at bounding box center [73, 105] width 11 height 11
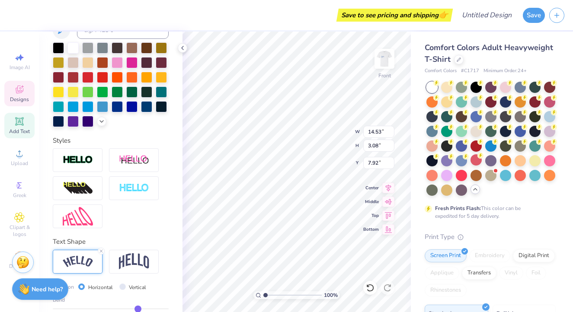
type input "6.91"
type input "5.24"
type input "13.75"
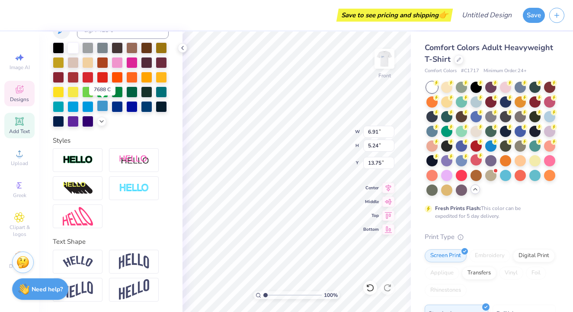
click at [104, 108] on div at bounding box center [102, 105] width 11 height 11
type input "11.50"
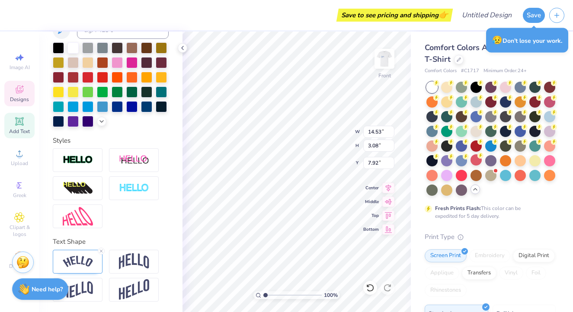
type input "9.45"
type input "9.49"
type input "12.79"
type input "2.71"
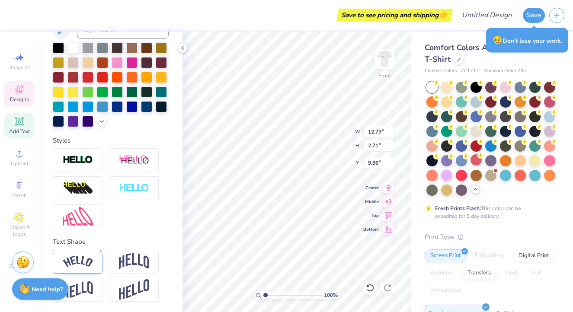
type input "9.72"
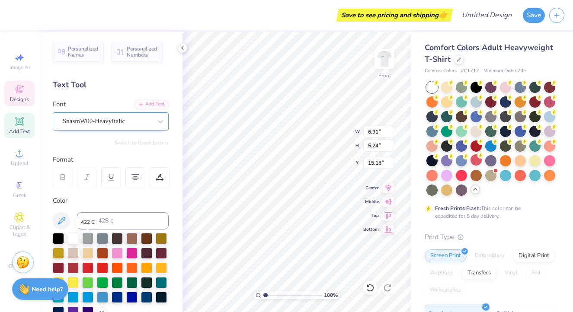
scroll to position [0, 0]
click at [90, 118] on span "SnasmW00-HeavyItalic" at bounding box center [94, 121] width 62 height 10
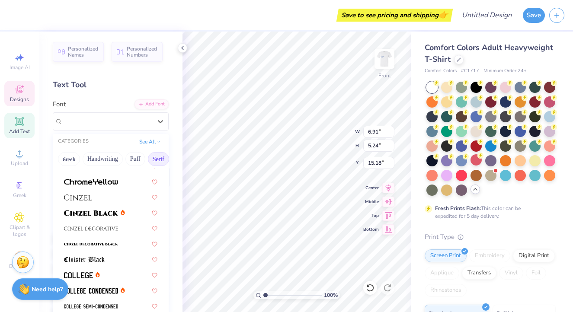
scroll to position [150, 0]
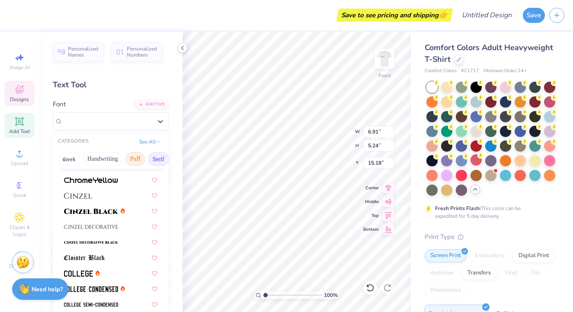
click at [129, 159] on button "Puff" at bounding box center [135, 159] width 20 height 14
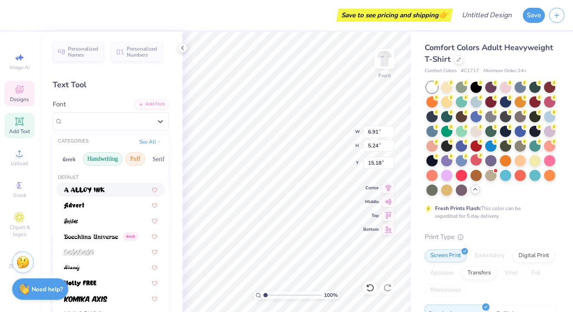
scroll to position [0, 0]
click at [101, 159] on button "Handwriting" at bounding box center [103, 159] width 40 height 14
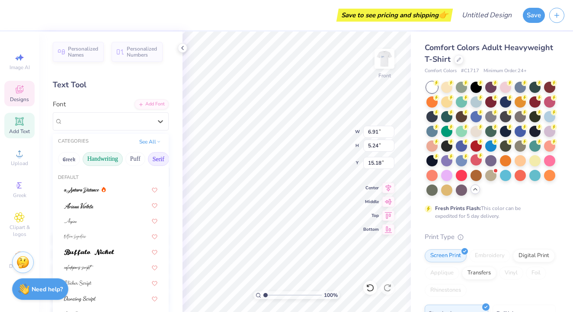
scroll to position [0, 0]
click at [157, 159] on button "Serif" at bounding box center [158, 159] width 21 height 14
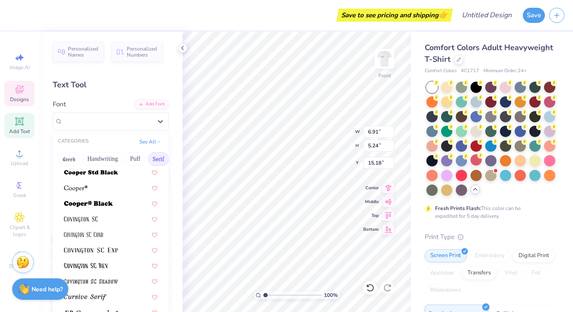
scroll to position [479, 0]
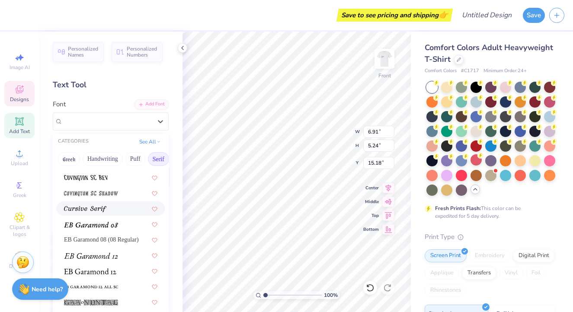
click at [95, 207] on img at bounding box center [85, 209] width 42 height 6
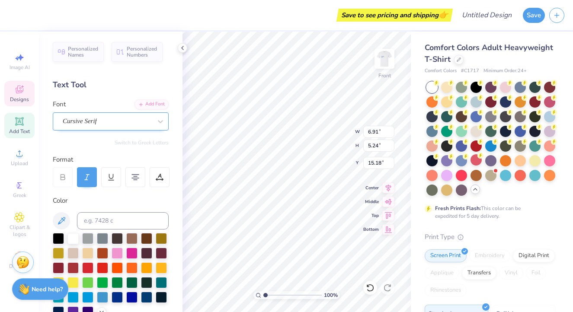
click at [143, 121] on div "Cursive Serif" at bounding box center [107, 121] width 91 height 13
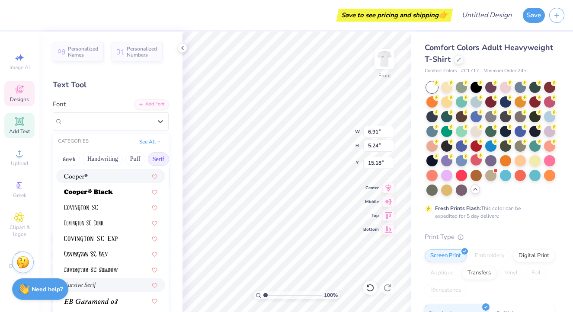
scroll to position [405, 0]
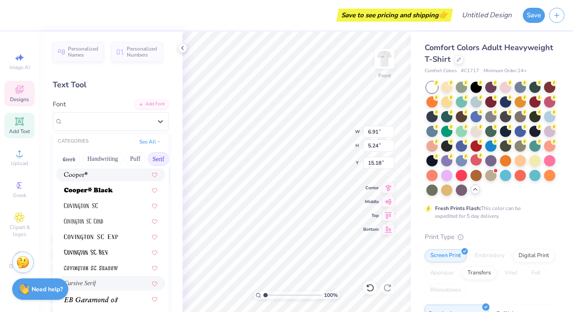
click at [91, 178] on div at bounding box center [110, 174] width 93 height 9
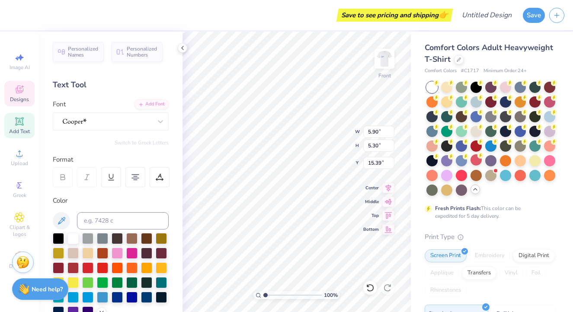
type input "15.39"
type input "5.11"
type input "4.59"
type input "14.96"
type input "5.51"
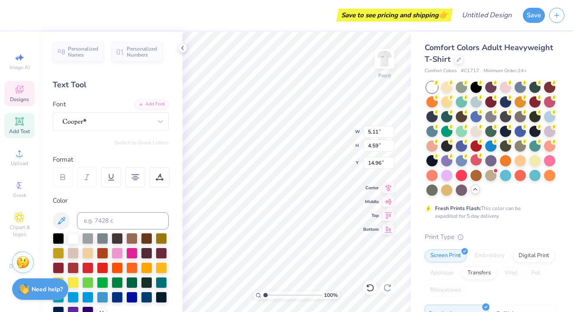
type input "4.95"
type input "12.00"
type input "12.30"
type input "11.50"
type input "5.51"
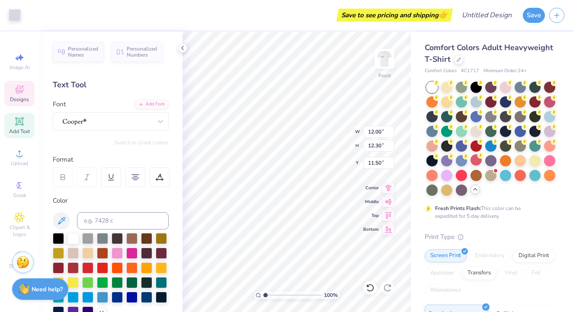
type input "4.95"
type input "14.96"
type input "6.30"
type input "5.66"
type input "15.25"
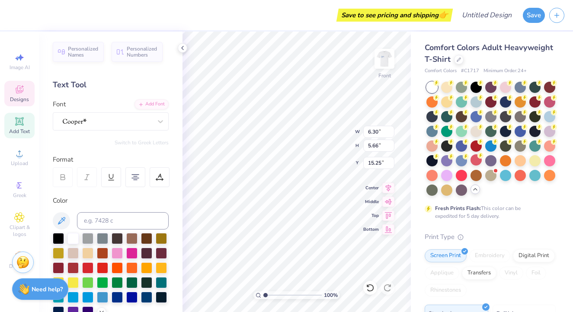
type input "12.00"
type input "12.30"
type input "11.50"
type input "6.30"
type input "5.66"
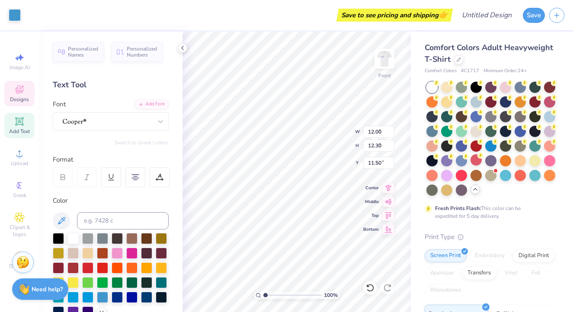
type input "15.25"
type input "7.32"
type input "6.57"
type input "14.62"
click at [368, 233] on div "Bottom" at bounding box center [378, 228] width 31 height 10
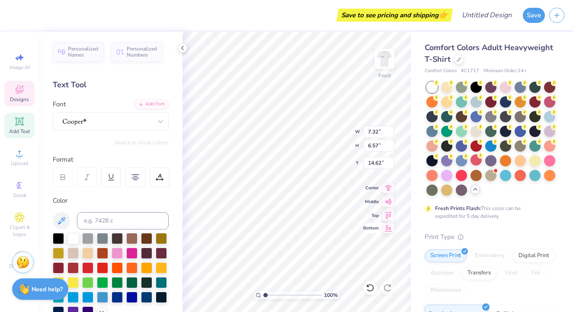
type input "20.43"
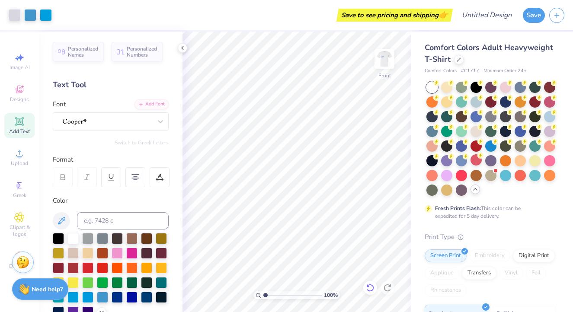
click at [366, 287] on div at bounding box center [370, 288] width 14 height 14
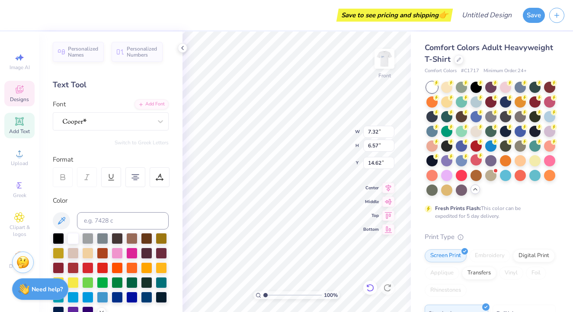
type input "14.77"
type input "12.79"
click at [109, 121] on div "SaffronToo" at bounding box center [107, 121] width 91 height 13
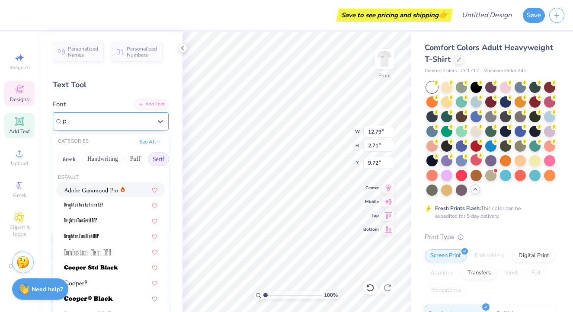
scroll to position [0, 0]
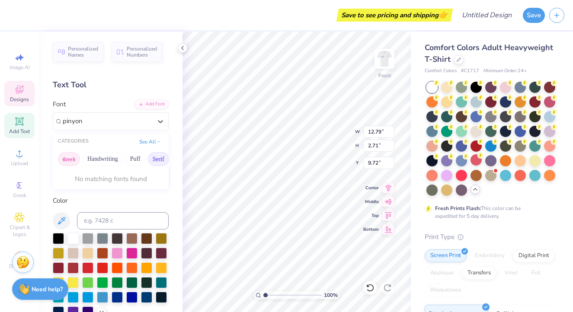
click at [73, 161] on button "Greek" at bounding box center [69, 159] width 22 height 14
click at [108, 160] on button "Handwriting" at bounding box center [103, 159] width 40 height 14
click at [93, 193] on span "Pinyon Script" at bounding box center [80, 189] width 33 height 9
click at [389, 54] on img at bounding box center [384, 59] width 35 height 35
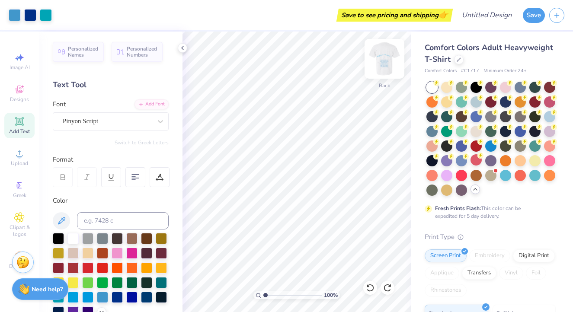
click at [388, 54] on img at bounding box center [384, 59] width 35 height 35
click at [383, 62] on img at bounding box center [384, 59] width 35 height 35
click at [384, 58] on img at bounding box center [384, 59] width 35 height 35
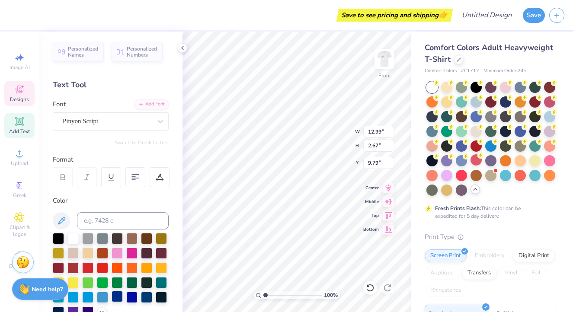
click at [120, 297] on div at bounding box center [117, 296] width 11 height 11
click at [131, 296] on div at bounding box center [131, 296] width 11 height 11
click at [117, 295] on div at bounding box center [117, 296] width 11 height 11
click at [388, 59] on img at bounding box center [384, 59] width 35 height 35
click at [388, 59] on img at bounding box center [384, 58] width 17 height 17
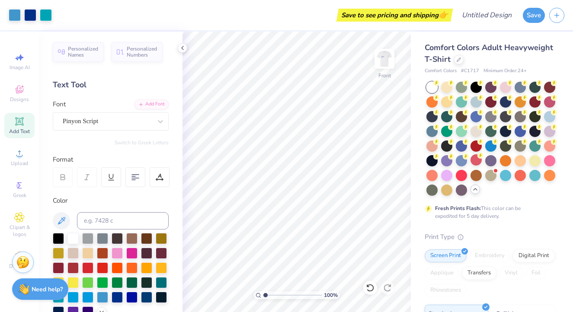
click at [388, 59] on img at bounding box center [384, 58] width 17 height 17
click at [387, 62] on img at bounding box center [384, 59] width 35 height 35
click at [387, 62] on img at bounding box center [384, 58] width 17 height 17
click at [380, 61] on img at bounding box center [384, 59] width 35 height 35
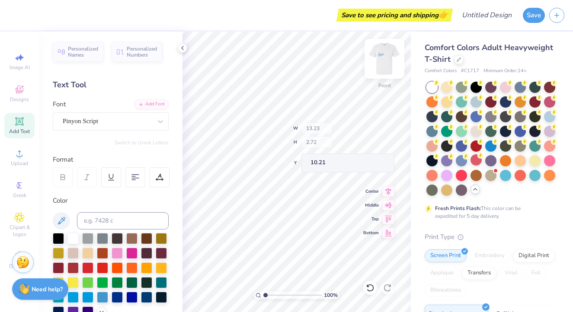
click at [383, 53] on img at bounding box center [384, 59] width 35 height 35
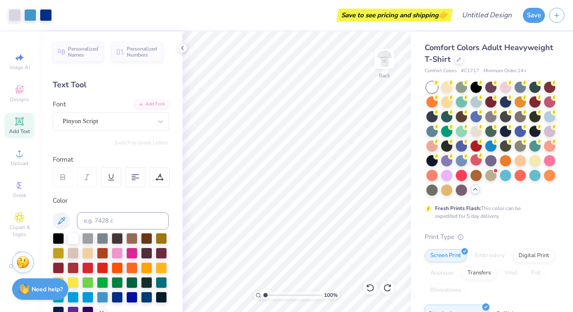
scroll to position [29, 0]
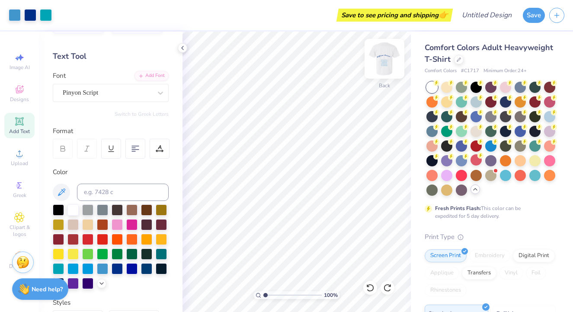
click at [389, 53] on img at bounding box center [384, 59] width 35 height 35
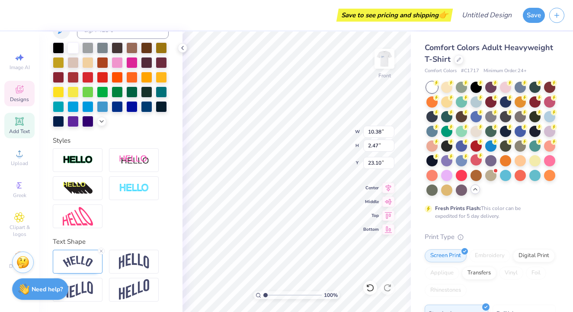
scroll to position [191, 0]
click at [101, 251] on icon at bounding box center [101, 251] width 5 height 5
click at [100, 252] on icon at bounding box center [101, 251] width 5 height 5
click at [129, 288] on img at bounding box center [134, 290] width 30 height 21
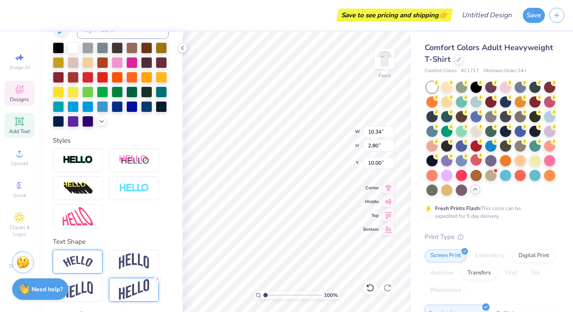
click at [75, 267] on img at bounding box center [78, 262] width 30 height 12
click at [74, 267] on img at bounding box center [78, 262] width 30 height 12
click at [74, 266] on img at bounding box center [78, 262] width 30 height 12
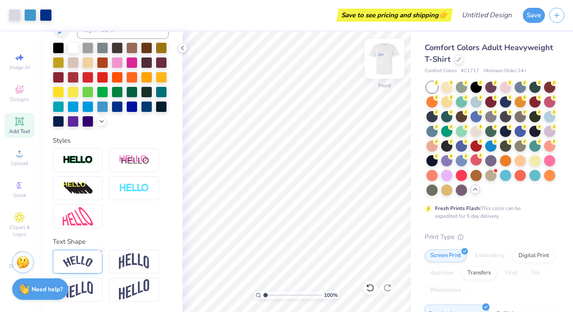
click at [389, 63] on img at bounding box center [384, 59] width 35 height 35
click at [385, 58] on img at bounding box center [384, 59] width 35 height 35
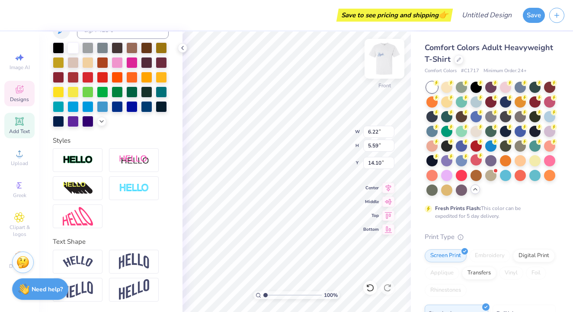
scroll to position [2, 2]
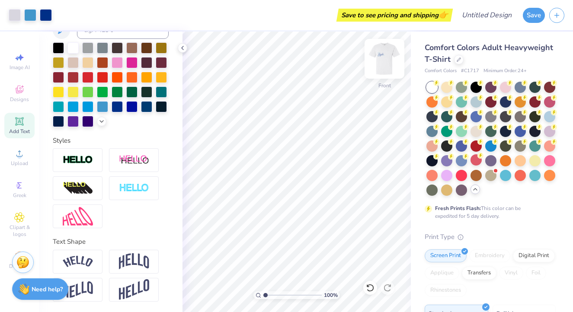
click at [385, 59] on img at bounding box center [384, 59] width 35 height 35
click at [379, 54] on img at bounding box center [384, 59] width 35 height 35
click at [391, 64] on img at bounding box center [384, 59] width 35 height 35
click at [184, 48] on icon at bounding box center [182, 48] width 7 height 7
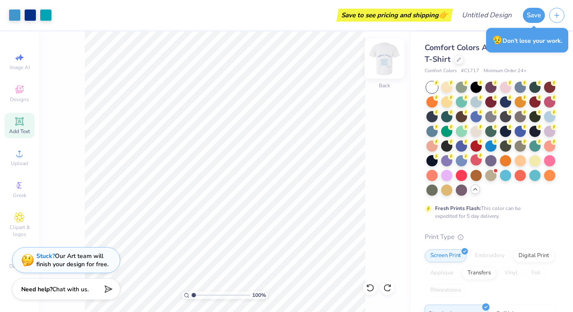
click at [386, 61] on img at bounding box center [384, 59] width 35 height 35
click at [386, 61] on img at bounding box center [384, 58] width 17 height 17
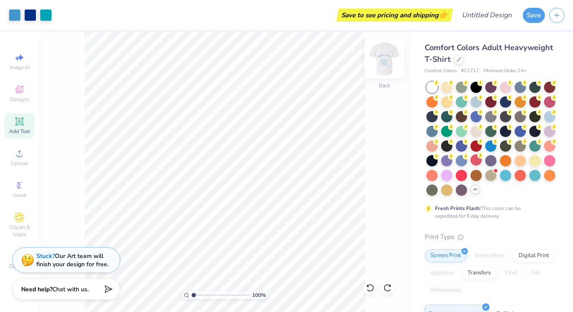
click at [379, 58] on img at bounding box center [384, 59] width 35 height 35
click at [528, 17] on button "Save" at bounding box center [534, 13] width 22 height 15
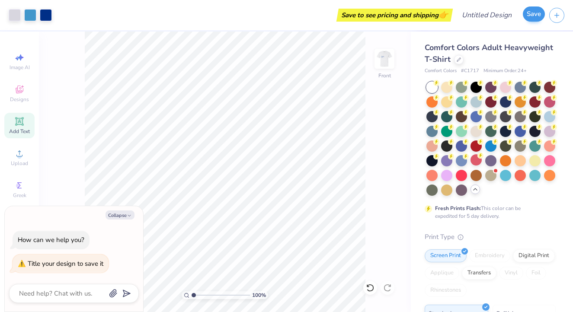
click at [533, 16] on button "Save" at bounding box center [534, 13] width 22 height 15
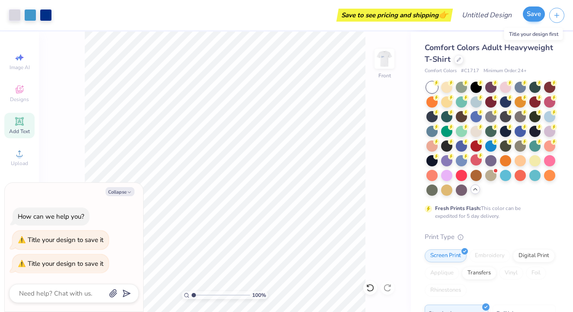
click at [533, 16] on button "Save" at bounding box center [534, 13] width 22 height 15
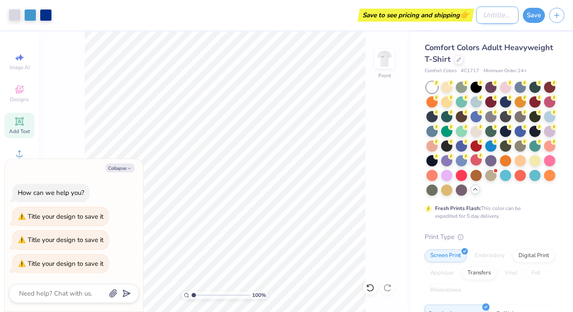
click at [487, 16] on input "Design Title" at bounding box center [497, 14] width 42 height 17
click at [531, 16] on button "Save" at bounding box center [534, 13] width 22 height 15
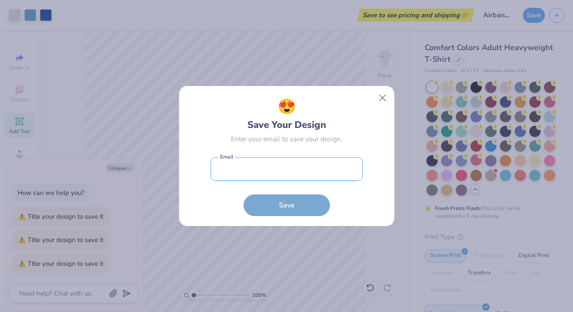
click at [268, 170] on input "email" at bounding box center [287, 170] width 152 height 24
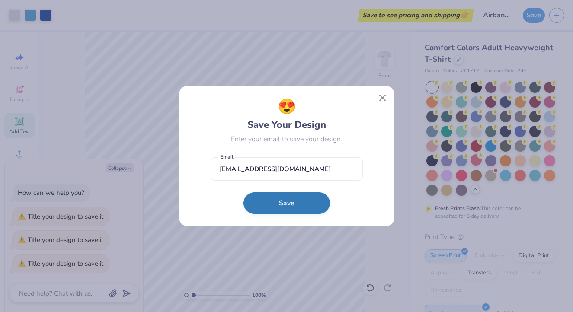
click at [266, 206] on button "Save" at bounding box center [287, 204] width 87 height 22
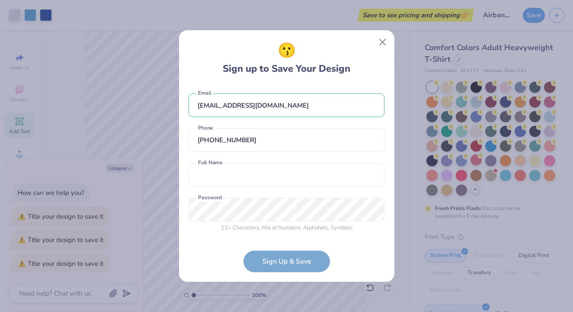
click at [249, 196] on div "mayaschultz5678@icloud.com Email (818) 879-3790 Phone Full Name is a required f…" at bounding box center [287, 161] width 196 height 152
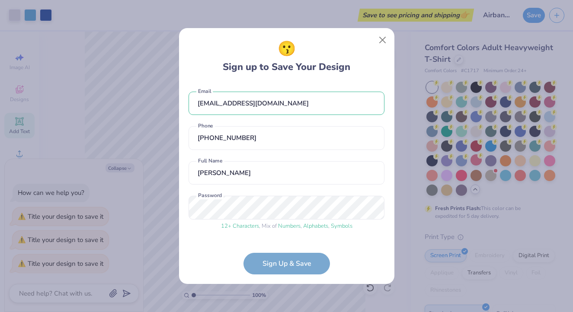
scroll to position [29, 0]
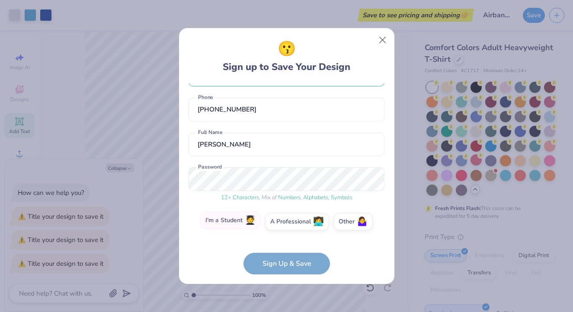
click at [233, 226] on label "I'm a Student 🧑‍🎓" at bounding box center [230, 220] width 61 height 17
click at [284, 250] on input "I'm a Student 🧑‍🎓" at bounding box center [287, 253] width 6 height 6
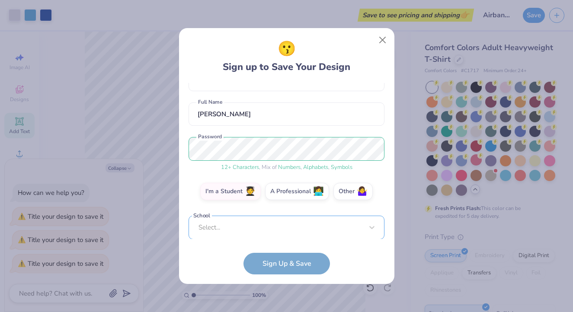
click at [250, 230] on div "Select..." at bounding box center [287, 228] width 196 height 24
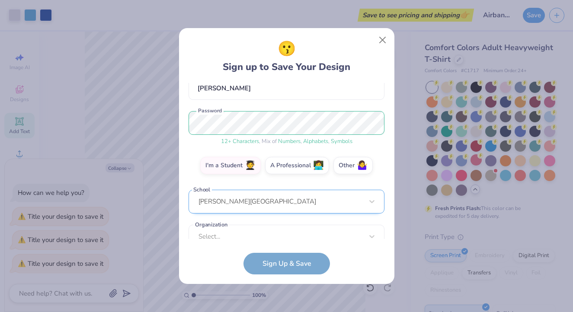
scroll to position [98, 0]
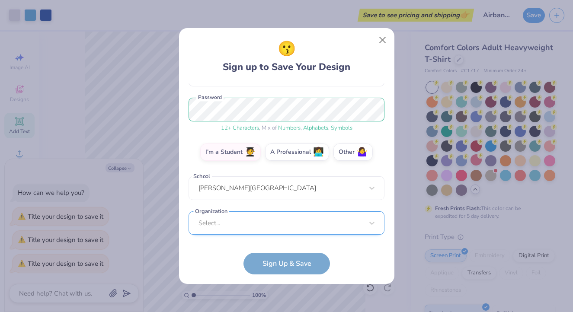
click at [247, 223] on div "Select..." at bounding box center [287, 224] width 196 height 24
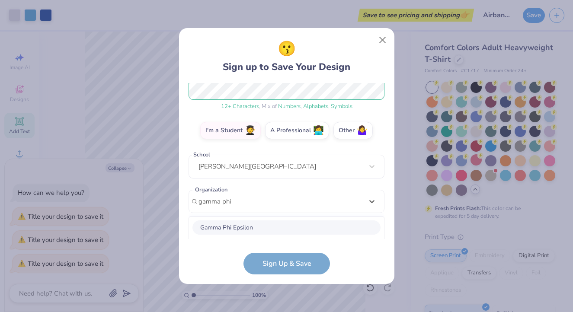
scroll to position [228, 0]
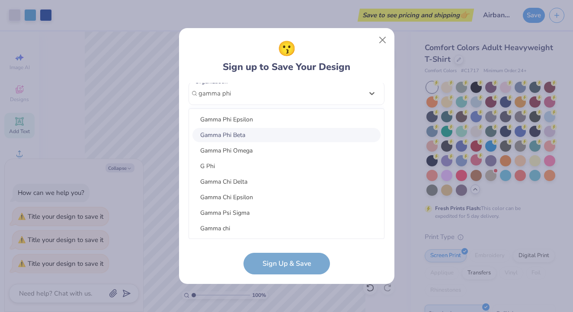
click at [245, 136] on div "Gamma Phi Beta" at bounding box center [287, 135] width 188 height 14
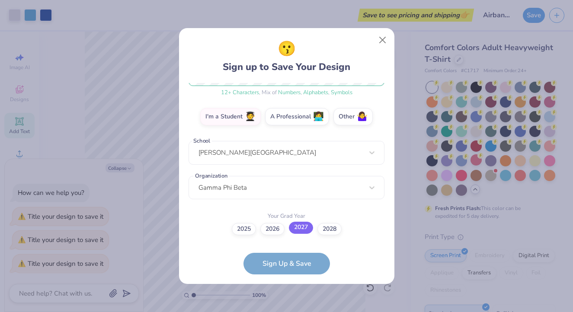
click at [306, 228] on label "2027" at bounding box center [301, 228] width 24 height 12
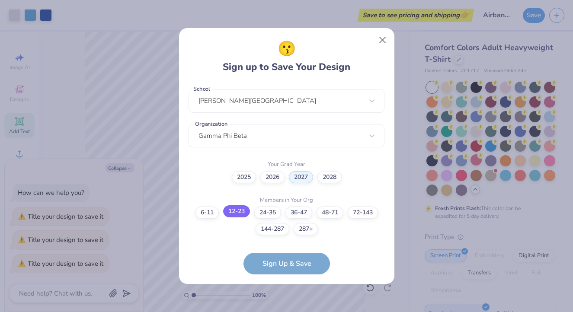
click at [243, 212] on label "12-23" at bounding box center [236, 212] width 27 height 12
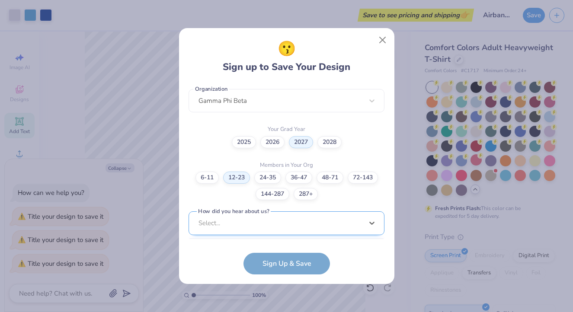
click at [250, 226] on div "option Word of Mouth focused, 8 of 15. 15 results available. Use Up and Down to…" at bounding box center [287, 291] width 196 height 158
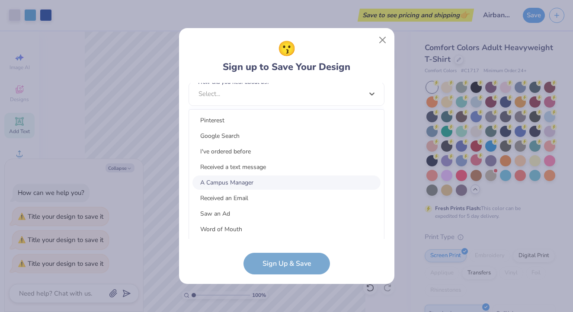
click at [230, 181] on div "A Campus Manager" at bounding box center [287, 183] width 188 height 14
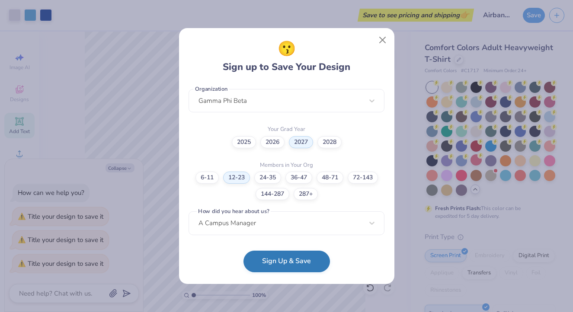
click at [270, 257] on button "Sign Up & Save" at bounding box center [287, 262] width 87 height 22
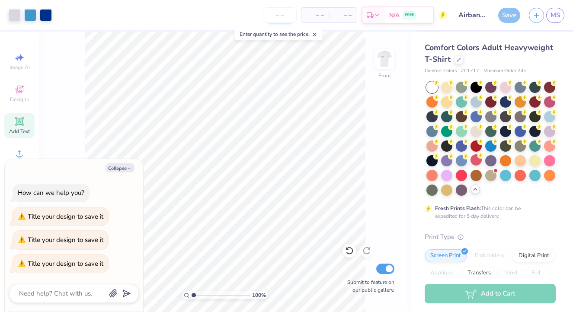
click at [275, 20] on input "number" at bounding box center [280, 15] width 34 height 16
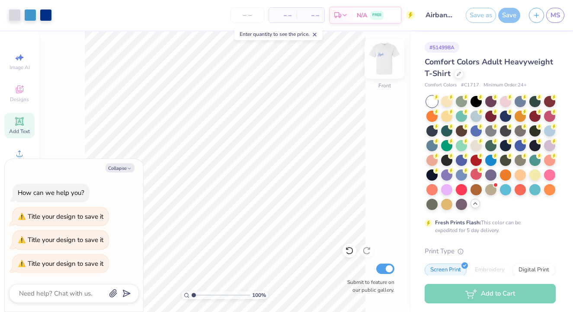
click at [386, 58] on img at bounding box center [384, 59] width 35 height 35
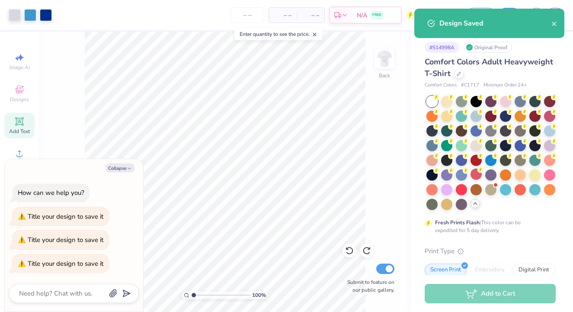
click at [386, 58] on div at bounding box center [385, 59] width 20 height 20
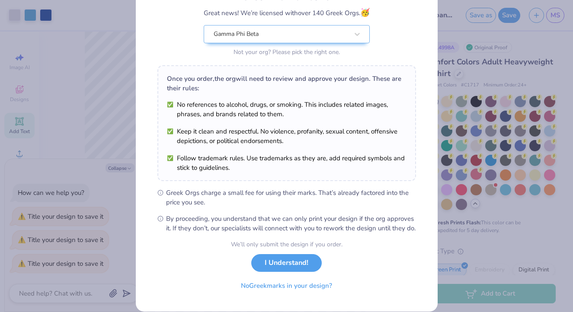
scroll to position [73, 0]
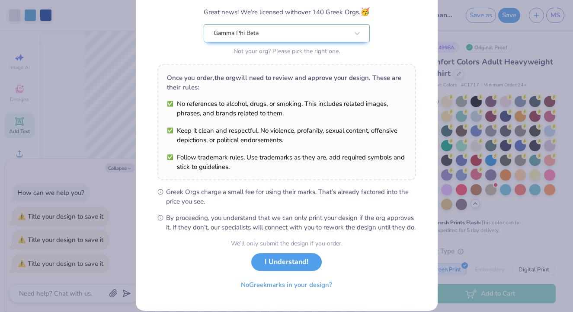
click at [433, 142] on div "Greek Marks Found Great news! We’re licensed with over 140 Greek Orgs. 🥳 Gamma …" at bounding box center [287, 125] width 302 height 372
click at [312, 269] on button "I Understand!" at bounding box center [286, 260] width 71 height 18
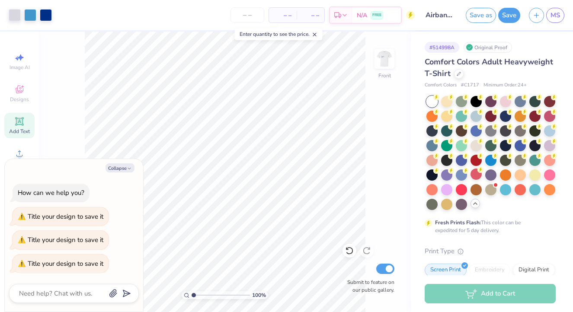
scroll to position [0, 0]
click at [381, 61] on img at bounding box center [384, 59] width 35 height 35
click at [384, 51] on img at bounding box center [384, 59] width 35 height 35
click at [479, 15] on button "Save as" at bounding box center [481, 13] width 30 height 15
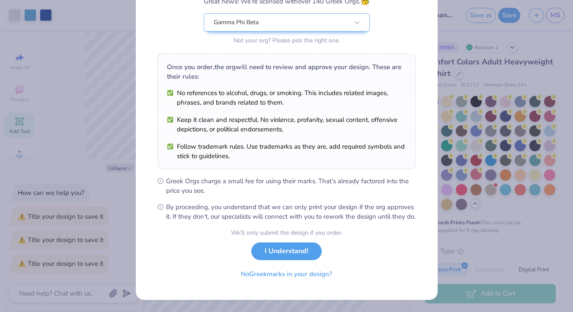
scroll to position [93, 0]
click at [298, 253] on button "I Understand!" at bounding box center [286, 250] width 71 height 18
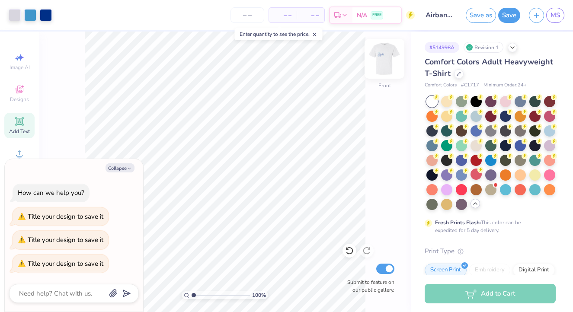
click at [387, 63] on img at bounding box center [384, 59] width 35 height 35
click at [385, 55] on img at bounding box center [384, 59] width 35 height 35
click at [387, 58] on img at bounding box center [384, 59] width 35 height 35
click at [384, 55] on img at bounding box center [384, 59] width 35 height 35
click at [384, 55] on img at bounding box center [384, 58] width 17 height 17
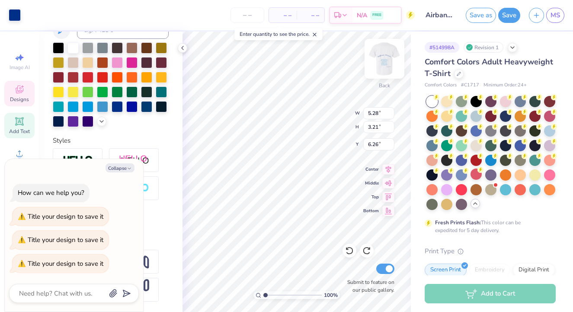
click at [393, 54] on img at bounding box center [384, 59] width 35 height 35
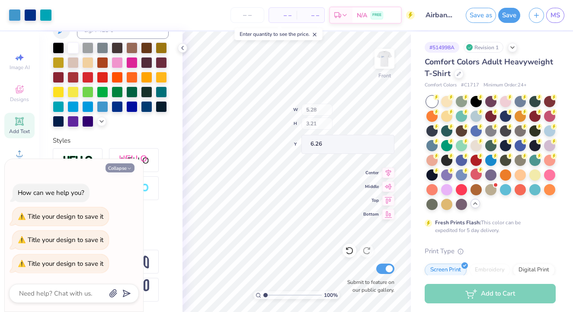
click at [125, 170] on button "Collapse" at bounding box center [120, 168] width 29 height 9
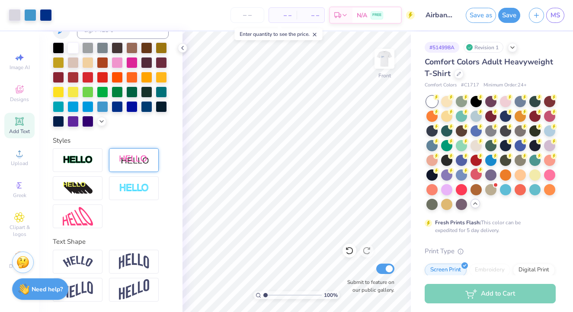
click at [115, 170] on div at bounding box center [134, 160] width 50 height 24
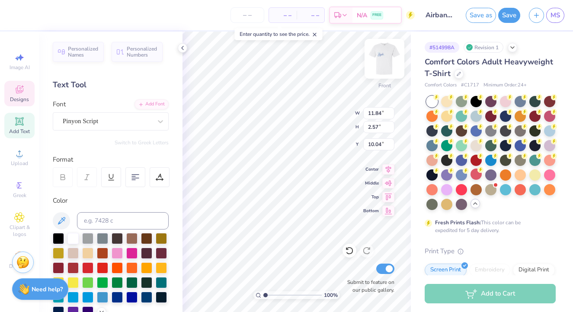
click at [382, 63] on img at bounding box center [384, 59] width 35 height 35
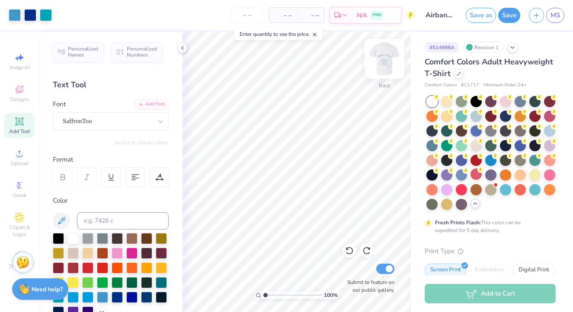
click at [382, 56] on img at bounding box center [384, 59] width 35 height 35
click at [386, 60] on img at bounding box center [384, 59] width 35 height 35
click at [12, 219] on div "Clipart & logos" at bounding box center [19, 225] width 30 height 32
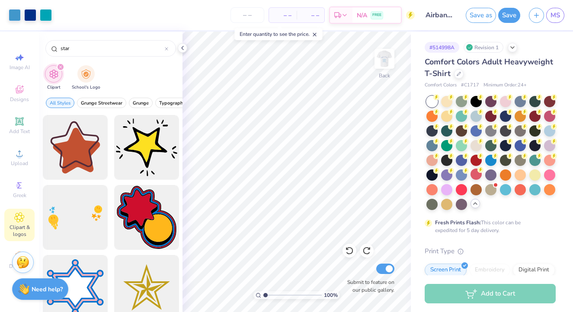
drag, startPoint x: 89, startPoint y: 49, endPoint x: 35, endPoint y: 40, distance: 54.9
click at [35, 40] on div "Art colors – – Per Item – – Total Est. Delivery N/A FREE Design Title Airbands …" at bounding box center [286, 156] width 573 height 312
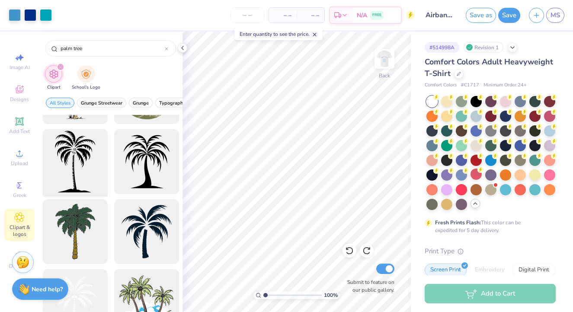
scroll to position [125, 0]
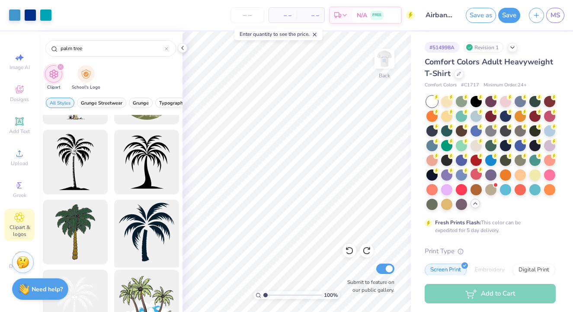
click at [151, 211] on div at bounding box center [146, 232] width 71 height 71
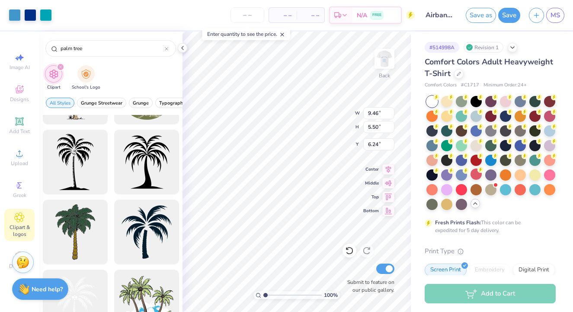
click at [282, 0] on div "– – Per Item – – Total Est. Delivery N/A FREE" at bounding box center [235, 15] width 359 height 30
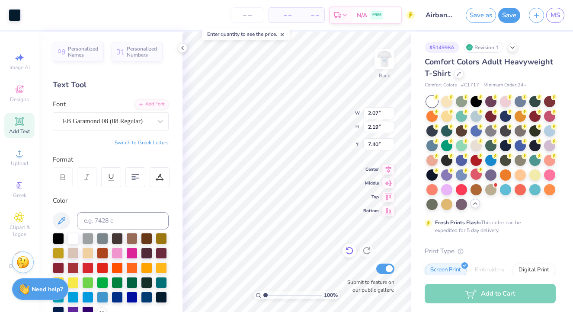
click at [348, 253] on icon at bounding box center [349, 251] width 9 height 9
click at [16, 10] on div at bounding box center [15, 14] width 12 height 12
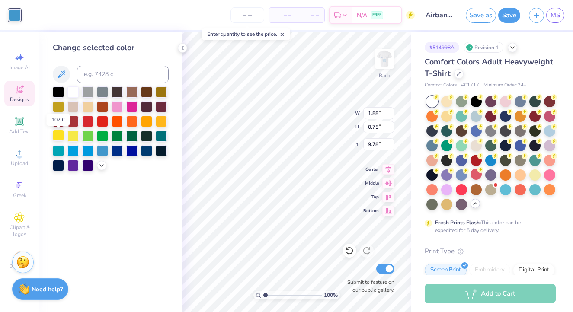
click at [61, 137] on div at bounding box center [58, 135] width 11 height 11
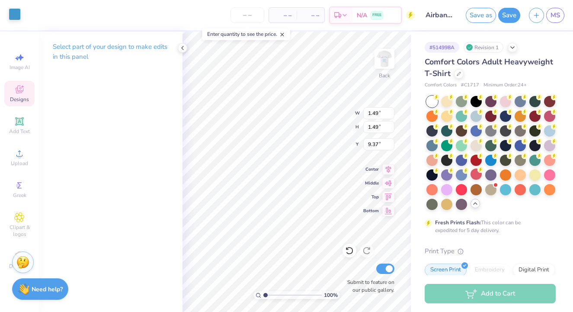
click at [19, 12] on div at bounding box center [15, 14] width 12 height 12
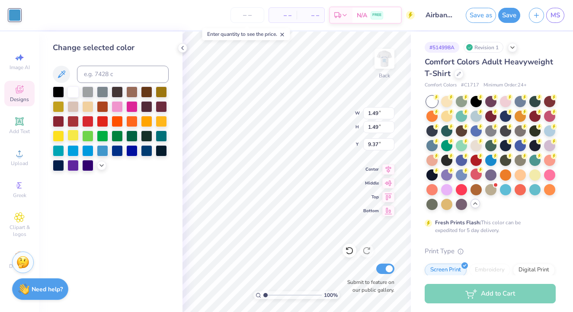
click at [73, 139] on div at bounding box center [73, 135] width 11 height 11
click at [58, 136] on div at bounding box center [58, 135] width 11 height 11
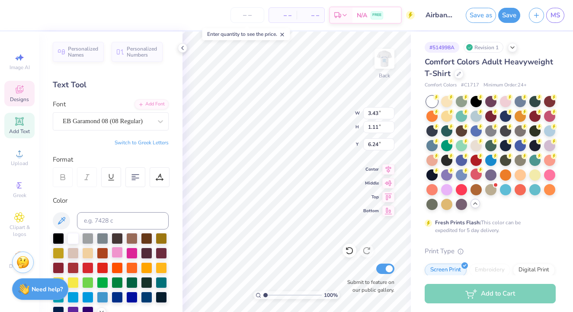
click at [120, 256] on div at bounding box center [117, 252] width 11 height 11
click at [119, 256] on div at bounding box center [117, 252] width 11 height 11
click at [23, 229] on span "Clipart & logos" at bounding box center [19, 231] width 30 height 14
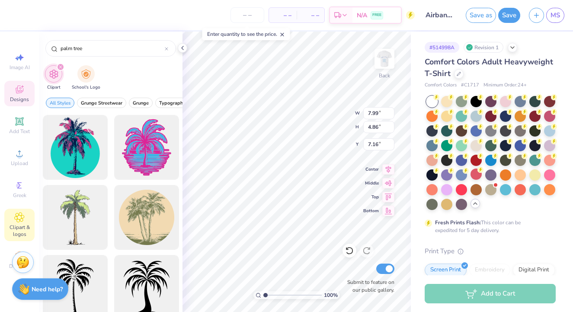
drag, startPoint x: 120, startPoint y: 50, endPoint x: 40, endPoint y: 44, distance: 79.9
click at [45, 46] on div "palm tree" at bounding box center [111, 46] width 144 height 29
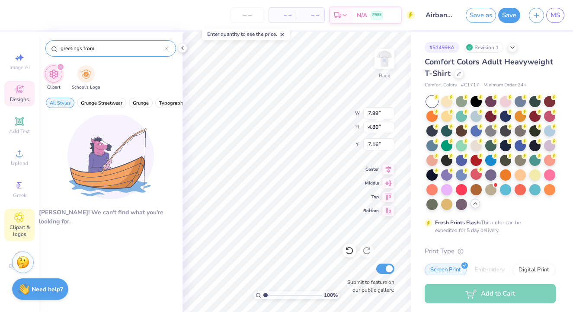
drag, startPoint x: 103, startPoint y: 51, endPoint x: 84, endPoint y: 49, distance: 19.9
click at [84, 49] on input "greetings from" at bounding box center [112, 48] width 105 height 9
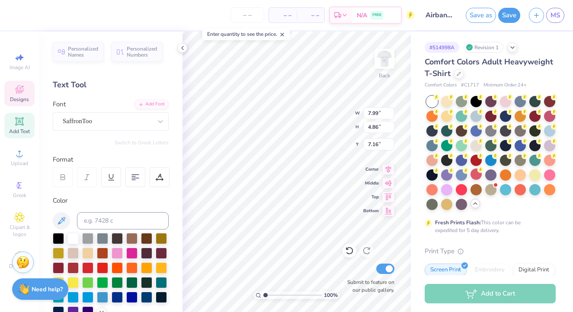
scroll to position [28, 0]
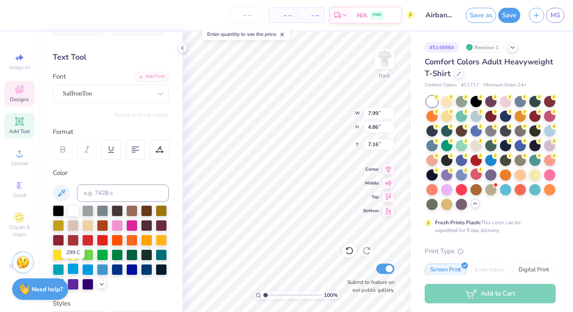
click at [73, 268] on div at bounding box center [73, 269] width 11 height 11
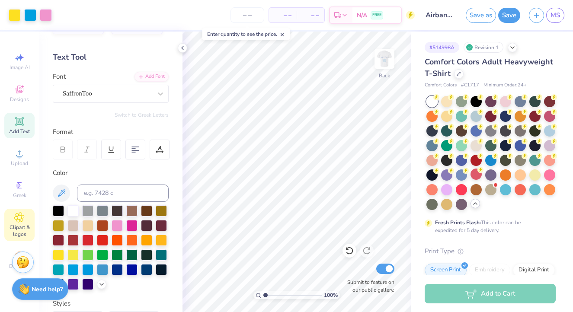
click at [20, 227] on span "Clipart & logos" at bounding box center [19, 231] width 30 height 14
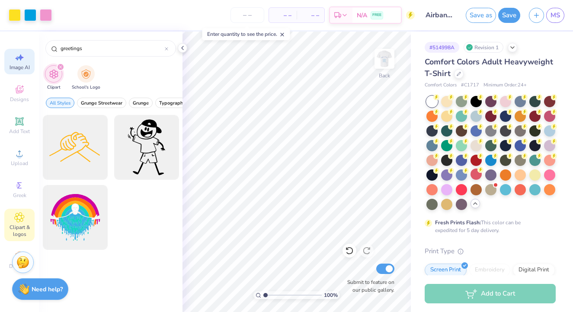
drag, startPoint x: 94, startPoint y: 53, endPoint x: 17, endPoint y: 50, distance: 77.1
click at [21, 51] on div "Art colors – – Per Item – – Total Est. Delivery N/A FREE Design Title Airbands …" at bounding box center [286, 156] width 573 height 312
click at [96, 50] on input "greetings" at bounding box center [112, 48] width 105 height 9
drag, startPoint x: 96, startPoint y: 50, endPoint x: 29, endPoint y: 45, distance: 67.2
click at [31, 46] on div "Art colors – – Per Item – – Total Est. Delivery N/A FREE Design Title Airbands …" at bounding box center [286, 156] width 573 height 312
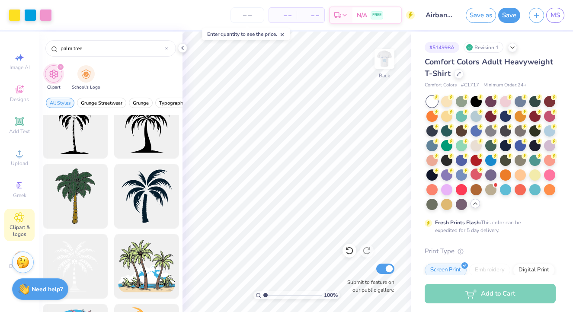
scroll to position [162, 0]
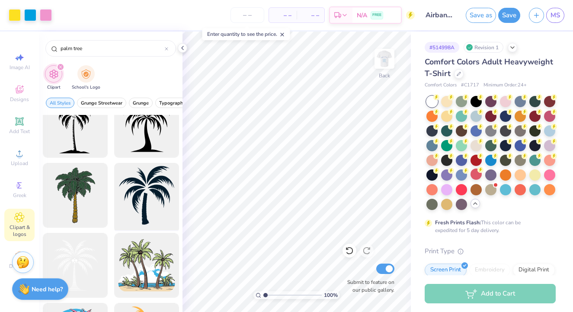
click at [162, 213] on div at bounding box center [146, 195] width 71 height 71
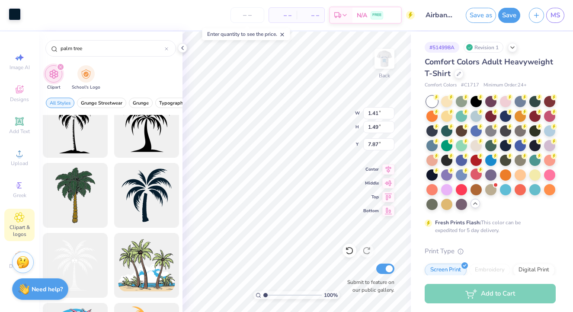
click at [13, 15] on div at bounding box center [15, 14] width 12 height 12
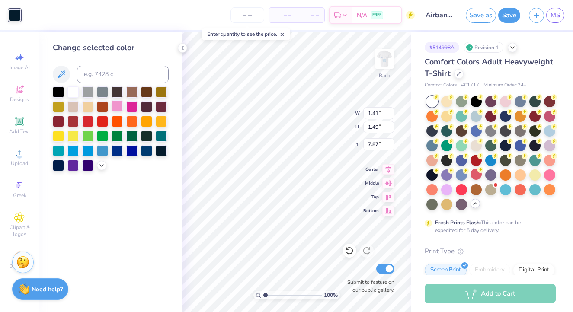
click at [119, 109] on div at bounding box center [117, 105] width 11 height 11
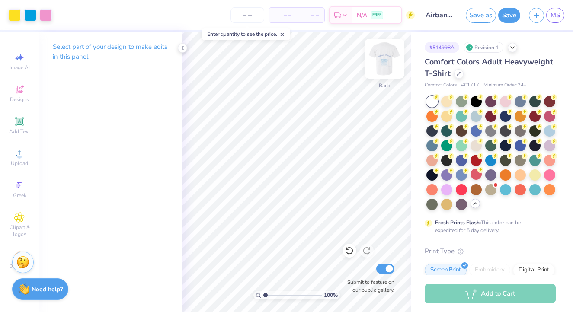
click at [387, 50] on img at bounding box center [384, 59] width 35 height 35
click at [387, 50] on img at bounding box center [384, 58] width 17 height 17
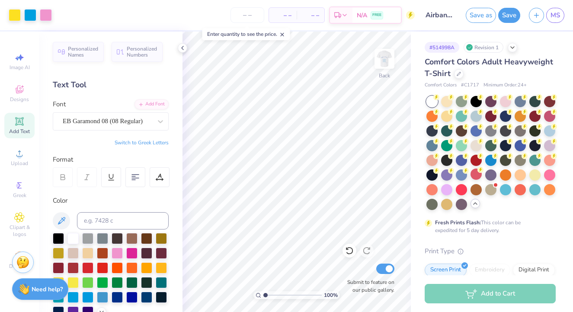
click at [196, 3] on div "– – Per Item – – Total Est. Delivery N/A FREE" at bounding box center [235, 15] width 359 height 30
click at [194, 0] on div "– – Per Item – – Total Est. Delivery N/A FREE" at bounding box center [235, 15] width 359 height 30
click at [393, 52] on img at bounding box center [384, 59] width 35 height 35
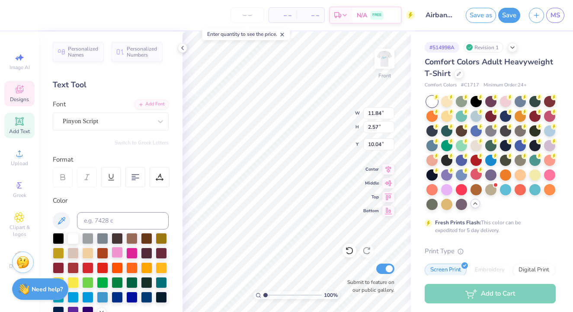
click at [120, 253] on div at bounding box center [117, 252] width 11 height 11
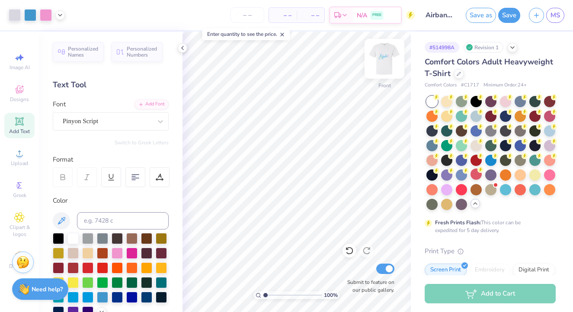
click at [390, 54] on img at bounding box center [384, 59] width 35 height 35
click at [390, 54] on div at bounding box center [385, 59] width 20 height 20
click at [182, 45] on icon at bounding box center [182, 48] width 7 height 7
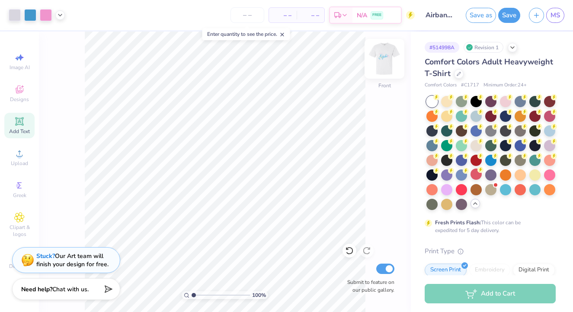
click at [383, 56] on img at bounding box center [384, 59] width 35 height 35
click at [382, 64] on img at bounding box center [384, 59] width 35 height 35
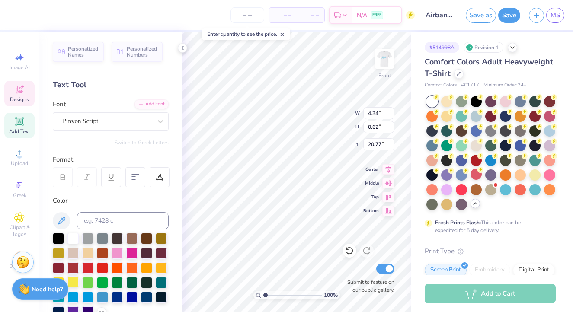
click at [75, 283] on div at bounding box center [73, 282] width 11 height 11
click at [117, 297] on div at bounding box center [117, 296] width 11 height 11
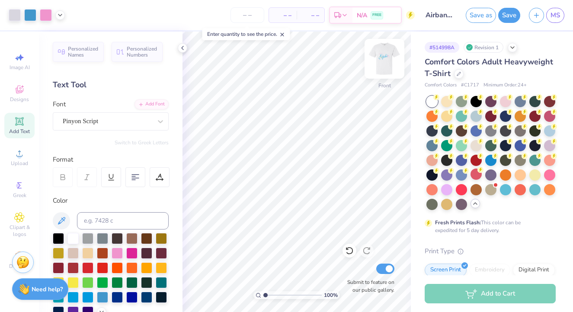
click at [390, 58] on img at bounding box center [384, 59] width 35 height 35
click at [185, 46] on icon at bounding box center [182, 48] width 7 height 7
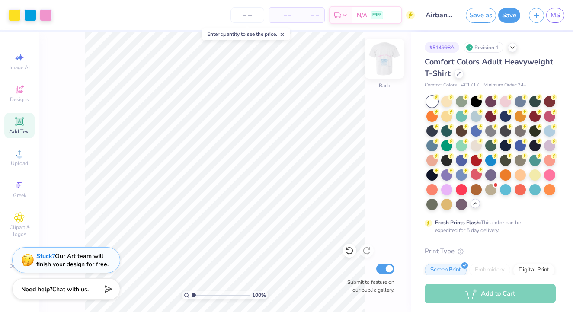
click at [386, 62] on img at bounding box center [384, 59] width 35 height 35
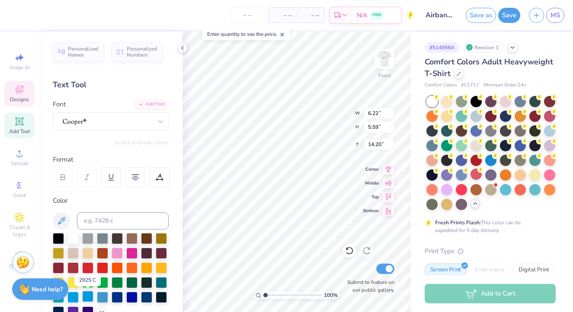
click at [84, 298] on div at bounding box center [87, 296] width 11 height 11
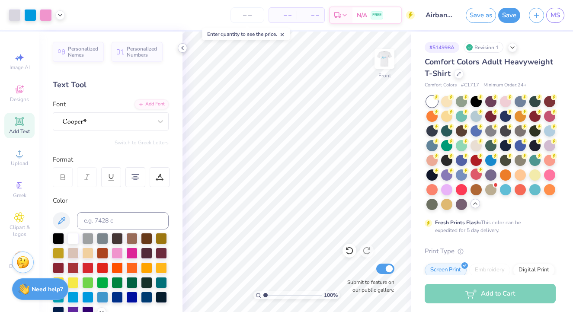
click at [185, 47] on icon at bounding box center [182, 48] width 7 height 7
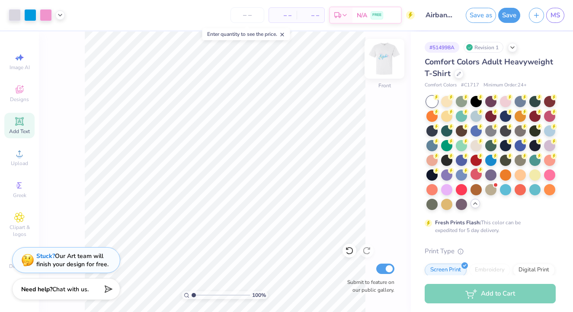
click at [381, 55] on img at bounding box center [384, 59] width 35 height 35
click at [381, 55] on img at bounding box center [384, 58] width 17 height 17
drag, startPoint x: 184, startPoint y: 7, endPoint x: 203, endPoint y: 18, distance: 22.3
click at [204, 19] on div "– – Per Item – – Total Est. Delivery N/A FREE" at bounding box center [242, 15] width 346 height 30
drag, startPoint x: 191, startPoint y: 10, endPoint x: 223, endPoint y: 9, distance: 32.5
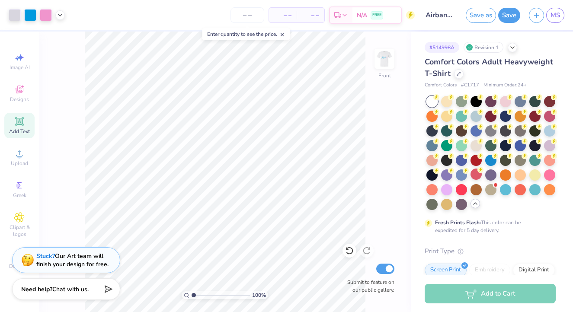
click at [223, 9] on div "– – Per Item – – Total Est. Delivery N/A FREE" at bounding box center [242, 15] width 346 height 30
drag, startPoint x: 188, startPoint y: 15, endPoint x: 234, endPoint y: 12, distance: 45.5
click at [234, 12] on div "– – Per Item – – Total Est. Delivery N/A FREE" at bounding box center [242, 15] width 346 height 30
click at [385, 57] on img at bounding box center [384, 59] width 35 height 35
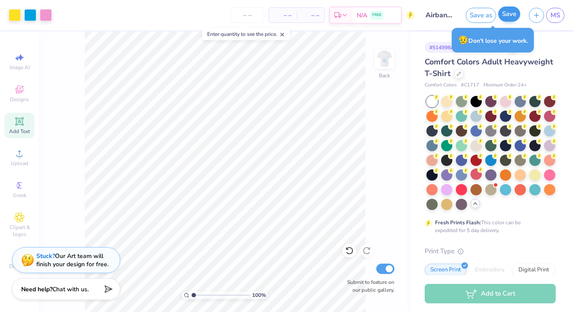
click at [509, 17] on button "Save" at bounding box center [510, 13] width 22 height 15
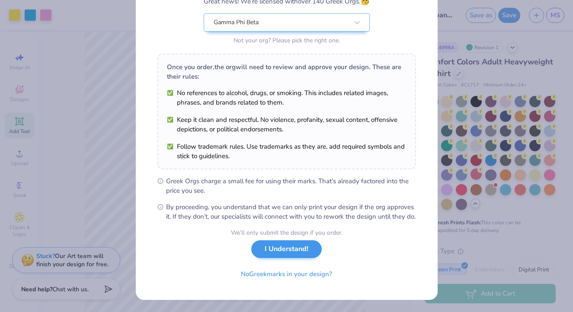
scroll to position [93, 0]
click at [297, 251] on button "I Understand!" at bounding box center [286, 250] width 71 height 18
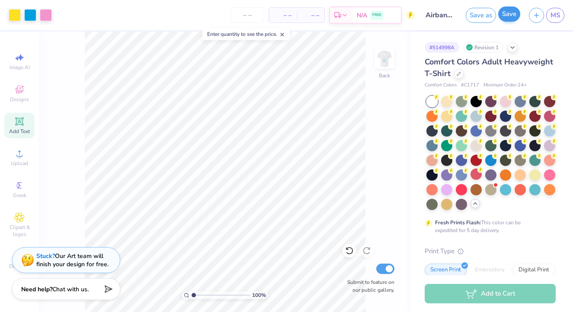
click at [505, 18] on button "Save" at bounding box center [510, 13] width 22 height 15
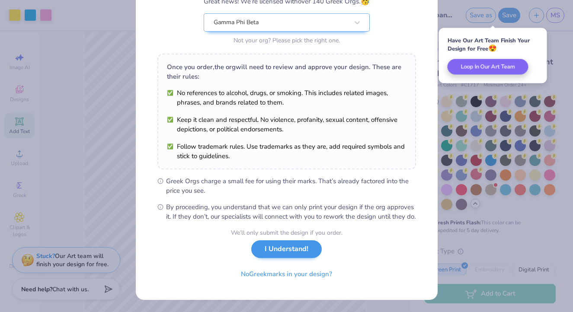
scroll to position [93, 0]
click at [272, 249] on button "I Understand!" at bounding box center [286, 250] width 71 height 18
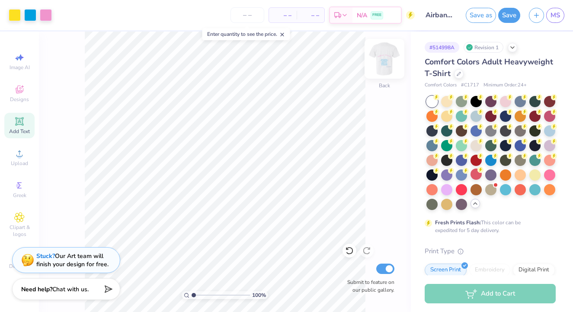
click at [386, 62] on img at bounding box center [384, 59] width 35 height 35
click at [380, 66] on img at bounding box center [384, 59] width 35 height 35
click at [380, 66] on img at bounding box center [384, 58] width 17 height 17
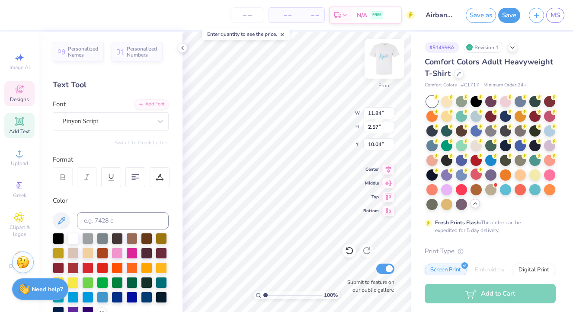
click at [386, 55] on img at bounding box center [384, 59] width 35 height 35
click at [382, 61] on img at bounding box center [384, 59] width 35 height 35
click at [391, 51] on img at bounding box center [384, 59] width 35 height 35
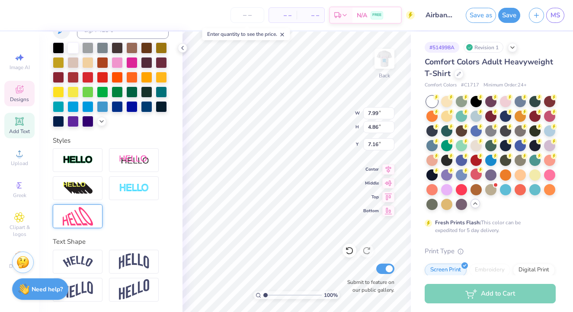
scroll to position [191, 0]
click at [84, 164] on img at bounding box center [78, 160] width 30 height 10
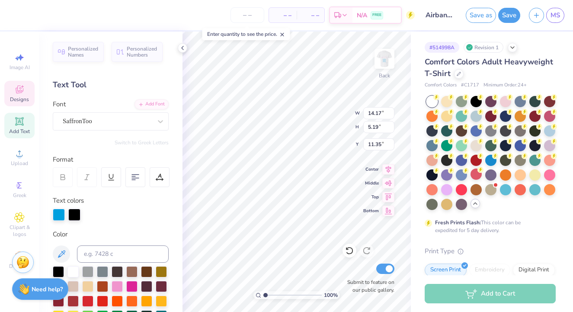
scroll to position [0, 0]
click at [77, 135] on div "Personalized Names Personalized Numbers Text Tool Add Font Font SaffronToo Swit…" at bounding box center [111, 172] width 144 height 281
click at [72, 122] on span "SaffronToo" at bounding box center [77, 121] width 29 height 10
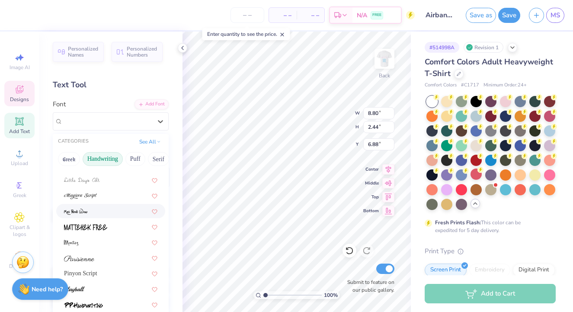
scroll to position [196, 0]
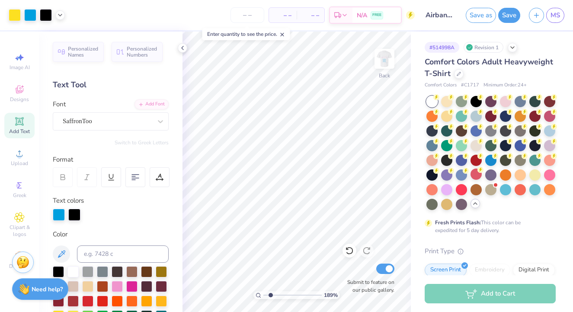
click at [271, 293] on input "range" at bounding box center [293, 296] width 58 height 8
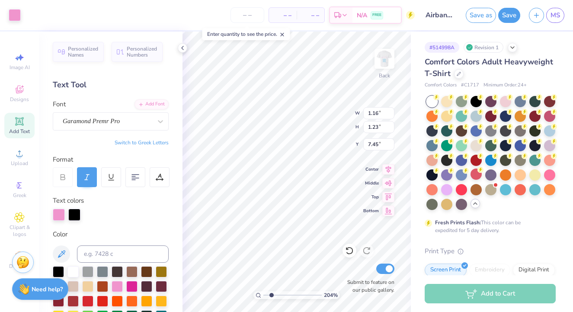
drag, startPoint x: 266, startPoint y: 296, endPoint x: 272, endPoint y: 290, distance: 8.3
click at [272, 290] on div "204 %" at bounding box center [297, 172] width 281 height 281
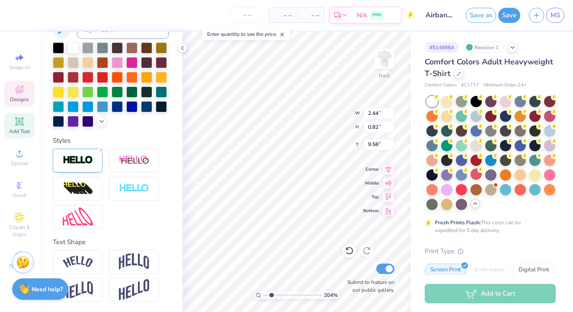
scroll to position [224, 0]
click at [101, 149] on icon at bounding box center [101, 150] width 5 height 5
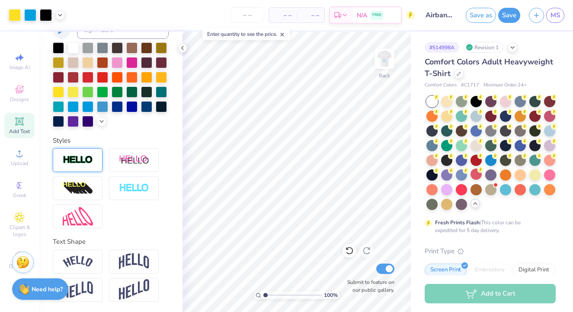
drag, startPoint x: 272, startPoint y: 295, endPoint x: 262, endPoint y: 295, distance: 10.4
click at [262, 295] on div "100 %" at bounding box center [297, 296] width 87 height 8
drag, startPoint x: 263, startPoint y: 296, endPoint x: 278, endPoint y: 294, distance: 14.8
click at [279, 294] on div "100 %" at bounding box center [297, 296] width 87 height 8
drag, startPoint x: 266, startPoint y: 294, endPoint x: 277, endPoint y: 293, distance: 11.0
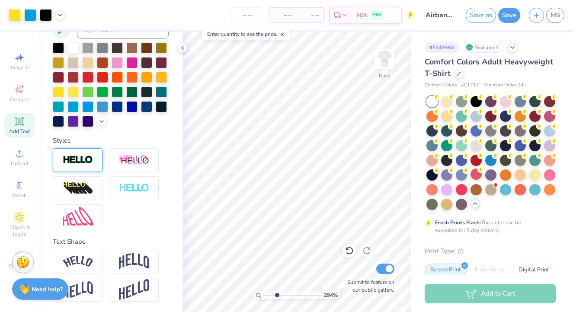
click at [277, 293] on input "range" at bounding box center [293, 296] width 58 height 8
click at [375, 118] on div "294 % Back W 0.80 0.80 " H 0.84 0.84 " Y 8.50 8.50 " Center Middle Top Bottom S…" at bounding box center [297, 172] width 228 height 281
drag, startPoint x: 277, startPoint y: 294, endPoint x: 264, endPoint y: 293, distance: 13.4
click at [264, 293] on input "range" at bounding box center [293, 296] width 58 height 8
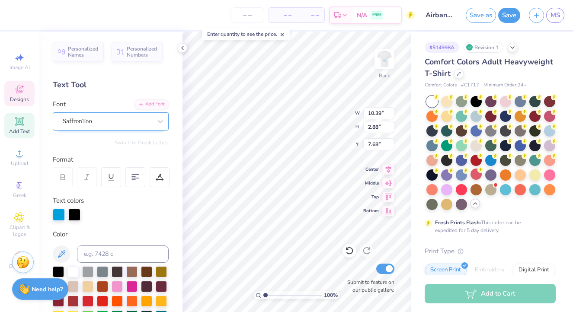
scroll to position [0, 0]
click at [117, 121] on div "SaffronToo" at bounding box center [107, 121] width 91 height 13
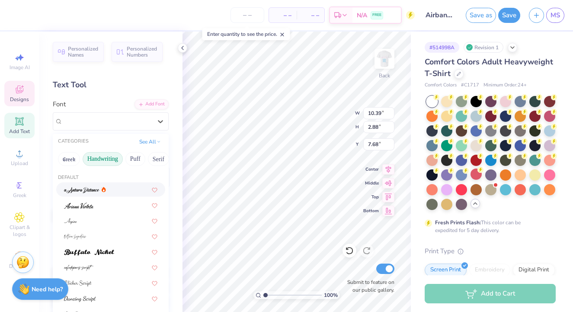
click at [141, 85] on div "Text Tool" at bounding box center [111, 85] width 116 height 12
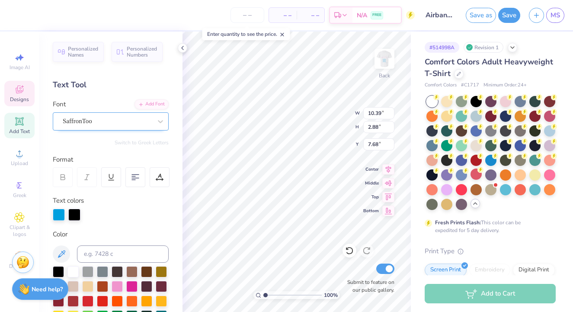
click at [117, 122] on div "SaffronToo" at bounding box center [107, 121] width 91 height 13
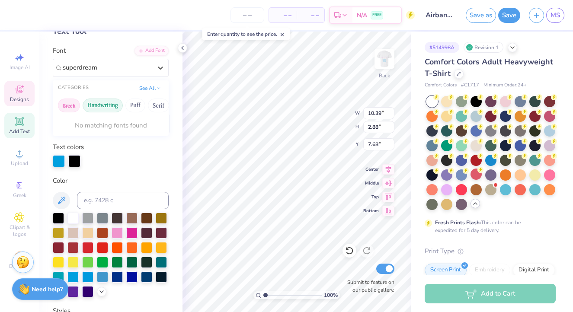
click at [64, 103] on button "Greek" at bounding box center [69, 106] width 22 height 14
click at [133, 108] on button "Puff" at bounding box center [135, 106] width 20 height 14
click at [154, 107] on button "Others" at bounding box center [154, 106] width 26 height 14
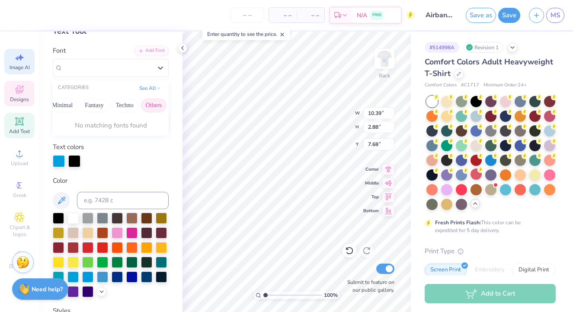
click at [19, 49] on div "– – Per Item – – Total Est. Delivery N/A FREE Design Title Airbands 2025 Save a…" at bounding box center [286, 156] width 573 height 312
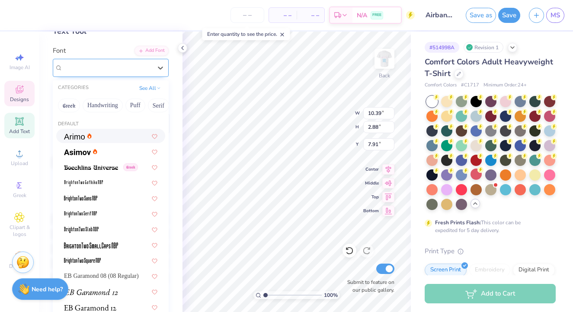
click at [106, 66] on div "SaffronToo" at bounding box center [107, 67] width 91 height 13
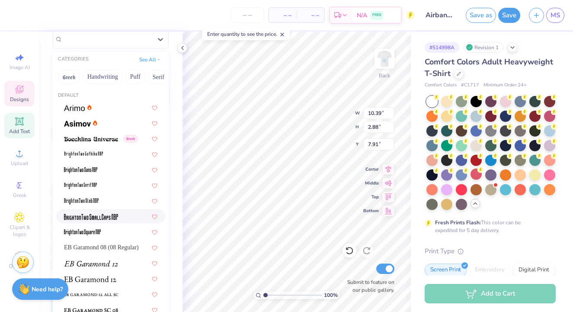
scroll to position [82, 0]
click at [65, 72] on button "Greek" at bounding box center [69, 78] width 22 height 14
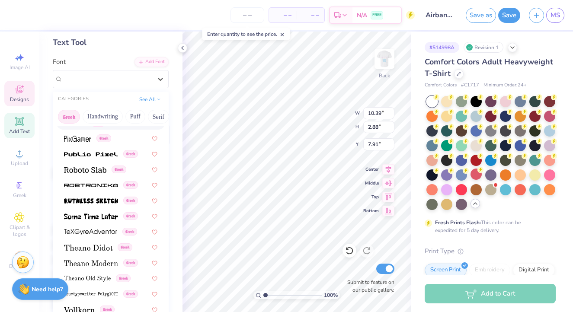
scroll to position [41, 0]
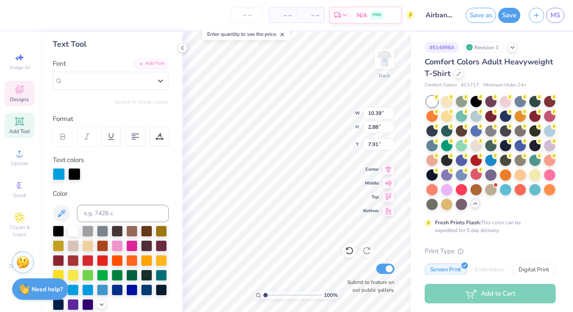
drag, startPoint x: 118, startPoint y: 83, endPoint x: 13, endPoint y: 81, distance: 105.6
click at [21, 81] on div "– – Per Item – – Total Est. Delivery N/A FREE Design Title Airbands 2025 Save a…" at bounding box center [286, 156] width 573 height 312
click at [148, 96] on div "Personalized Names Personalized Numbers Text Tool Add Font Font Select is focus…" at bounding box center [111, 172] width 144 height 281
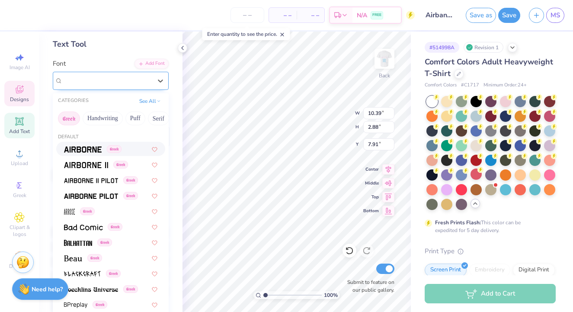
click at [140, 87] on div "SaffronToo" at bounding box center [107, 80] width 91 height 13
click at [106, 120] on button "Bold" at bounding box center [107, 119] width 21 height 14
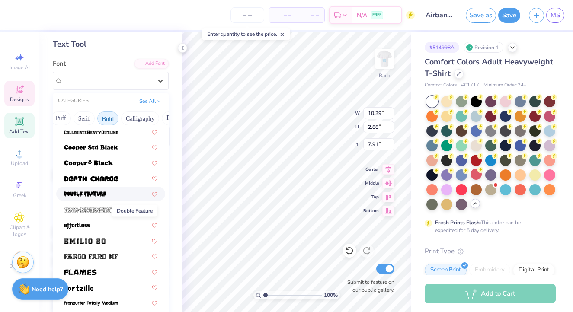
scroll to position [125, 0]
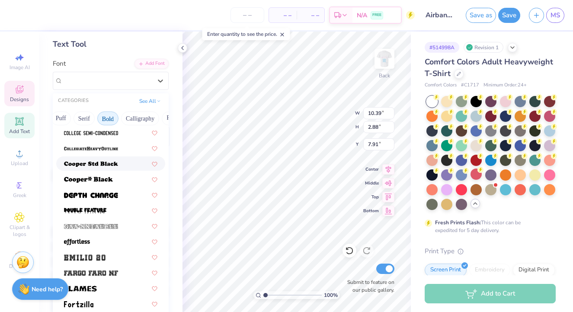
click at [87, 163] on img at bounding box center [91, 164] width 54 height 6
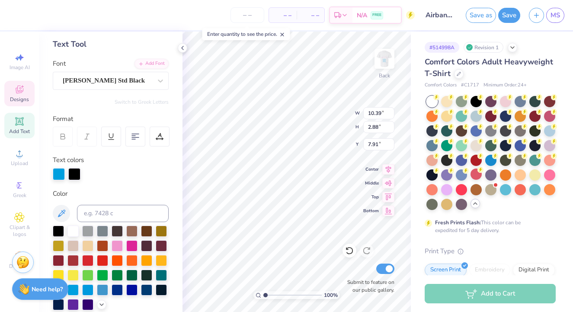
scroll to position [0, 0]
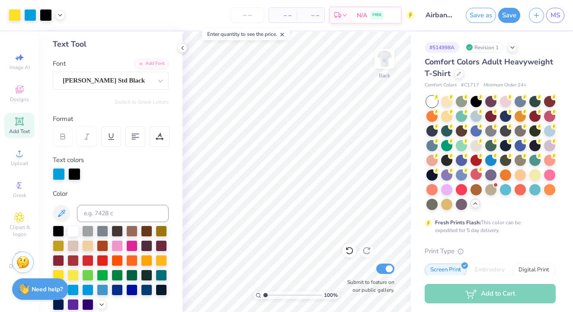
click at [560, 130] on div "# 514998A Revision 1 Comfort Colors Adult Heavyweight T-Shirt Comfort Colors # …" at bounding box center [492, 273] width 162 height 483
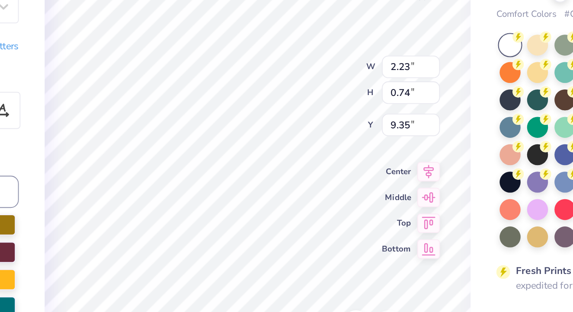
scroll to position [0, 3]
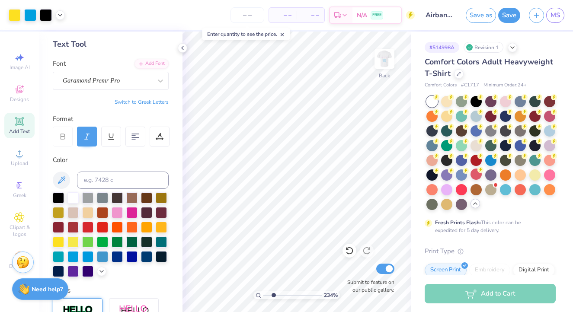
drag, startPoint x: 265, startPoint y: 296, endPoint x: 273, endPoint y: 296, distance: 8.7
click at [273, 296] on input "range" at bounding box center [293, 296] width 58 height 8
drag, startPoint x: 274, startPoint y: 297, endPoint x: 265, endPoint y: 296, distance: 8.7
click at [265, 296] on input "range" at bounding box center [293, 296] width 58 height 8
drag, startPoint x: 265, startPoint y: 294, endPoint x: 276, endPoint y: 294, distance: 10.4
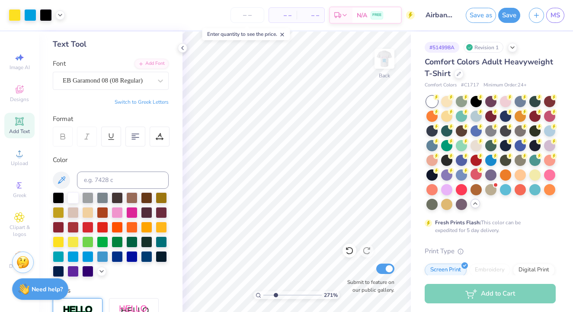
click at [276, 294] on input "range" at bounding box center [293, 296] width 58 height 8
drag, startPoint x: 276, startPoint y: 296, endPoint x: 264, endPoint y: 296, distance: 12.1
click at [264, 296] on input "range" at bounding box center [293, 296] width 58 height 8
click at [387, 63] on img at bounding box center [384, 59] width 35 height 35
click at [384, 67] on img at bounding box center [384, 59] width 35 height 35
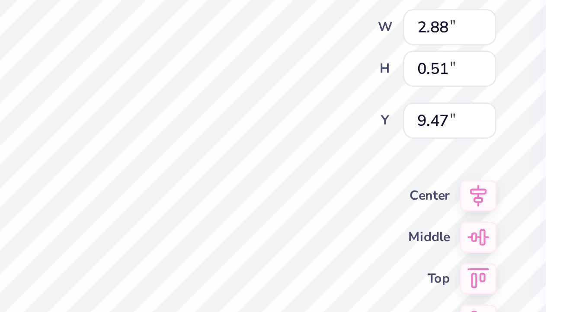
scroll to position [0, 3]
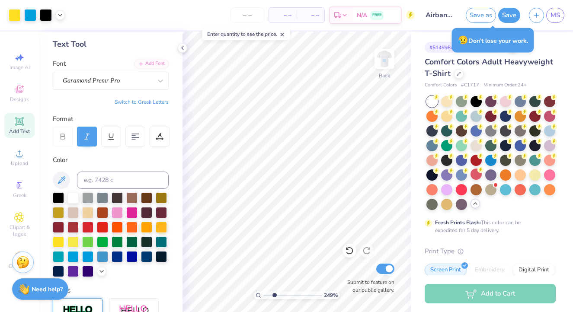
drag, startPoint x: 267, startPoint y: 295, endPoint x: 274, endPoint y: 294, distance: 7.0
click at [274, 294] on input "range" at bounding box center [293, 296] width 58 height 8
click at [369, 132] on div "249 % Back W 0.88 0.88 " H 0.93 0.93 " Y 8.44 8.44 " Center Middle Top Bottom S…" at bounding box center [297, 172] width 228 height 281
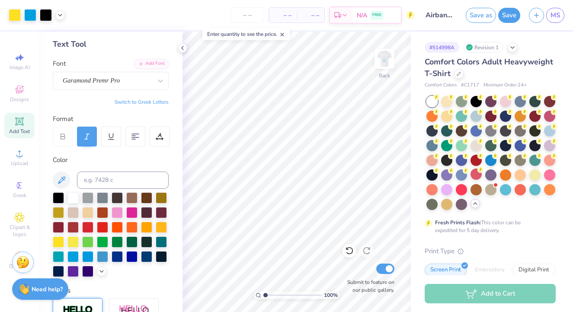
drag, startPoint x: 270, startPoint y: 294, endPoint x: 260, endPoint y: 294, distance: 9.5
click at [260, 294] on div "100 %" at bounding box center [297, 296] width 87 height 8
drag, startPoint x: 266, startPoint y: 296, endPoint x: 282, endPoint y: 293, distance: 16.5
click at [277, 296] on input "range" at bounding box center [293, 296] width 58 height 8
drag, startPoint x: 278, startPoint y: 294, endPoint x: 268, endPoint y: 294, distance: 10.0
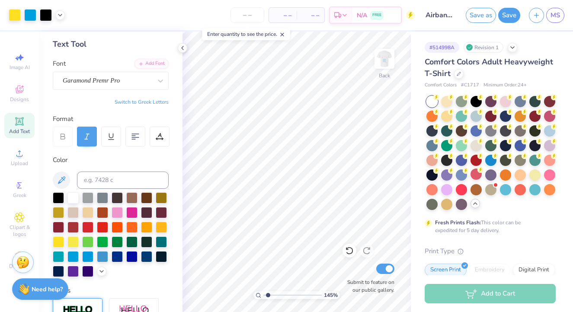
click at [268, 294] on input "range" at bounding box center [293, 296] width 58 height 8
drag, startPoint x: 267, startPoint y: 296, endPoint x: 246, endPoint y: 296, distance: 21.2
click at [246, 296] on div "100 %" at bounding box center [297, 172] width 281 height 281
click at [382, 62] on img at bounding box center [384, 59] width 35 height 35
click at [388, 63] on img at bounding box center [384, 59] width 35 height 35
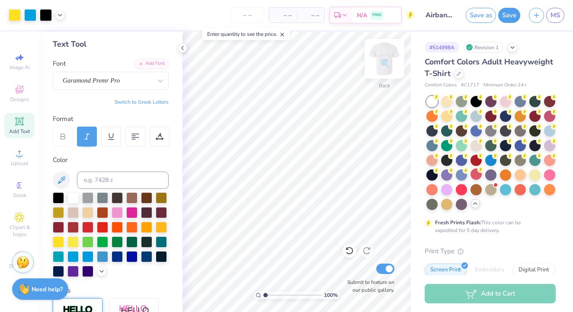
click at [388, 63] on img at bounding box center [384, 59] width 35 height 35
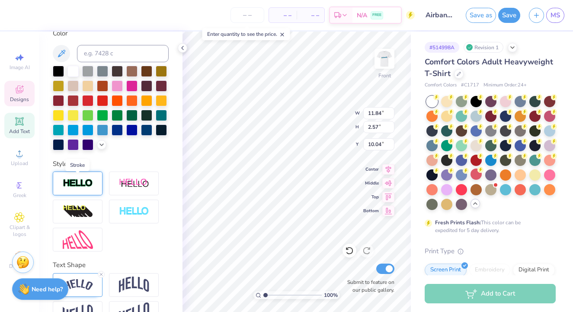
scroll to position [172, 0]
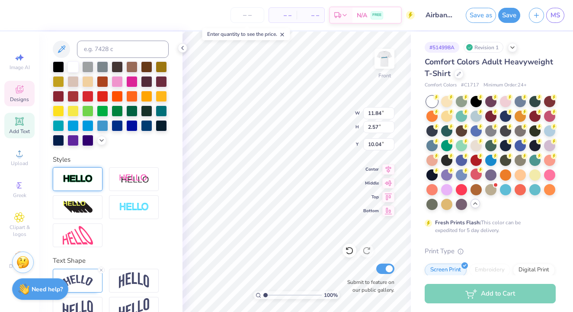
click at [88, 182] on img at bounding box center [78, 179] width 30 height 10
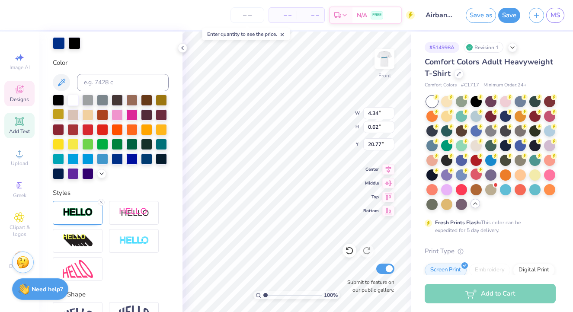
click at [58, 113] on div at bounding box center [58, 114] width 11 height 11
click at [59, 146] on div at bounding box center [58, 143] width 11 height 11
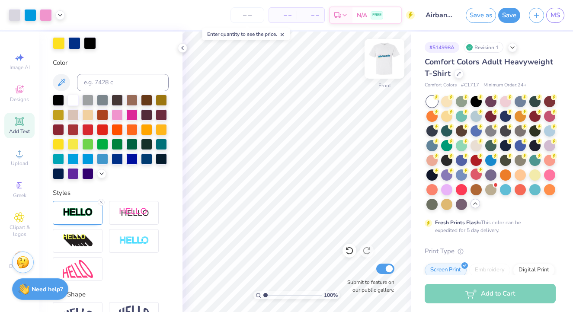
click at [382, 57] on img at bounding box center [384, 59] width 35 height 35
click at [382, 57] on img at bounding box center [384, 58] width 17 height 17
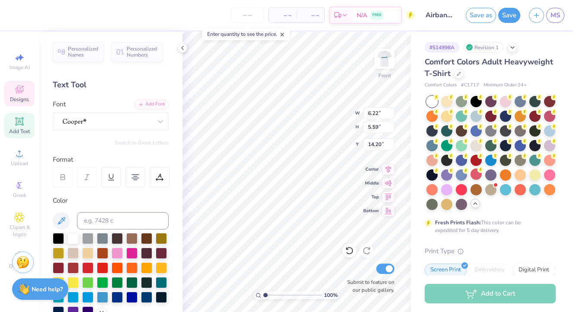
scroll to position [0, 0]
click at [392, 55] on img at bounding box center [384, 59] width 35 height 35
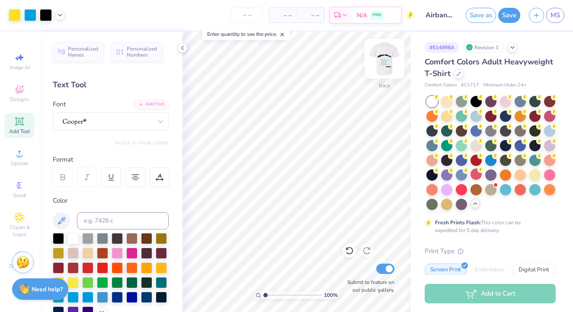
click at [389, 62] on img at bounding box center [384, 59] width 35 height 35
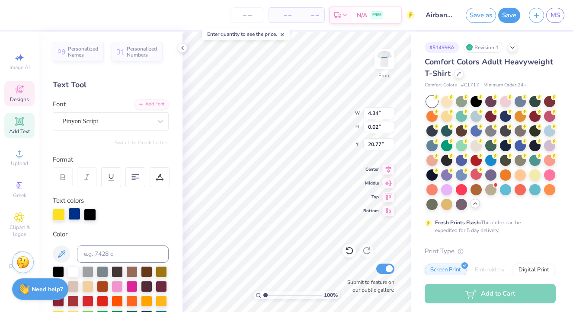
click at [73, 220] on div at bounding box center [74, 214] width 12 height 12
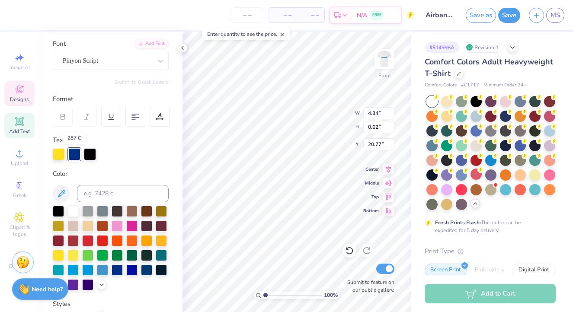
scroll to position [61, 0]
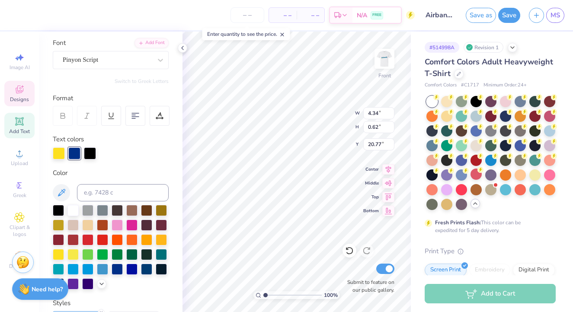
click at [73, 150] on div at bounding box center [74, 154] width 12 height 12
click at [116, 272] on div at bounding box center [117, 268] width 11 height 11
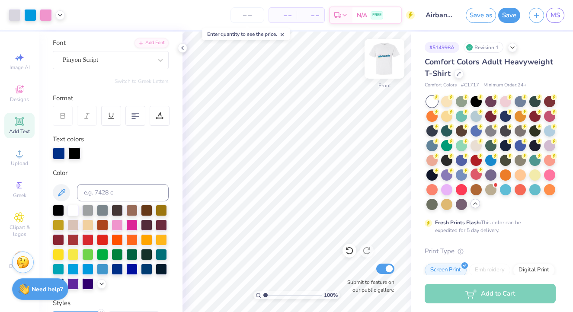
click at [387, 59] on img at bounding box center [384, 59] width 35 height 35
click at [384, 60] on img at bounding box center [384, 59] width 35 height 35
click at [386, 68] on img at bounding box center [384, 59] width 35 height 35
click at [383, 60] on img at bounding box center [384, 59] width 35 height 35
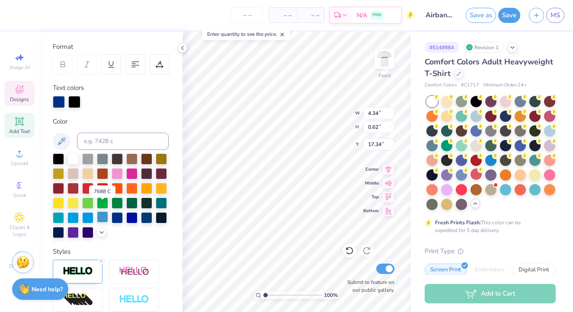
scroll to position [125, 0]
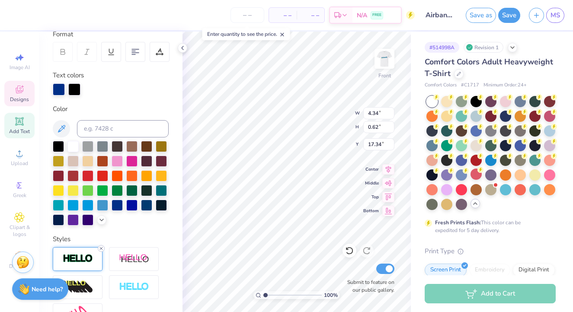
click at [101, 251] on icon at bounding box center [101, 248] width 5 height 5
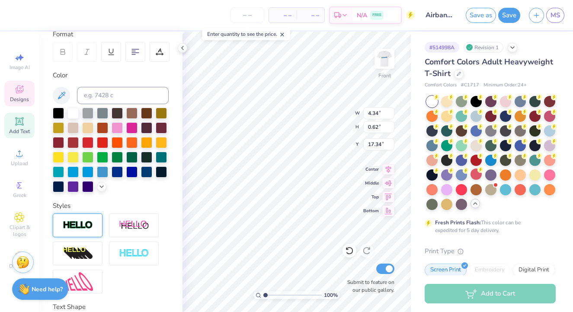
click at [68, 232] on div at bounding box center [78, 226] width 50 height 24
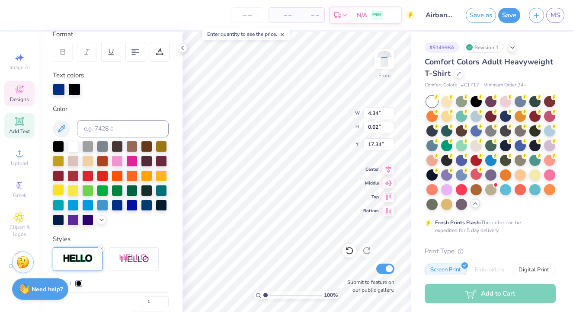
click at [57, 192] on div at bounding box center [58, 189] width 11 height 11
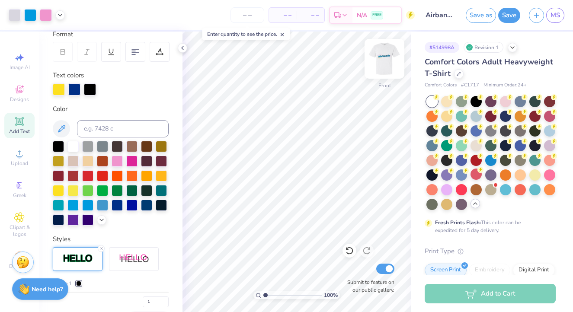
click at [383, 59] on img at bounding box center [384, 59] width 35 height 35
click at [184, 46] on icon at bounding box center [182, 48] width 7 height 7
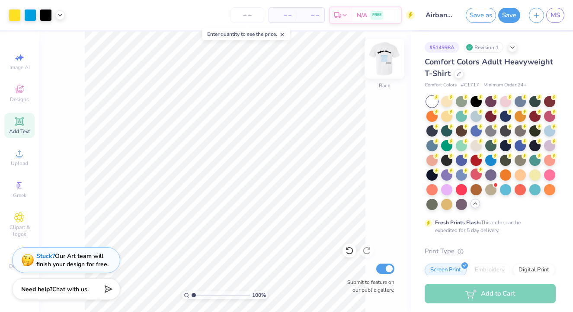
click at [385, 55] on img at bounding box center [384, 59] width 35 height 35
click at [384, 58] on img at bounding box center [384, 59] width 35 height 35
click at [482, 16] on button "Save as" at bounding box center [481, 13] width 30 height 15
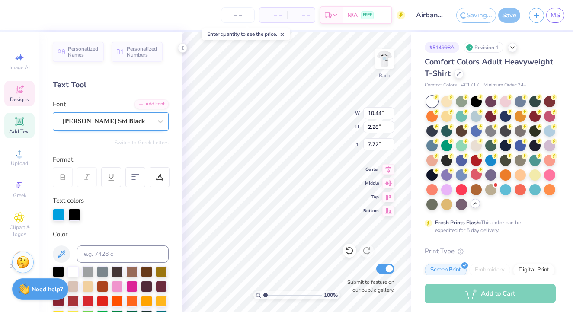
scroll to position [0, 0]
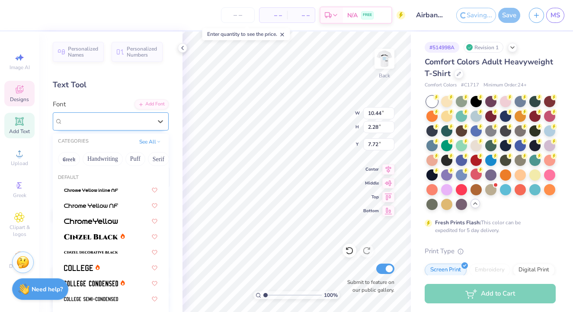
click at [105, 123] on span "Cooper Std Black" at bounding box center [104, 121] width 82 height 10
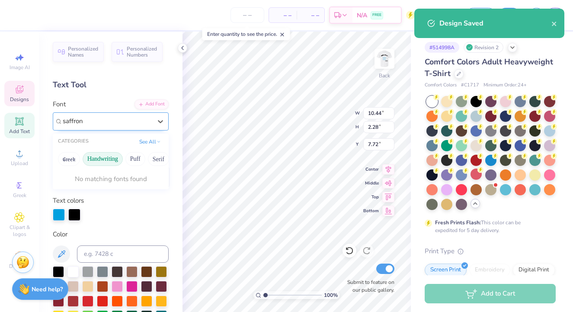
click at [111, 157] on button "Handwriting" at bounding box center [103, 159] width 40 height 14
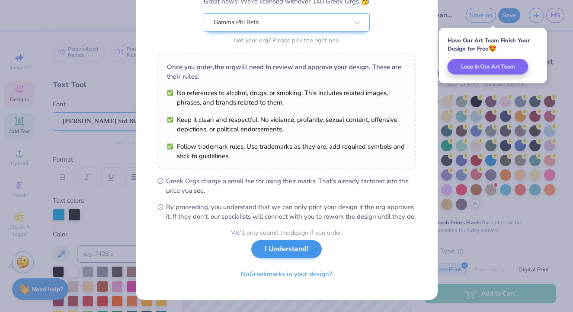
scroll to position [93, 0]
click at [281, 252] on button "I Understand!" at bounding box center [286, 250] width 71 height 18
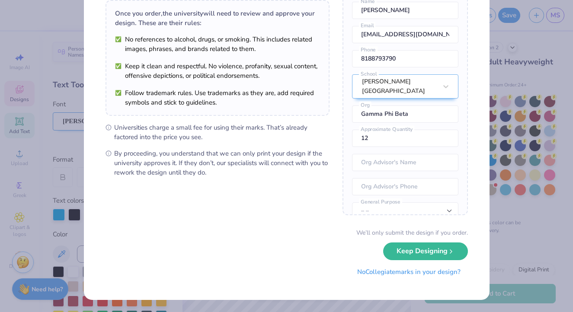
scroll to position [64, 0]
click at [505, 165] on div "University Trademarks Found Great news! We’re licensed with over 250 schools. 🥳…" at bounding box center [286, 156] width 573 height 312
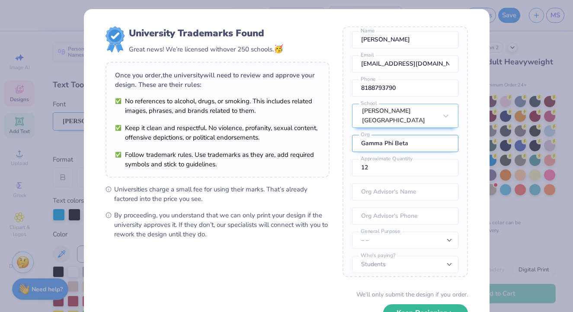
scroll to position [32, 0]
click at [375, 167] on input "12" at bounding box center [405, 168] width 106 height 17
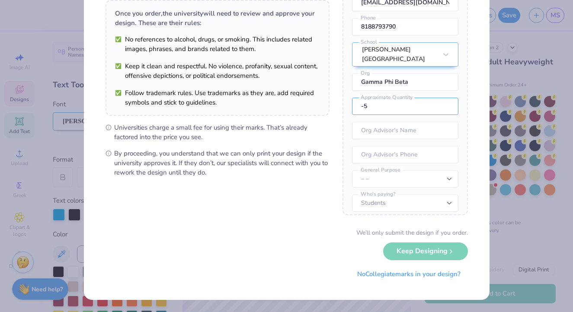
scroll to position [64, 0]
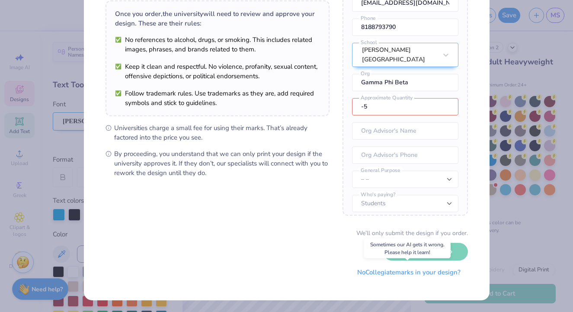
click at [404, 277] on button "No Collegiate marks in your design?" at bounding box center [409, 273] width 118 height 18
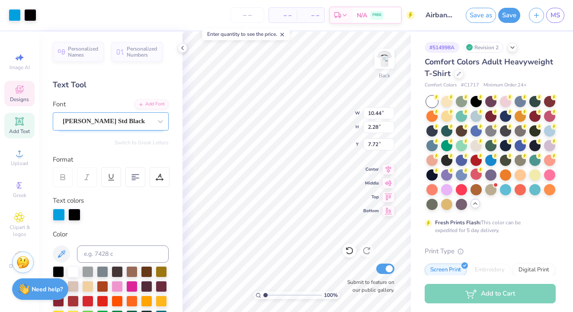
click at [113, 119] on span "Cooper Std Black" at bounding box center [104, 121] width 82 height 10
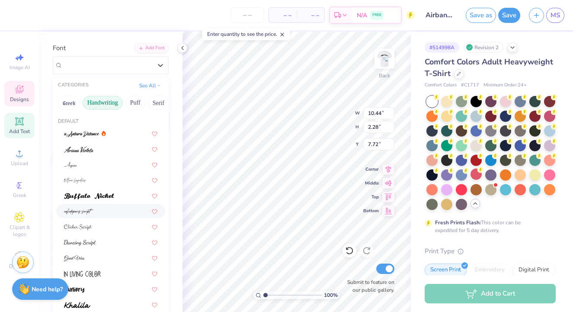
scroll to position [44, 0]
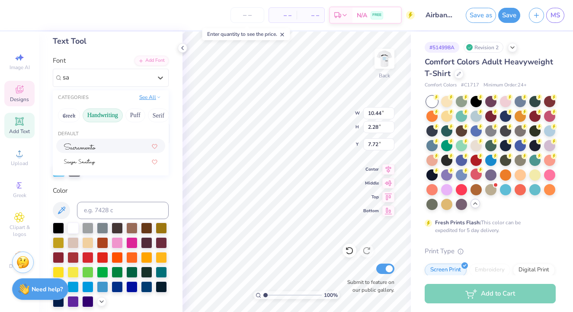
click at [143, 102] on button "See All" at bounding box center [150, 97] width 27 height 9
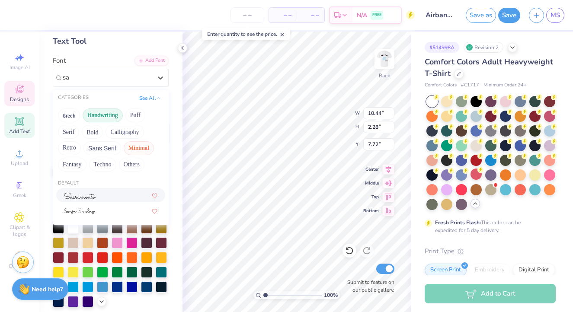
scroll to position [51, 0]
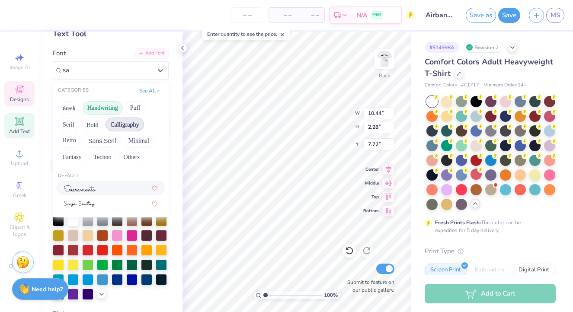
click at [135, 122] on button "Calligraphy" at bounding box center [125, 125] width 38 height 14
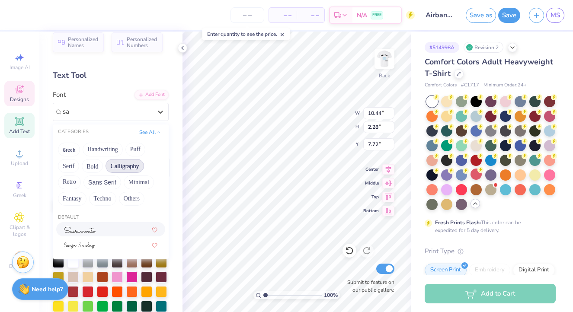
scroll to position [9, 0]
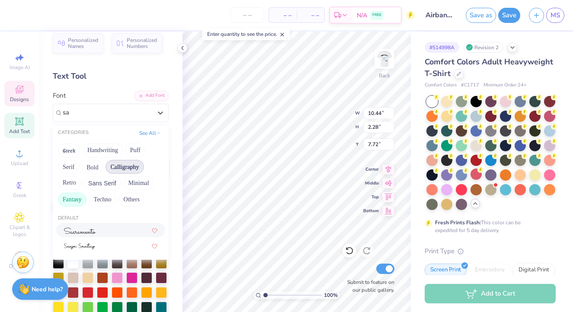
click at [79, 197] on button "Fantasy" at bounding box center [72, 200] width 29 height 14
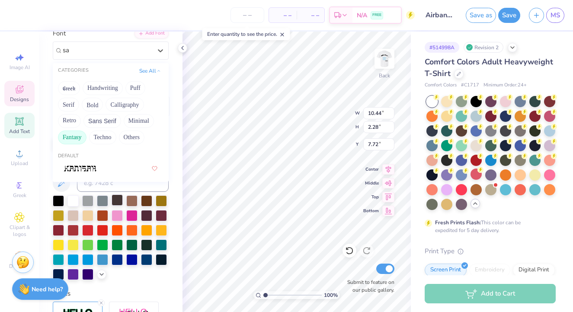
scroll to position [0, 0]
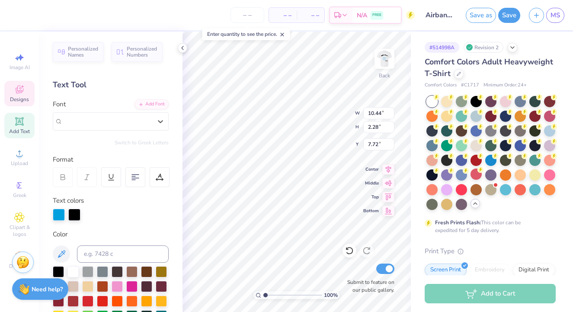
drag, startPoint x: 84, startPoint y: 122, endPoint x: 29, endPoint y: 119, distance: 55.0
click at [29, 119] on div "– – Per Item – – Total Est. Delivery N/A FREE Design Title Airbands 2025 Save a…" at bounding box center [286, 156] width 573 height 312
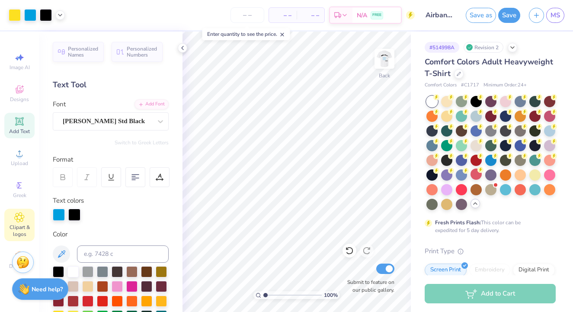
click at [18, 223] on div "Clipart & logos" at bounding box center [19, 225] width 30 height 32
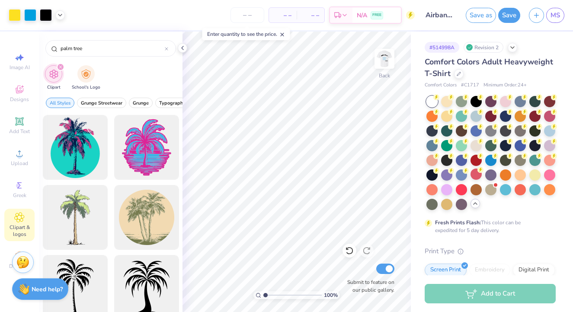
drag, startPoint x: 119, startPoint y: 46, endPoint x: 14, endPoint y: 46, distance: 105.6
click at [14, 46] on div "Art colors – – Per Item – – Total Est. Delivery N/A FREE Design Title Airbands …" at bounding box center [286, 156] width 573 height 312
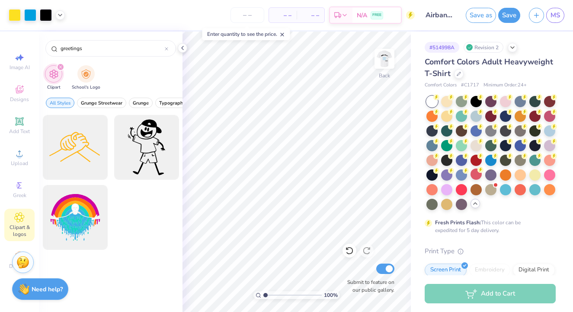
click at [60, 64] on div "filter for Clipart" at bounding box center [61, 67] width 8 height 8
click at [27, 100] on span "Designs" at bounding box center [19, 99] width 19 height 7
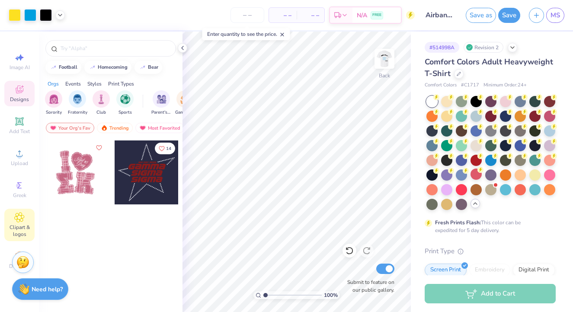
click at [21, 209] on div "Clipart & logos" at bounding box center [19, 225] width 30 height 32
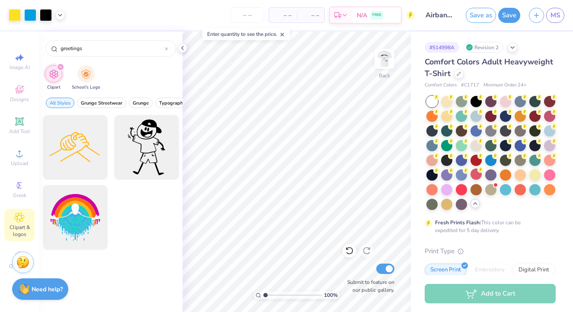
drag, startPoint x: 95, startPoint y: 48, endPoint x: 40, endPoint y: 44, distance: 54.7
click at [40, 44] on div "greetings" at bounding box center [111, 46] width 144 height 29
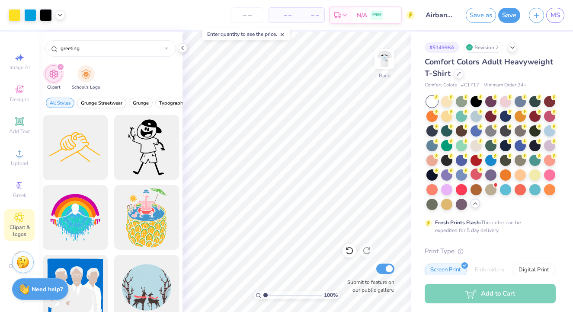
click at [98, 103] on span "Grunge Streetwear" at bounding box center [102, 103] width 42 height 6
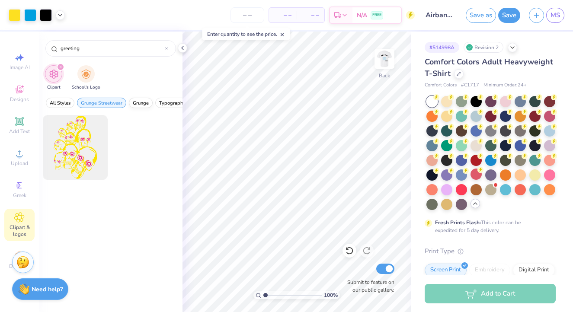
click at [149, 104] on span "Grunge" at bounding box center [141, 103] width 16 height 6
click at [175, 104] on span "Typography" at bounding box center [172, 103] width 26 height 6
click at [54, 102] on span "All Styles" at bounding box center [60, 103] width 21 height 6
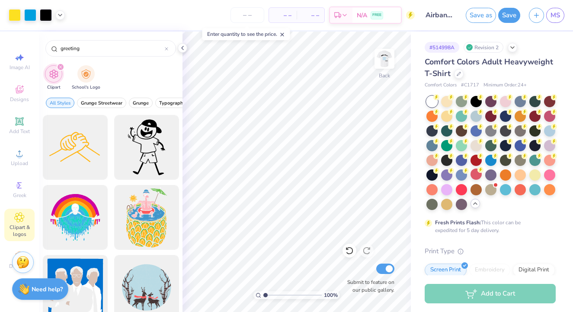
click at [61, 68] on icon "filter for Clipart" at bounding box center [60, 67] width 3 height 3
click at [18, 64] on span "Image AI" at bounding box center [20, 67] width 20 height 7
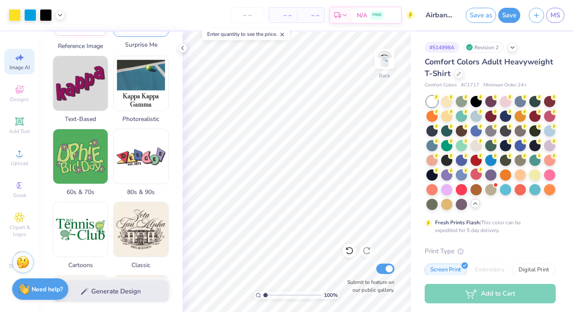
scroll to position [333, 0]
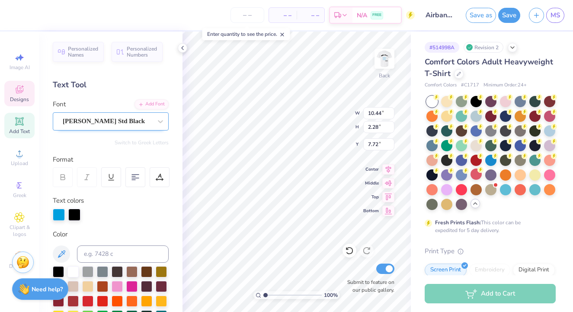
click at [116, 124] on span "Cooper Std Black" at bounding box center [104, 121] width 82 height 10
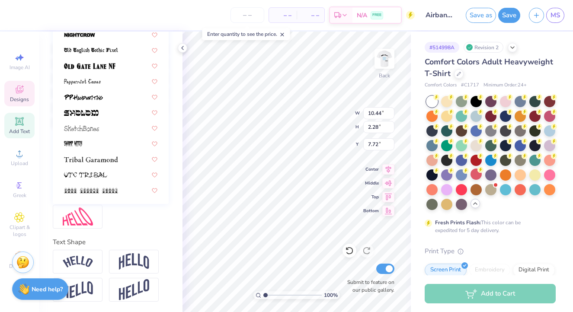
scroll to position [224, 0]
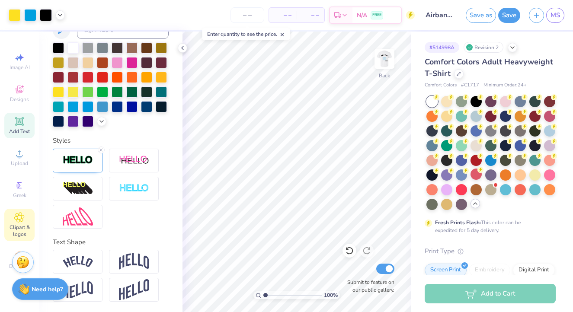
click at [23, 227] on span "Clipart & logos" at bounding box center [19, 231] width 30 height 14
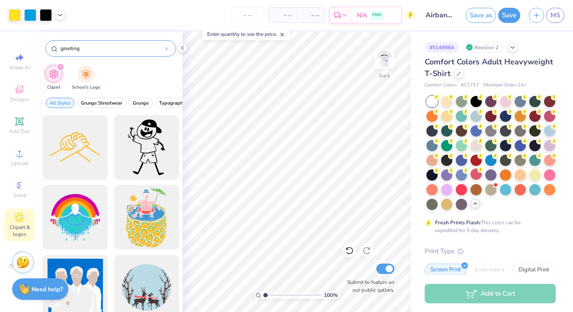
scroll to position [0, 0]
drag, startPoint x: 107, startPoint y: 50, endPoint x: 19, endPoint y: 46, distance: 88.4
click at [19, 46] on div "Art colors – – Per Item – – Total Est. Delivery N/A FREE Design Title Airbands …" at bounding box center [286, 156] width 573 height 312
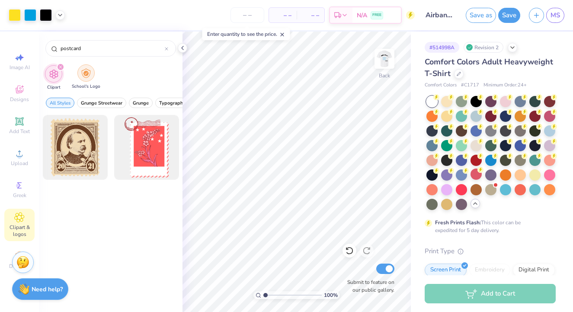
click at [88, 79] on div "filter for School's Logo" at bounding box center [85, 72] width 17 height 17
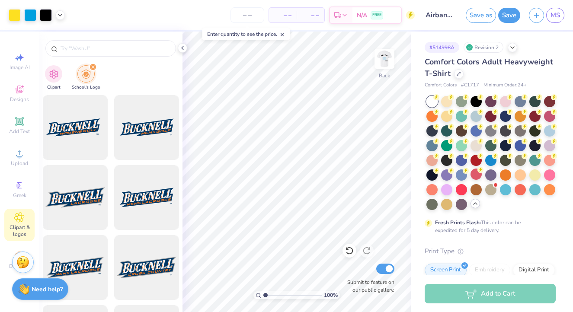
click at [90, 65] on div "filter for School's Logo" at bounding box center [93, 67] width 8 height 8
click at [95, 68] on div "filter for School's Logo" at bounding box center [93, 67] width 8 height 8
click at [91, 68] on icon "filter for School's Logo" at bounding box center [92, 66] width 3 height 3
click at [59, 71] on div "filter for Clipart" at bounding box center [53, 72] width 17 height 17
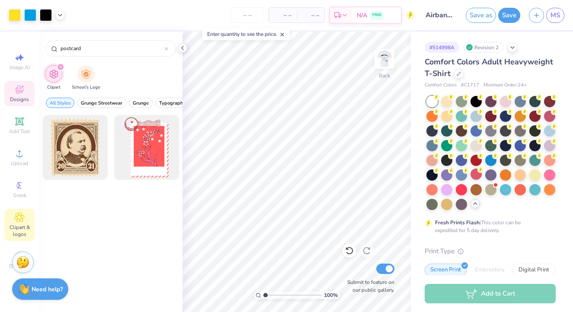
click at [26, 90] on div "Designs" at bounding box center [19, 94] width 30 height 26
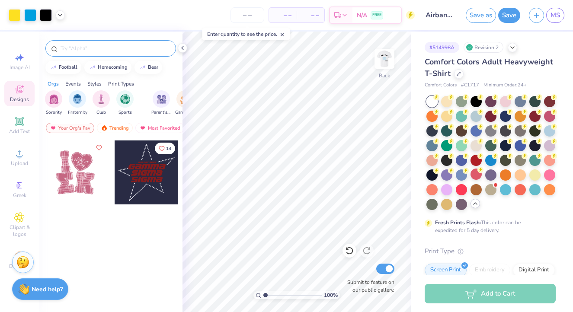
click at [84, 51] on input "text" at bounding box center [115, 48] width 111 height 9
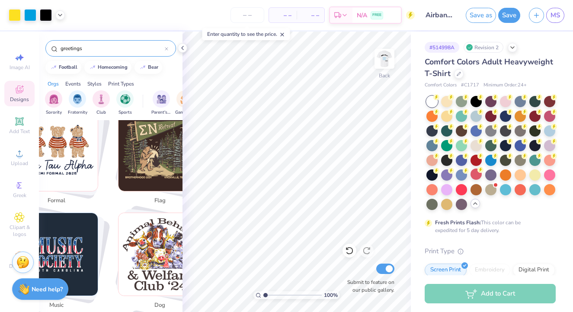
scroll to position [344, 0]
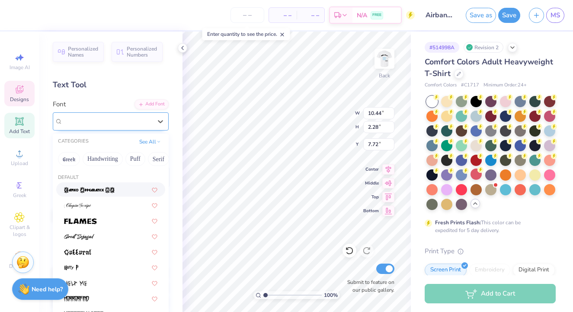
click at [107, 123] on span "Cooper Std Black" at bounding box center [104, 121] width 82 height 10
click at [153, 103] on div "Add Font" at bounding box center [152, 104] width 34 height 10
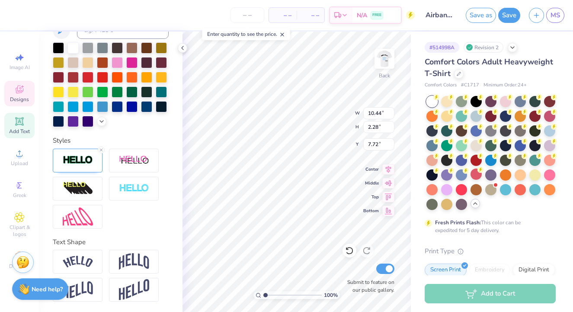
scroll to position [224, 0]
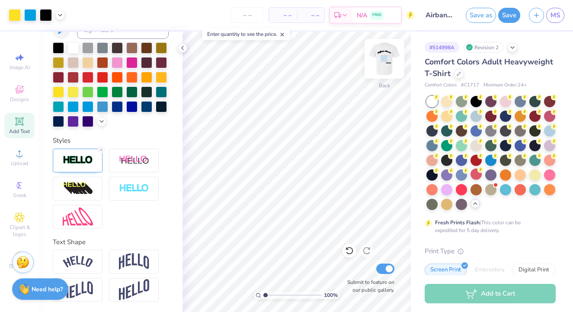
click at [382, 50] on img at bounding box center [384, 59] width 35 height 35
click at [382, 50] on div at bounding box center [385, 59] width 20 height 20
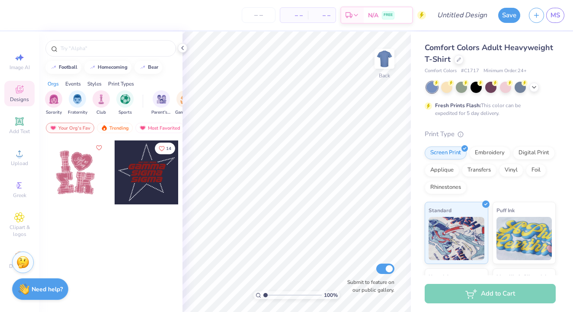
click at [539, 84] on div at bounding box center [491, 87] width 129 height 11
click at [537, 84] on icon at bounding box center [534, 86] width 7 height 7
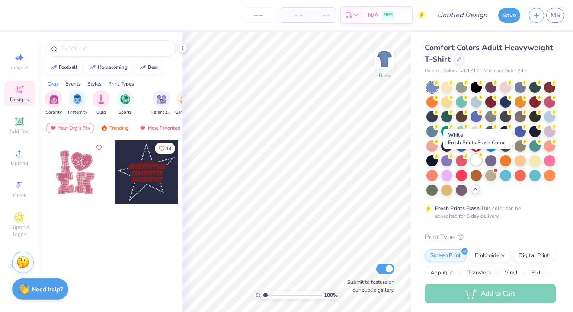
click at [473, 163] on div at bounding box center [476, 159] width 11 height 11
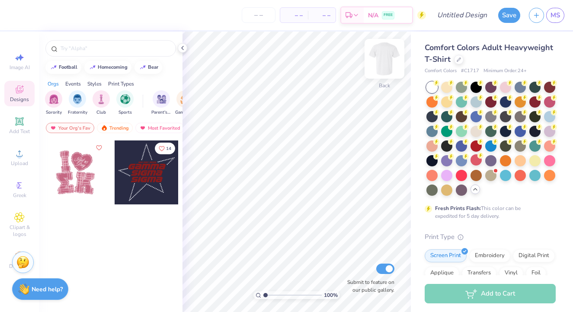
click at [387, 58] on img at bounding box center [384, 59] width 35 height 35
click at [22, 164] on span "Upload" at bounding box center [19, 163] width 17 height 7
click at [23, 158] on icon at bounding box center [19, 153] width 10 height 10
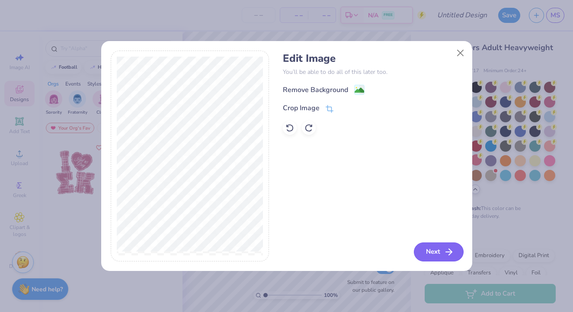
click at [433, 248] on button "Next" at bounding box center [439, 252] width 50 height 19
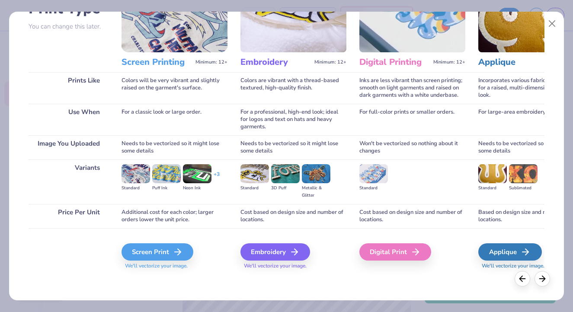
scroll to position [76, 0]
click at [175, 259] on div "Screen Print" at bounding box center [159, 252] width 72 height 17
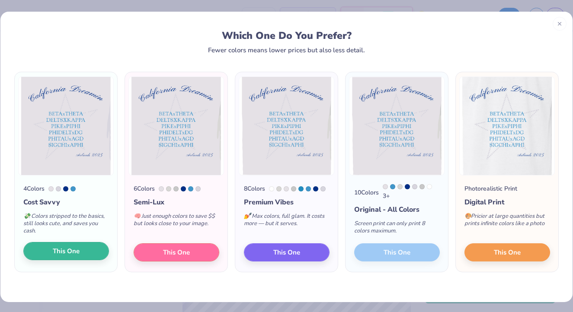
click at [94, 250] on button "This One" at bounding box center [66, 251] width 86 height 18
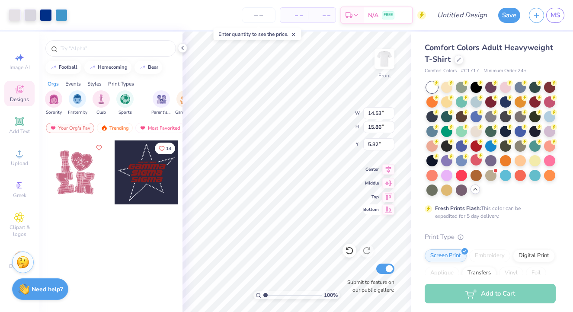
type input "11.12"
type input "12.14"
type input "10.29"
type input "11.25"
type input "6.71"
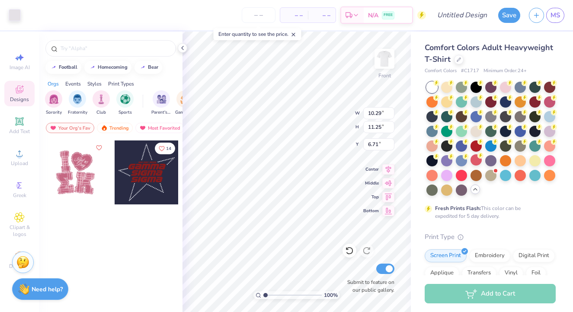
type input "9.51"
type input "10.40"
type input "8.79"
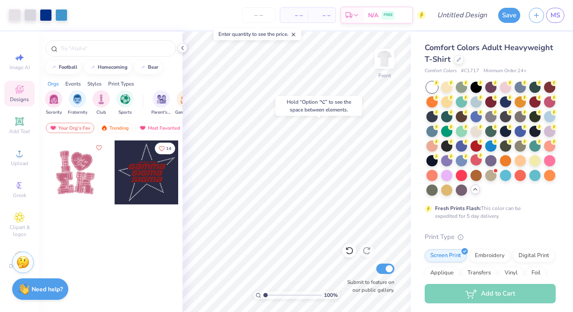
click at [346, 104] on body "Art colors – – Per Item – – Total Est. Delivery N/A FREE Design Title Save MS I…" at bounding box center [286, 156] width 573 height 312
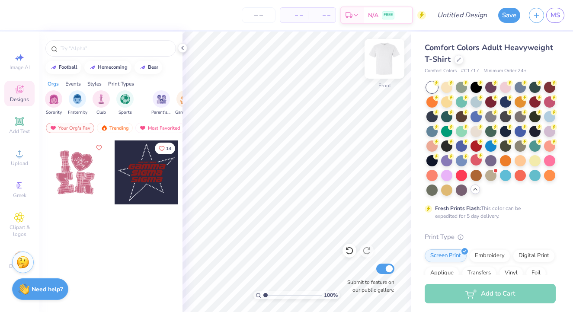
click at [391, 49] on div at bounding box center [385, 59] width 40 height 40
click at [383, 54] on img at bounding box center [384, 59] width 35 height 35
click at [380, 55] on img at bounding box center [384, 59] width 35 height 35
click at [20, 223] on div "Clipart & logos" at bounding box center [19, 225] width 30 height 32
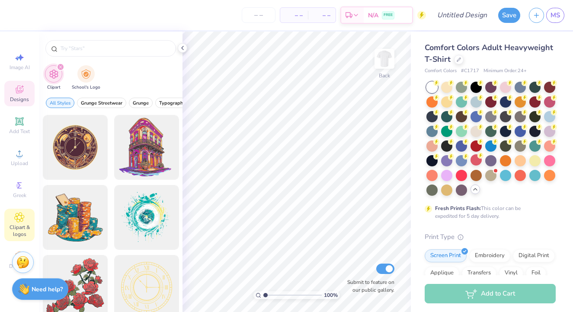
click at [20, 91] on icon at bounding box center [20, 90] width 8 height 8
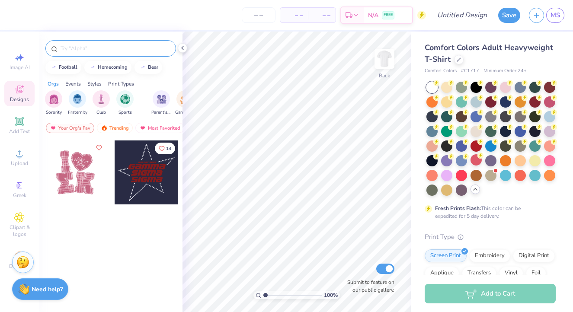
click at [80, 54] on div at bounding box center [110, 48] width 131 height 16
click at [75, 45] on input "text" at bounding box center [115, 48] width 111 height 9
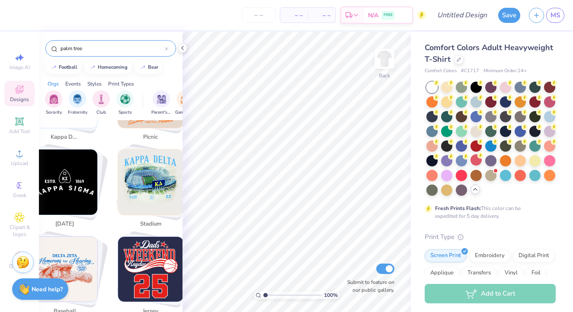
scroll to position [1762, 0]
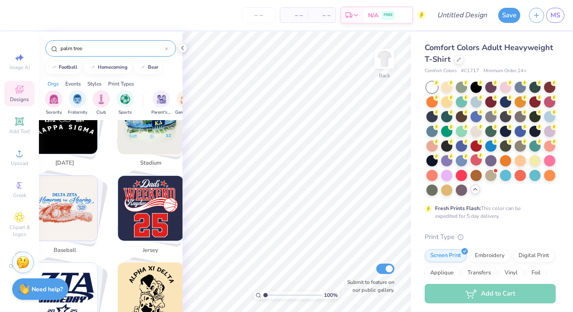
drag, startPoint x: 115, startPoint y: 48, endPoint x: 2, endPoint y: 35, distance: 113.7
click at [2, 35] on div "– – Per Item – – Total Est. Delivery N/A FREE Design Title Save MS Image AI Des…" at bounding box center [286, 156] width 573 height 312
type input "a"
type input "[US_STATE]"
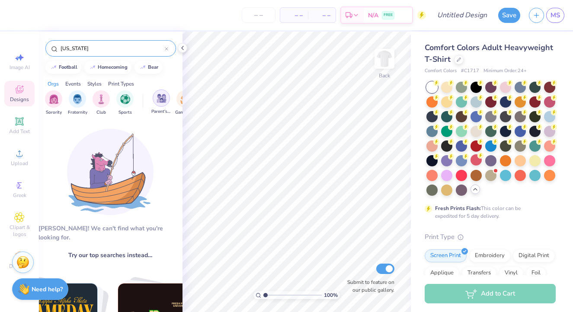
scroll to position [0, 0]
click at [167, 50] on icon at bounding box center [166, 48] width 3 height 3
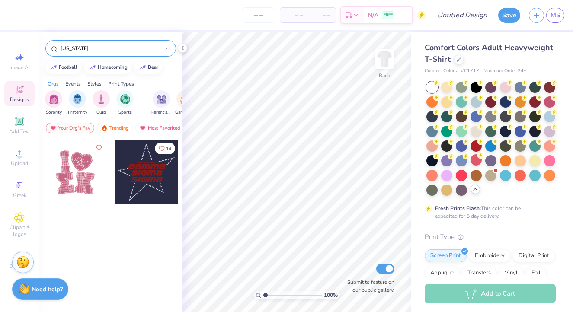
type input "[US_STATE]"
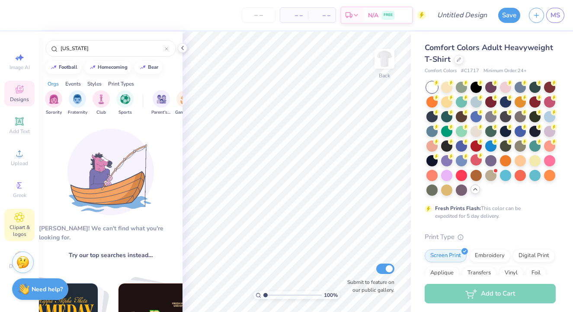
click at [21, 234] on span "Clipart & logos" at bounding box center [19, 231] width 30 height 14
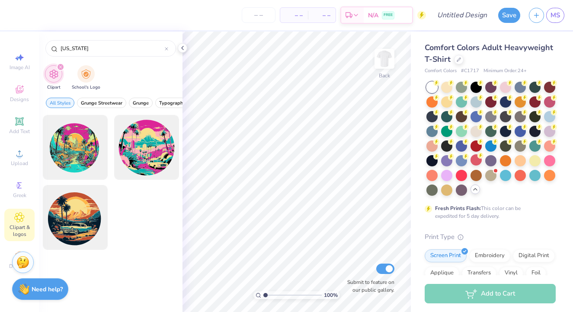
drag, startPoint x: 101, startPoint y: 52, endPoint x: 46, endPoint y: 34, distance: 57.9
click at [46, 34] on div "california" at bounding box center [111, 46] width 144 height 29
type input "palm tree"
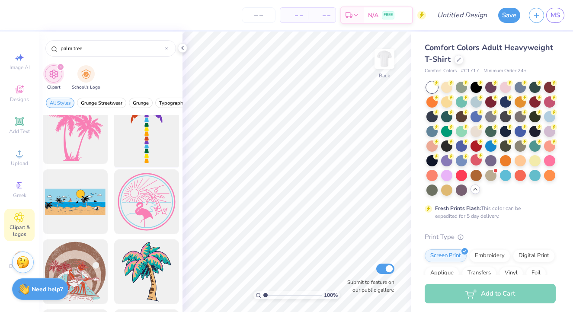
scroll to position [1489, 0]
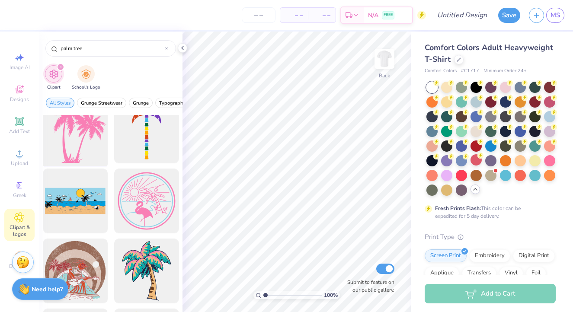
click at [74, 154] on div at bounding box center [74, 131] width 71 height 71
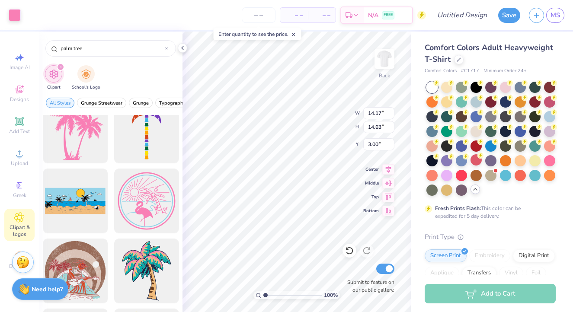
type input "4.56"
type input "4.71"
type input "5.86"
type input "3.70"
type input "3.82"
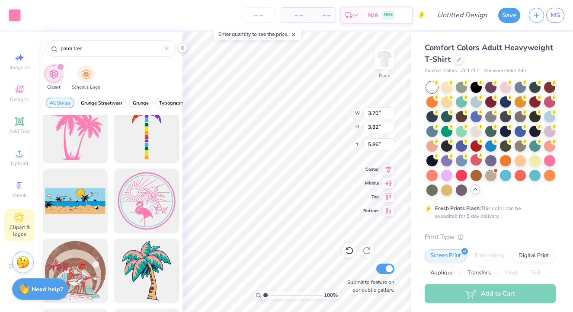
type input "6.28"
click at [20, 126] on icon at bounding box center [19, 121] width 10 height 10
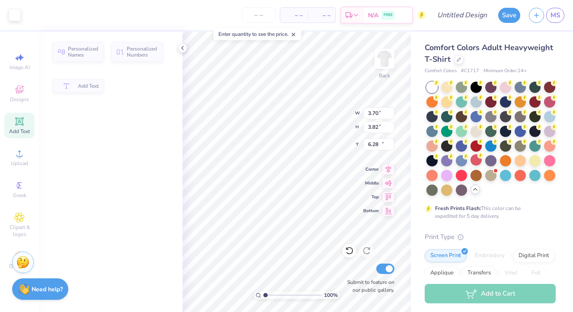
type input "5.59"
type input "1.62"
type input "11.69"
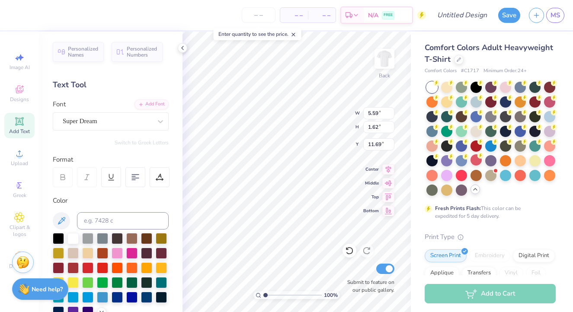
type textarea "f"
type textarea "Gamma Phi"
type input "8.48"
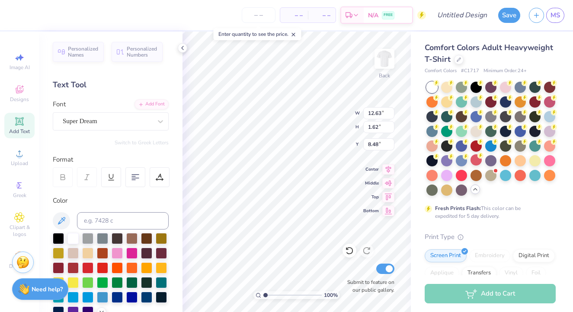
type textarea "Gamma"
type input "8.19"
type input "5.67"
type input "1.21"
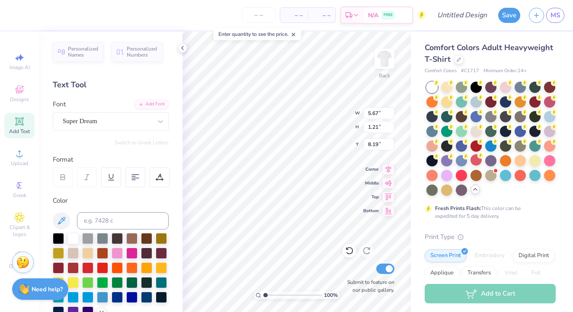
type input "8.89"
type input "12.50"
type textarea "Phi"
type input "8.89"
type input "6.23"
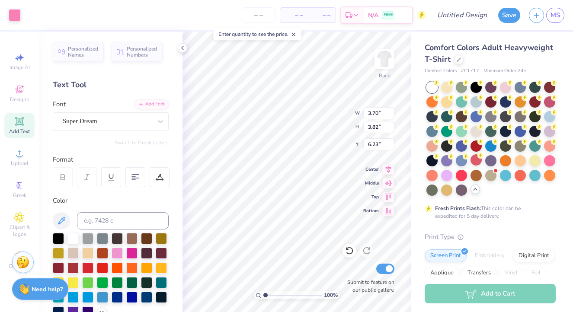
type input "2.39"
type input "1.21"
type input "8.84"
type input "2.39"
click at [124, 125] on div "Super Dream" at bounding box center [107, 121] width 91 height 13
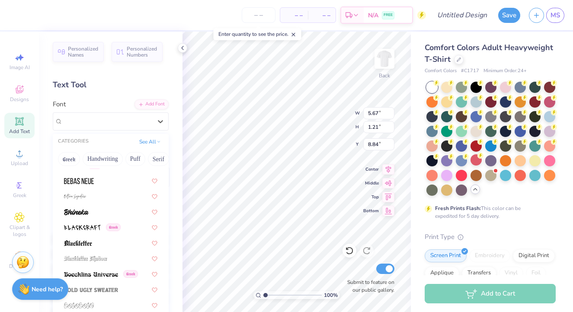
scroll to position [416, 0]
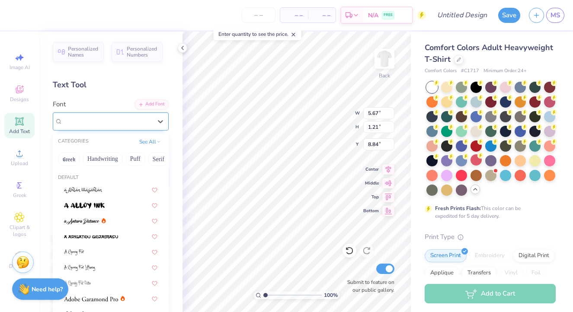
click at [94, 122] on span "Super Dream" at bounding box center [80, 121] width 35 height 10
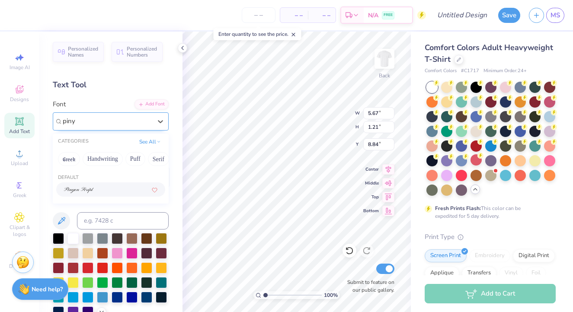
click at [101, 193] on div at bounding box center [110, 189] width 93 height 9
type input "piny"
click at [117, 299] on div at bounding box center [117, 296] width 11 height 11
type input "2.39"
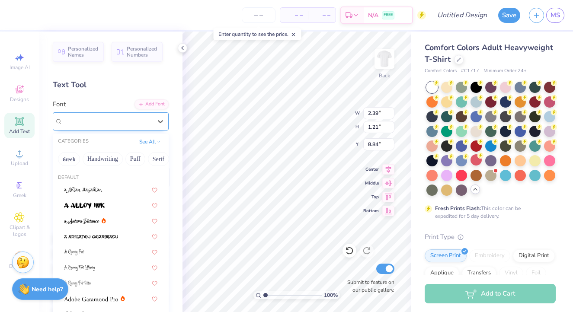
click at [137, 124] on div "Super Dream" at bounding box center [107, 121] width 91 height 13
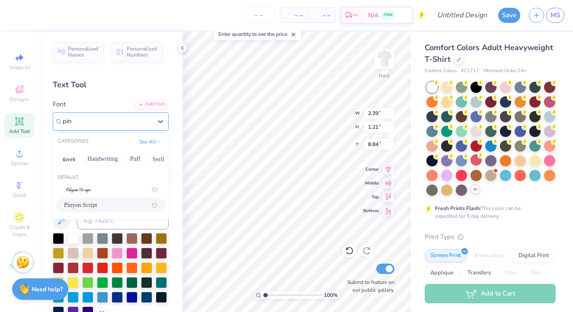
click at [110, 206] on div "Pinyon Script" at bounding box center [110, 205] width 93 height 9
type input "pin"
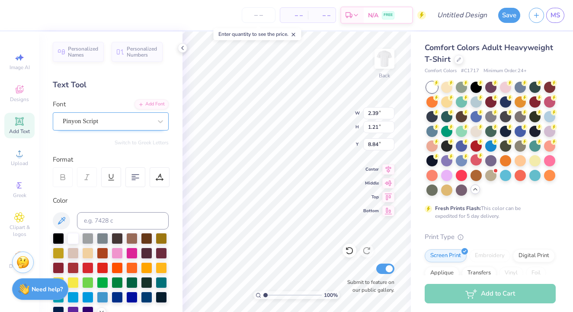
type input "2.49"
type input "1.34"
type input "8.78"
click at [120, 301] on div at bounding box center [117, 296] width 11 height 11
type input "3.70"
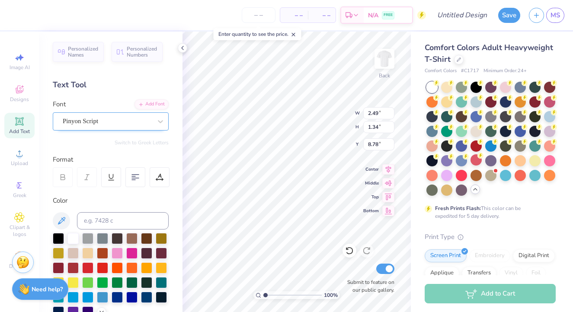
type input "3.82"
type input "6.23"
click at [103, 295] on div at bounding box center [102, 296] width 11 height 11
type input "2.49"
type input "1.34"
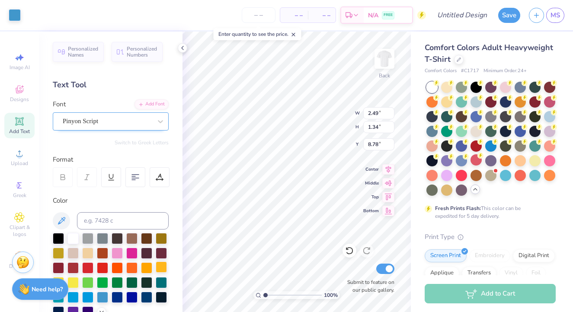
type input "8.84"
click at [118, 297] on div at bounding box center [117, 296] width 11 height 11
type input "3.70"
type input "3.82"
type input "6.23"
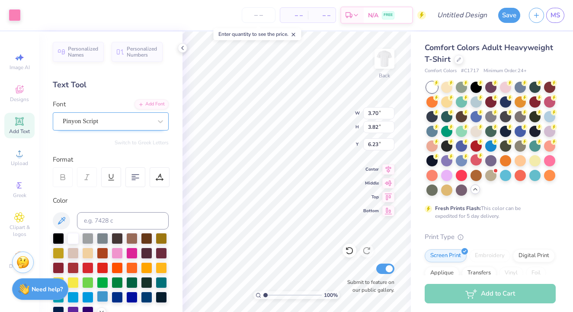
click at [104, 293] on div at bounding box center [102, 296] width 11 height 11
type input "3.00"
click at [100, 301] on div at bounding box center [102, 296] width 11 height 11
click at [103, 297] on div at bounding box center [102, 296] width 11 height 11
click at [18, 10] on div at bounding box center [15, 14] width 12 height 12
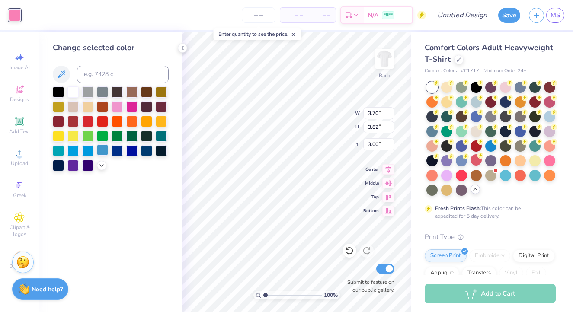
click at [103, 151] on div at bounding box center [102, 150] width 11 height 11
type input "2.49"
type input "1.34"
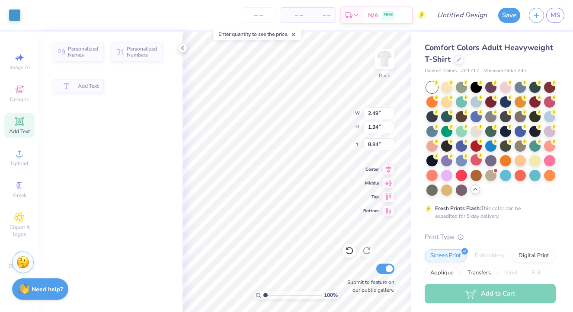
type input "8.78"
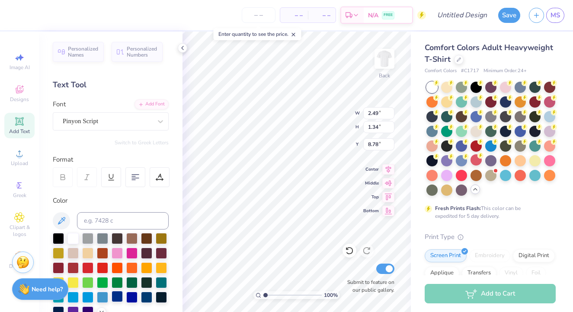
click at [117, 295] on div at bounding box center [117, 296] width 11 height 11
type input "3.70"
type input "3.82"
type input "6.30"
type input "8.84"
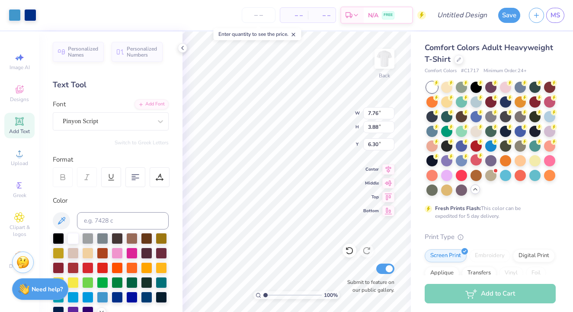
type input "5.97"
type input "4.94"
type input "2.12"
type input "2.19"
type input "7.42"
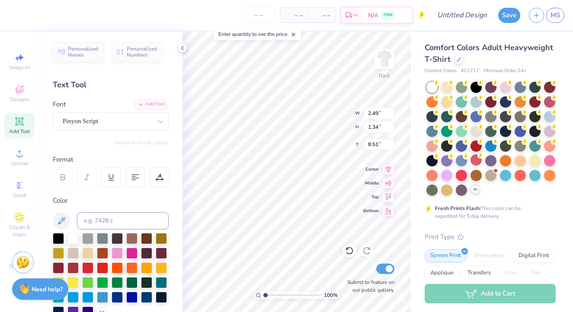
type input "8.45"
type input "2.12"
type input "2.19"
type input "7.60"
type input "7.74"
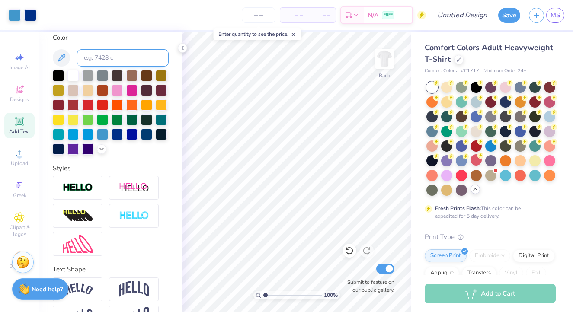
scroll to position [164, 0]
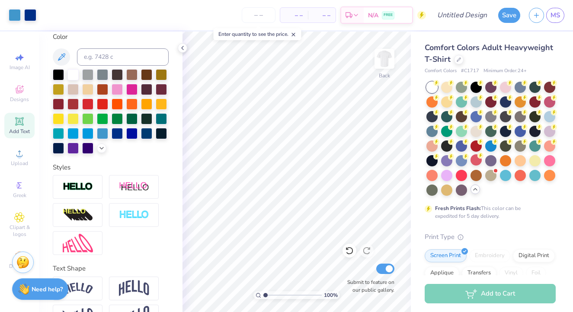
click at [232, 0] on div "– – Per Item – – Total Est. Delivery N/A FREE" at bounding box center [234, 15] width 386 height 30
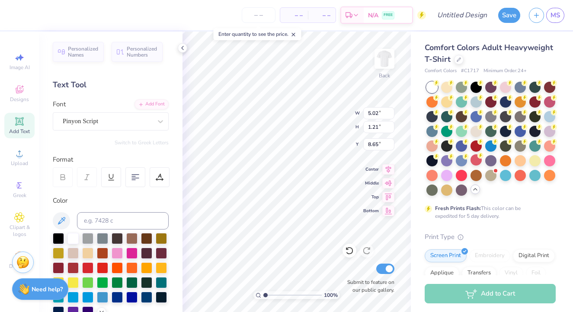
scroll to position [0, 0]
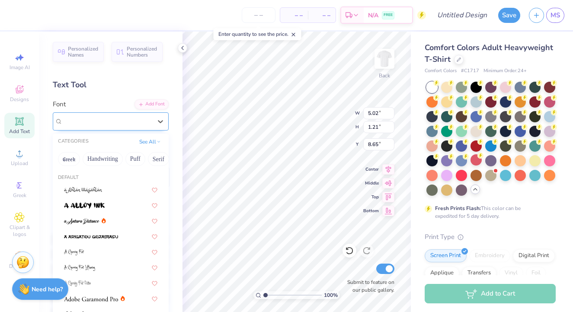
click at [116, 124] on div "Pinyon Script" at bounding box center [107, 121] width 91 height 13
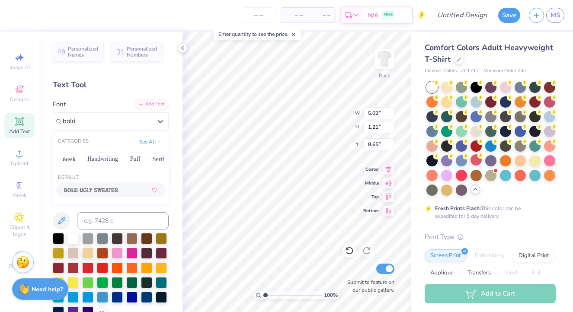
click at [113, 188] on img at bounding box center [91, 190] width 54 height 6
type input "bold"
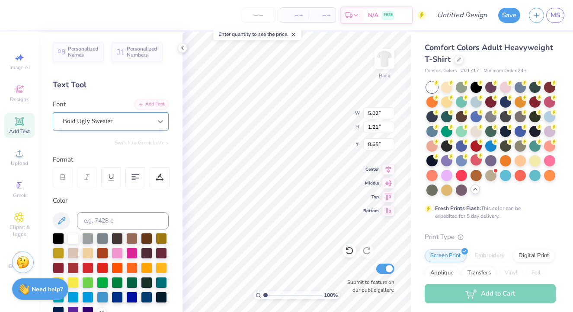
type input "5.71"
type input "1.23"
type input "8.64"
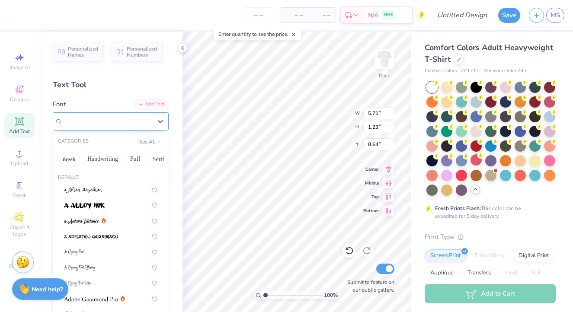
click at [125, 120] on div "Bold Ugly Sweater" at bounding box center [107, 121] width 91 height 13
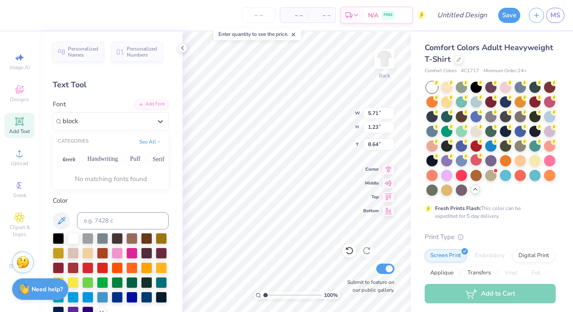
type input "block"
click at [75, 160] on button "Greek" at bounding box center [69, 159] width 22 height 14
click at [156, 125] on icon at bounding box center [160, 121] width 9 height 9
click at [152, 124] on div "Bold Ugly Sweater" at bounding box center [107, 121] width 91 height 13
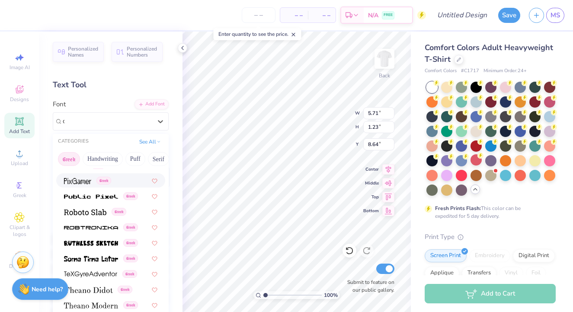
scroll to position [0, 0]
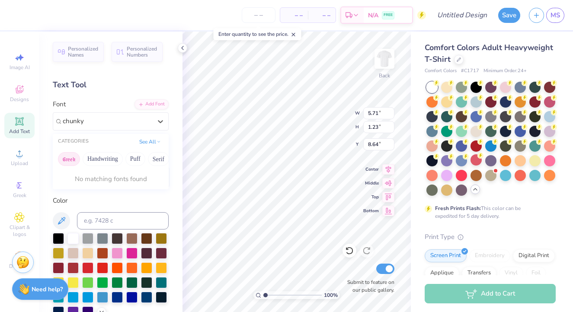
type input "chunky"
click at [149, 157] on button "Others" at bounding box center [154, 159] width 26 height 14
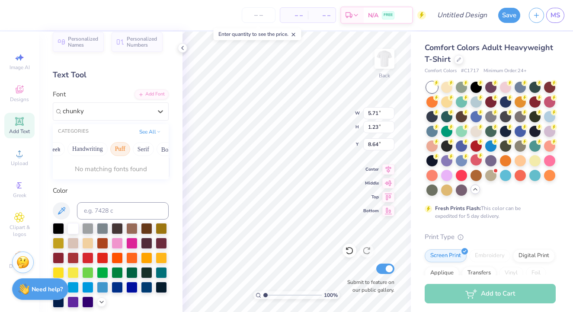
scroll to position [10, 0]
click at [119, 151] on button "Puff" at bounding box center [120, 149] width 20 height 14
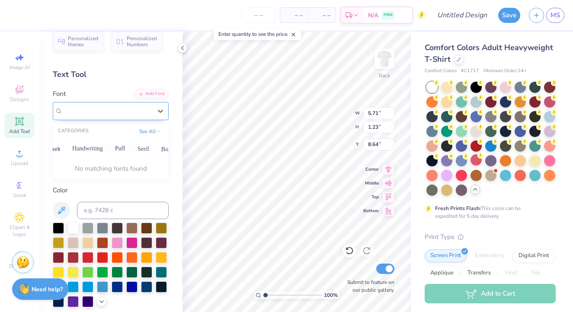
click at [88, 113] on div at bounding box center [107, 110] width 91 height 13
click at [160, 110] on icon at bounding box center [160, 111] width 9 height 9
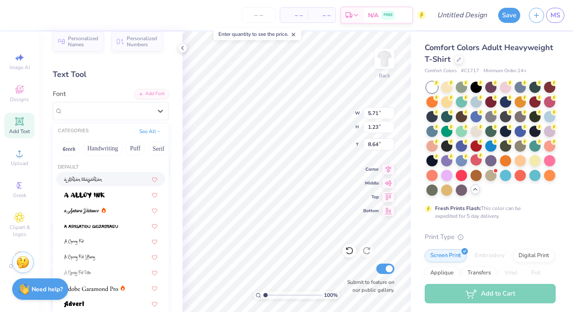
scroll to position [4, 0]
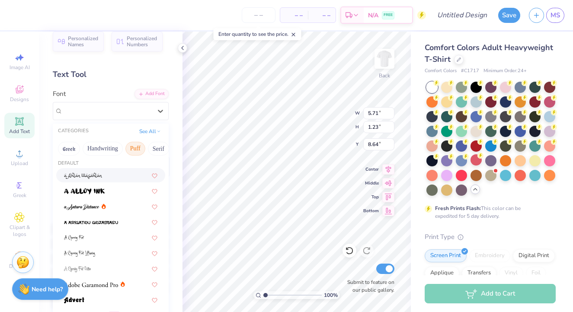
click at [134, 149] on button "Puff" at bounding box center [135, 149] width 20 height 14
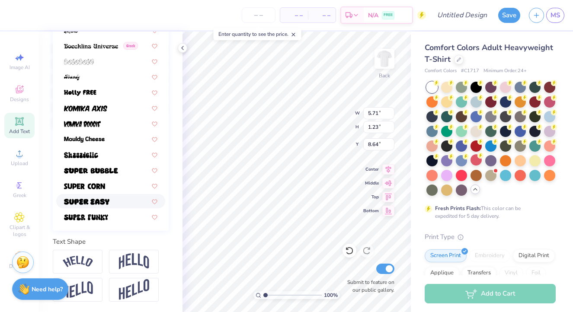
scroll to position [191, 0]
click at [109, 171] on img at bounding box center [91, 171] width 54 height 6
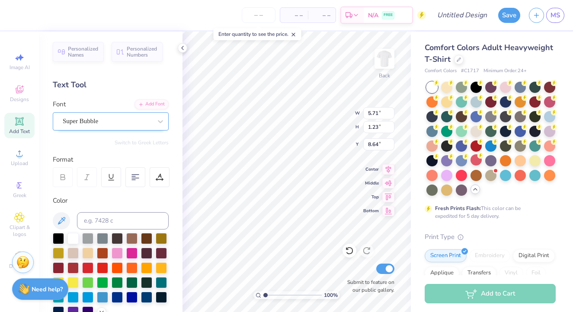
scroll to position [0, 0]
click at [98, 118] on span "Super Bubble" at bounding box center [80, 121] width 35 height 10
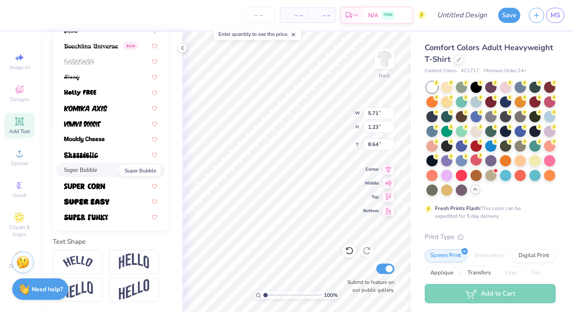
scroll to position [191, 0]
click at [103, 184] on img at bounding box center [84, 186] width 41 height 6
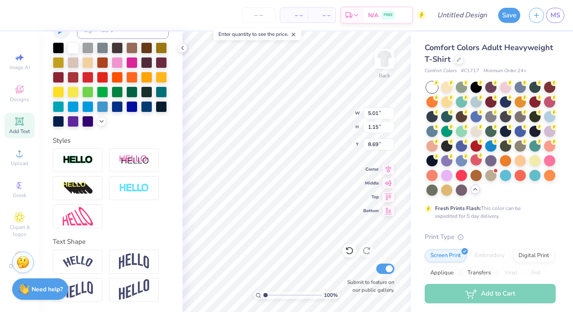
type textarea "g"
type textarea "gamma Phi"
type input "12.50"
type input "2.49"
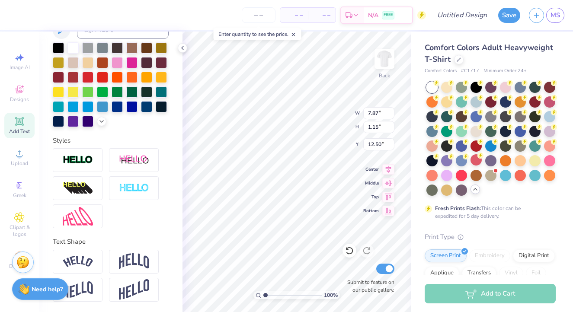
type input "1.34"
type input "8.59"
type textarea "gamma Phi."
type input "8.77"
type input "7.68"
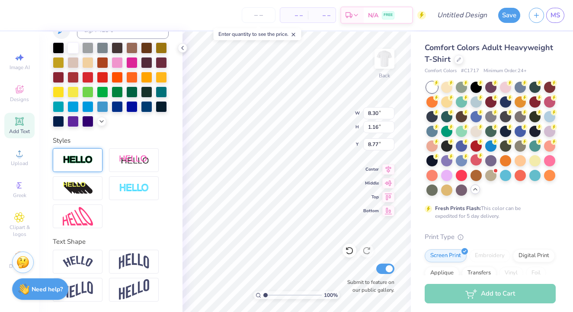
click at [93, 159] on div at bounding box center [78, 160] width 50 height 24
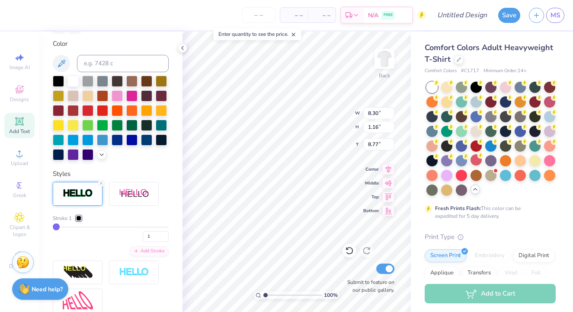
type input "8.32"
type input "1.18"
type input "8.76"
click at [102, 184] on icon at bounding box center [101, 183] width 5 height 5
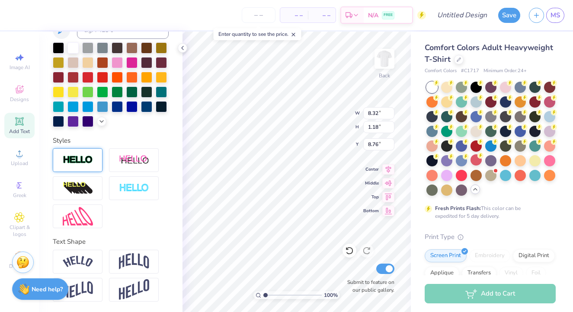
type input "8.30"
type input "1.16"
type input "8.77"
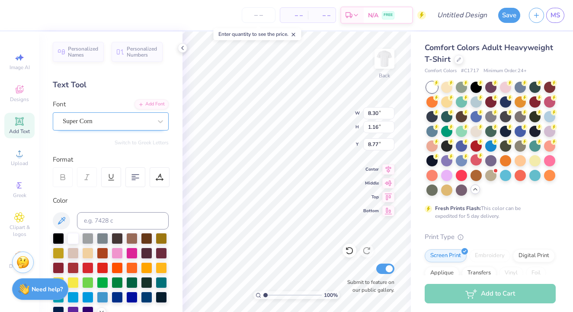
scroll to position [0, 0]
click at [93, 124] on span "Super Corn" at bounding box center [78, 121] width 30 height 10
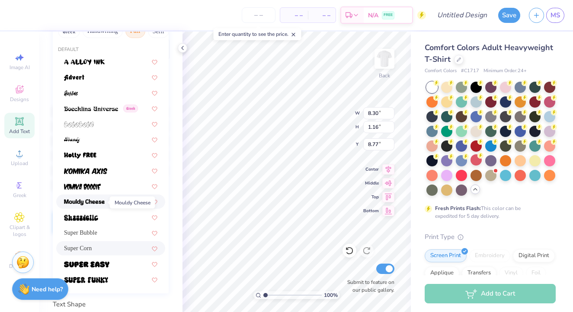
scroll to position [144, 0]
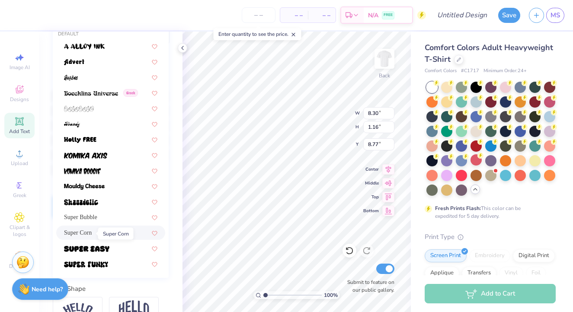
click at [89, 233] on span "Super Corn" at bounding box center [78, 232] width 28 height 9
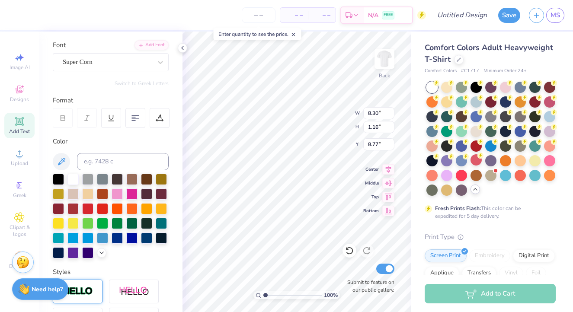
scroll to position [58, 0]
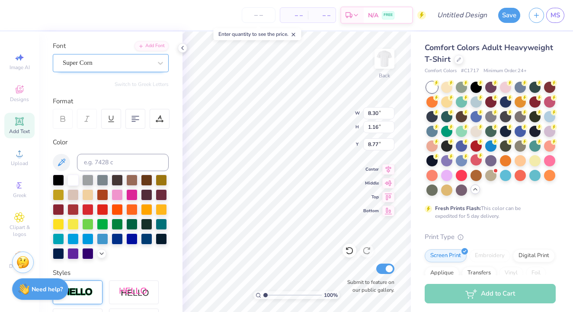
click at [118, 58] on div "Super Corn" at bounding box center [107, 62] width 91 height 13
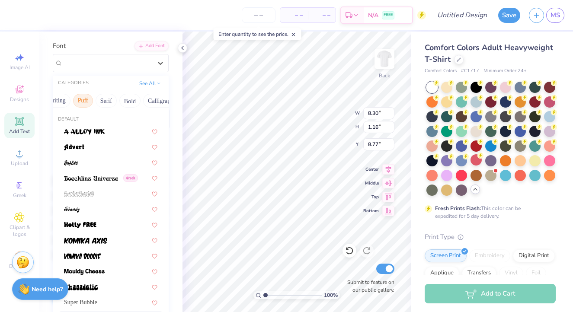
scroll to position [0, 57]
click at [132, 100] on button "Bold" at bounding box center [125, 101] width 21 height 14
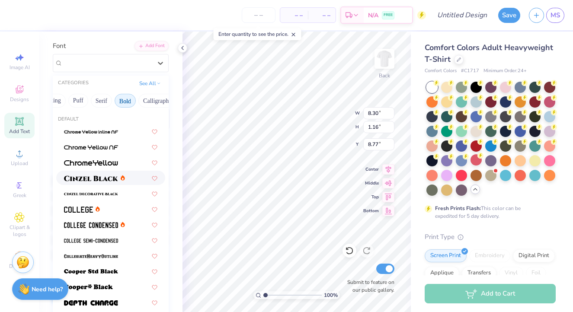
scroll to position [90, 0]
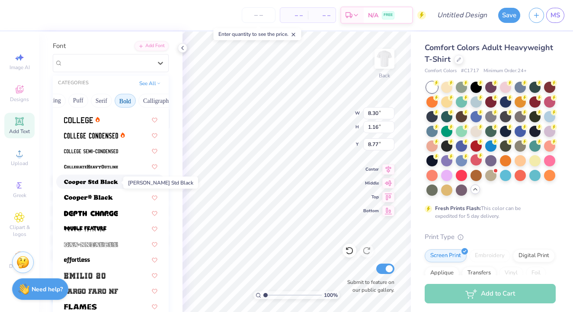
click at [103, 185] on img at bounding box center [91, 183] width 54 height 6
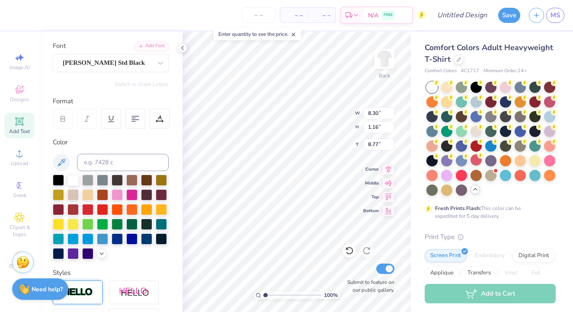
type input "10.69"
type input "1.58"
type input "8.56"
type textarea "gamma phi."
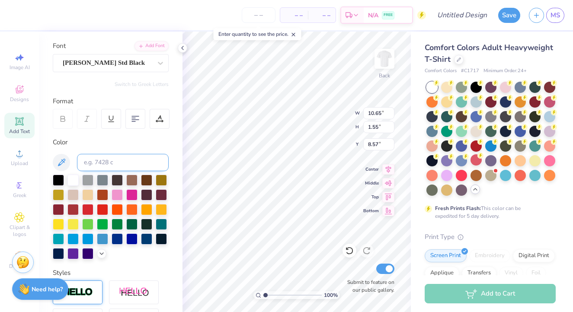
type input "8.20"
type input "1.20"
type input "9.27"
type textarea "airbands"
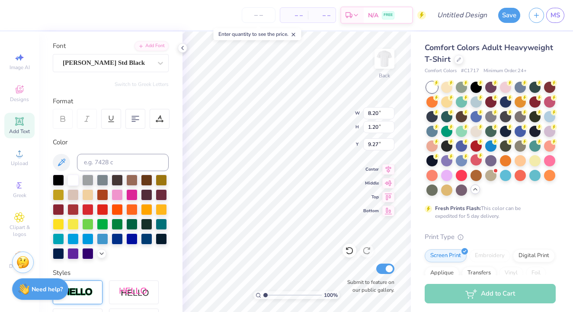
scroll to position [0, 1]
click at [116, 196] on div at bounding box center [117, 194] width 11 height 11
type input "8.92"
click at [76, 237] on div at bounding box center [73, 238] width 11 height 11
type input "2.12"
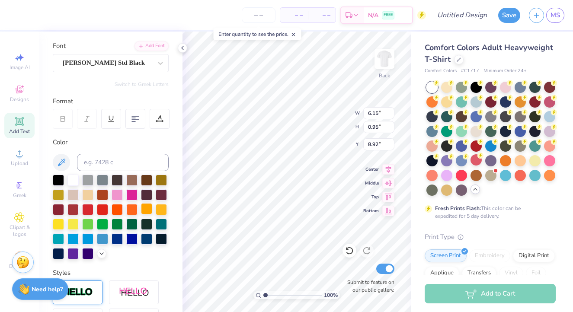
type input "2.19"
type input "7.68"
click at [119, 197] on div at bounding box center [117, 194] width 11 height 11
type input "6.15"
type input "0.95"
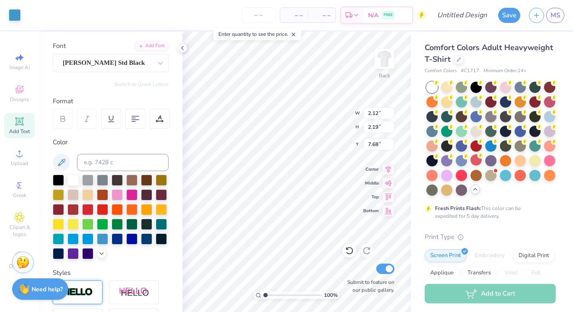
type input "8.92"
click at [89, 238] on div at bounding box center [87, 238] width 11 height 11
type input "2.12"
type input "2.19"
type input "7.68"
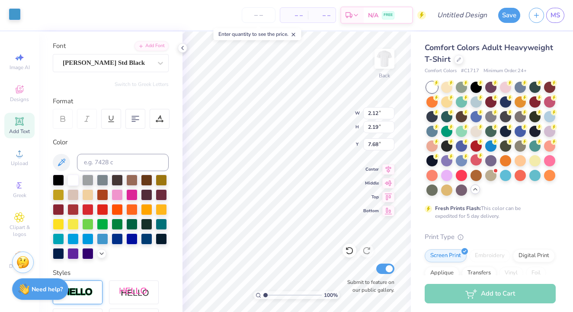
click at [12, 10] on div at bounding box center [15, 14] width 12 height 12
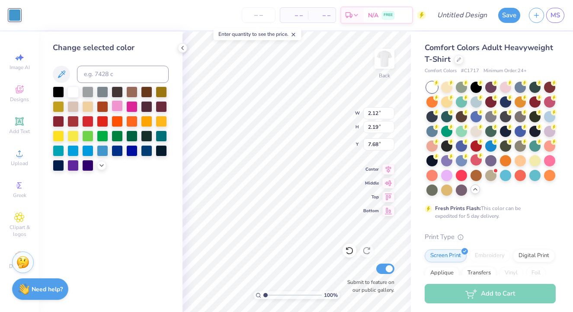
click at [119, 108] on div at bounding box center [117, 105] width 11 height 11
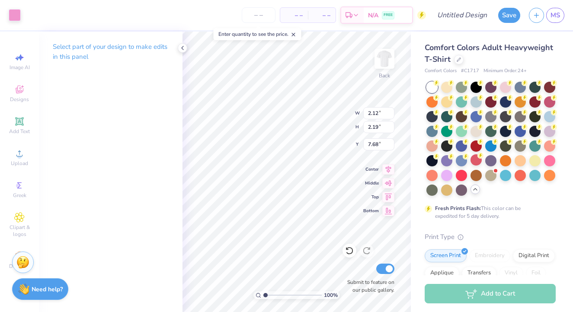
type input "7.83"
click at [19, 118] on icon at bounding box center [19, 121] width 10 height 10
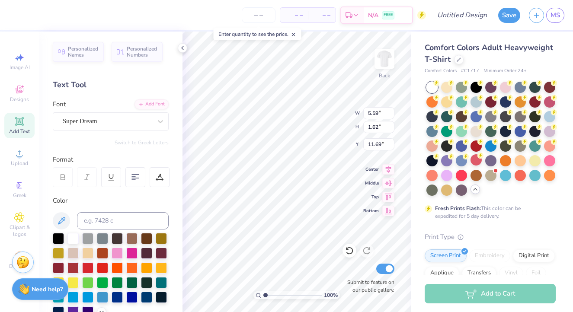
type textarea "g"
type textarea "Greetings"
type input "6.15"
type input "0.95"
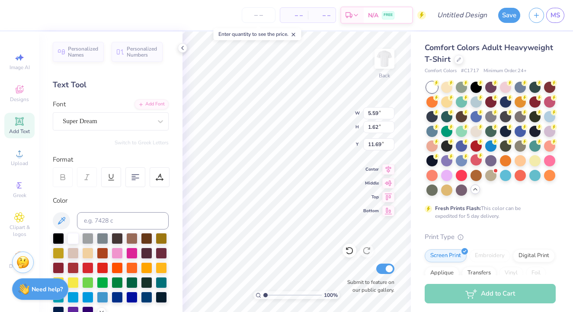
type input "8.92"
type input "10.71"
type input "2.01"
type input "11.49"
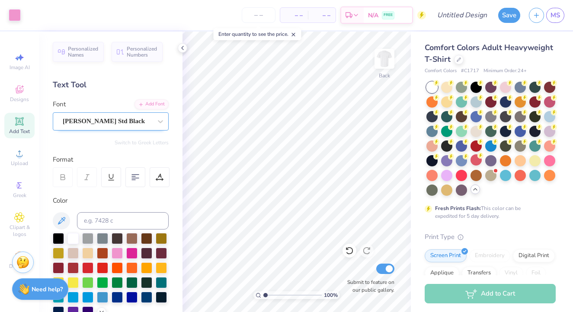
click at [125, 117] on div "Cooper Std Black" at bounding box center [107, 121] width 91 height 13
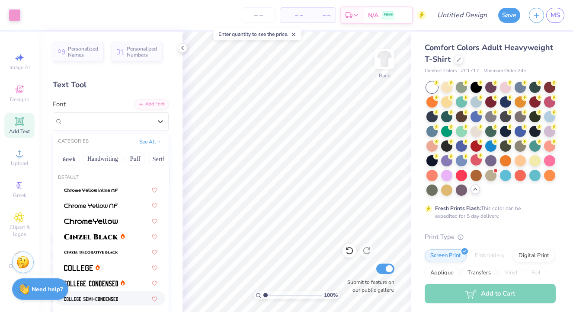
scroll to position [0, 0]
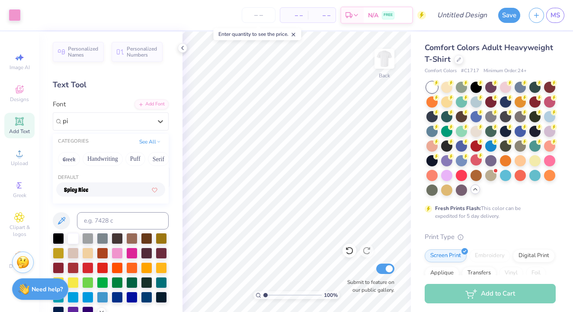
type input "p"
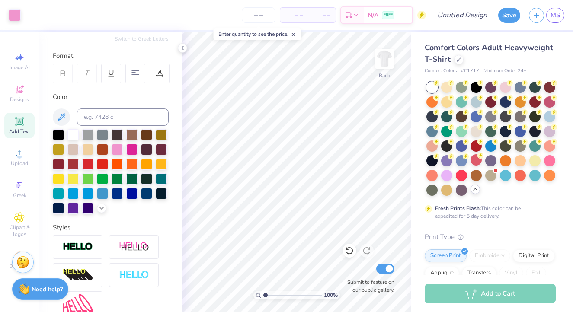
scroll to position [103, 0]
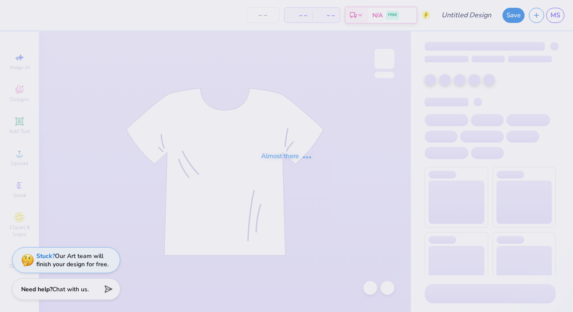
type input "Airbands 2025"
